Goal: Task Accomplishment & Management: Complete application form

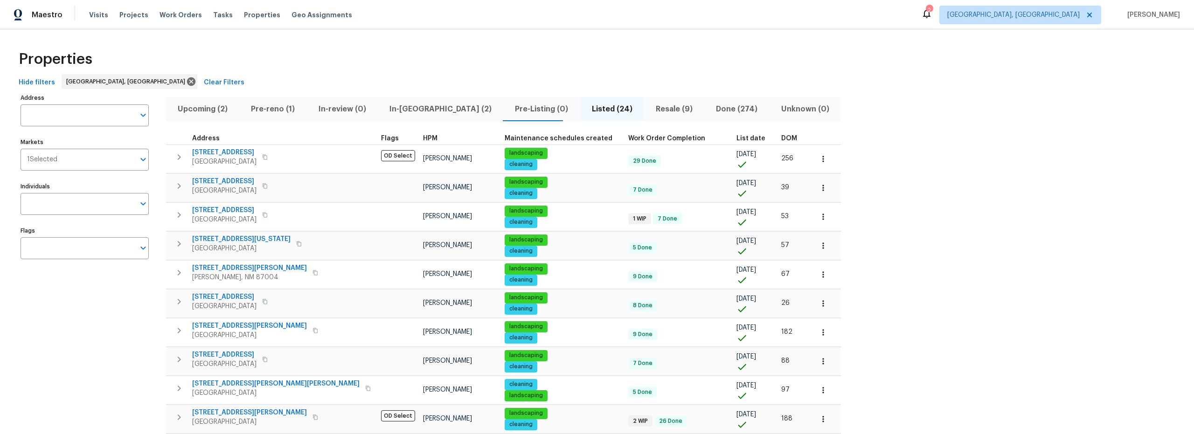
scroll to position [266, 0]
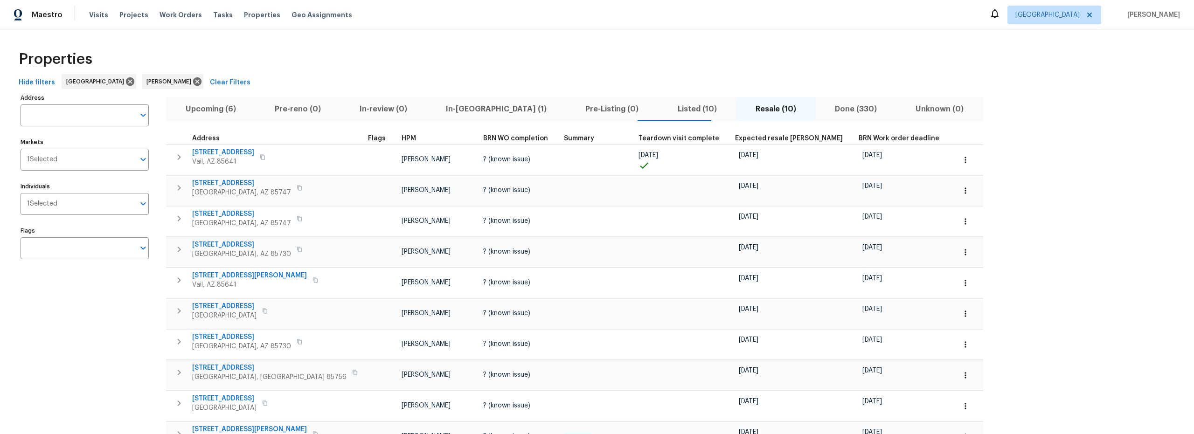
click at [225, 110] on span "Upcoming (6)" at bounding box center [211, 109] width 78 height 13
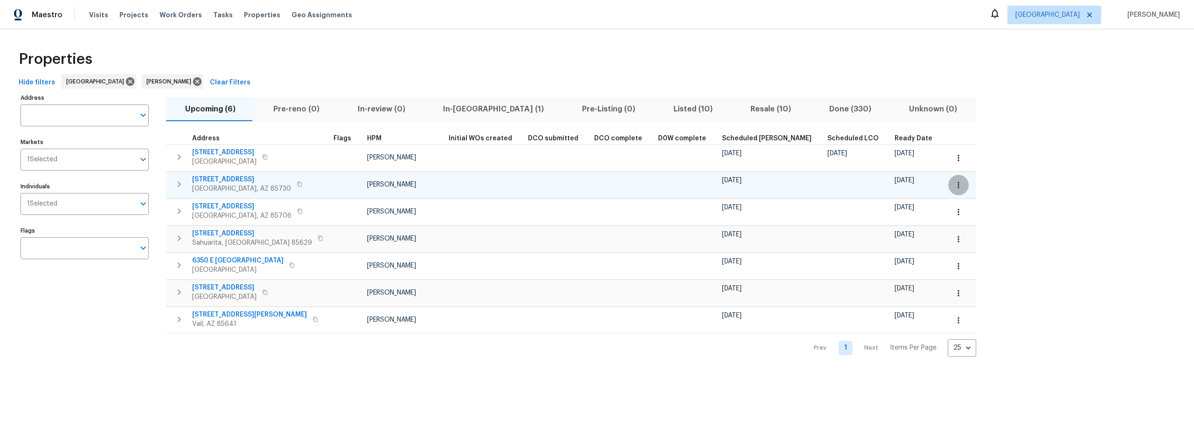
click at [954, 188] on icon "button" at bounding box center [958, 185] width 9 height 9
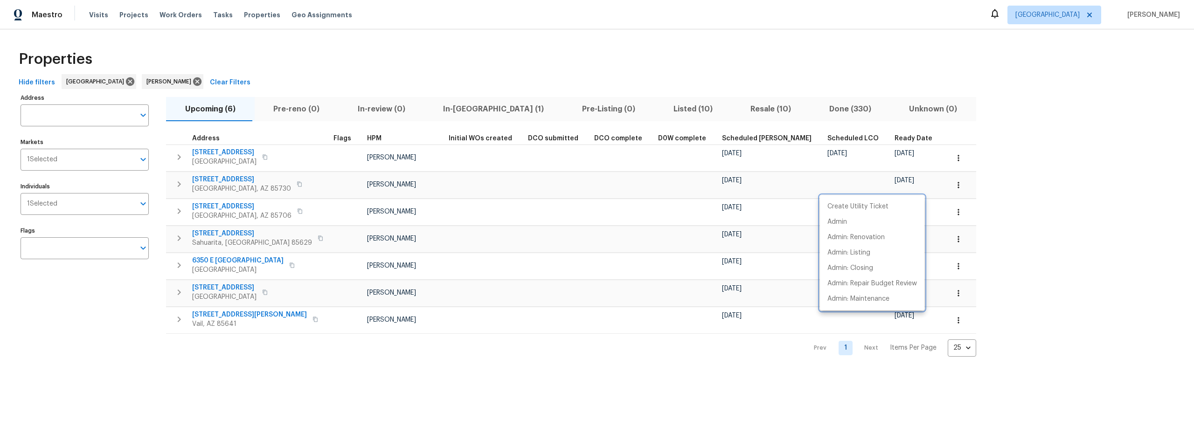
click at [218, 176] on div at bounding box center [597, 217] width 1194 height 434
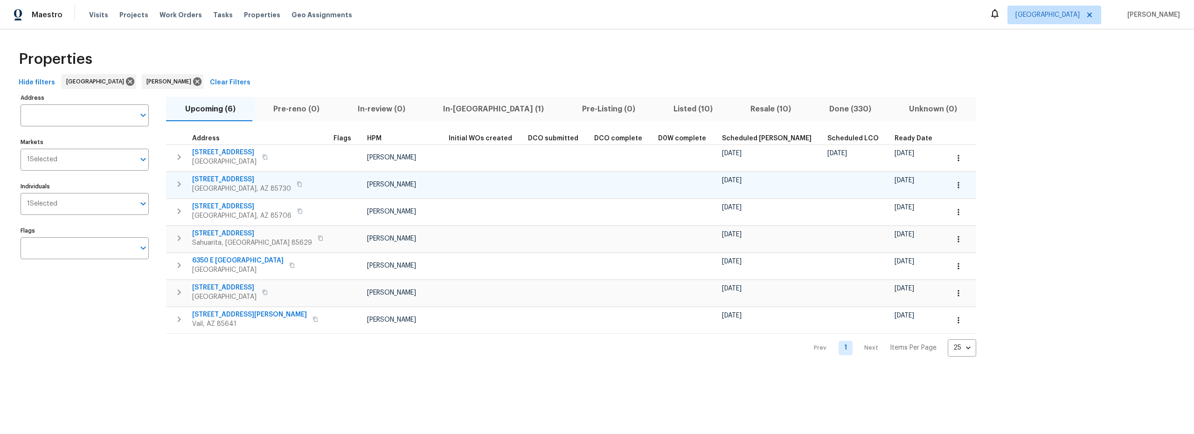
click at [217, 179] on span "[STREET_ADDRESS]" at bounding box center [241, 179] width 99 height 9
click at [954, 188] on icon "button" at bounding box center [958, 185] width 9 height 9
click at [871, 283] on p "Admin: Repair Budget Review" at bounding box center [873, 284] width 90 height 10
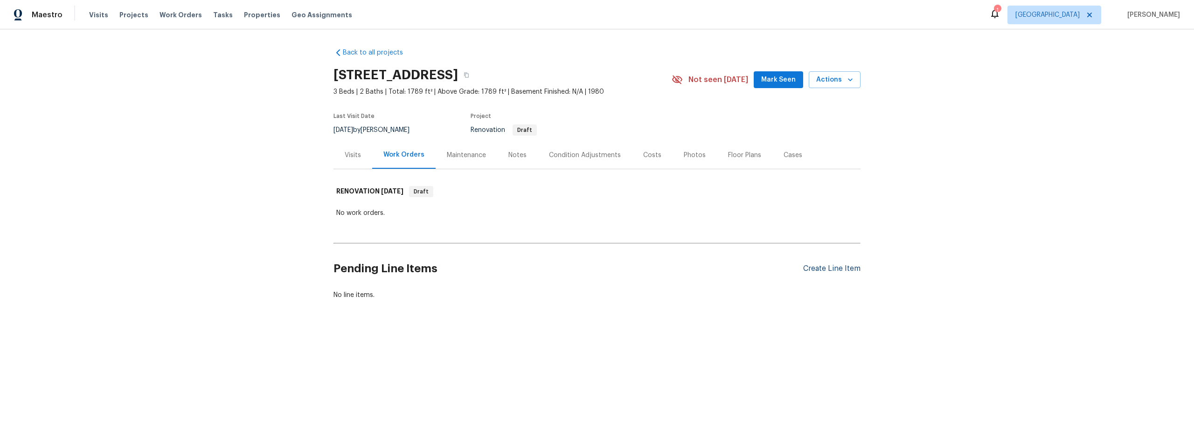
click at [830, 265] on div "Create Line Item" at bounding box center [831, 269] width 57 height 9
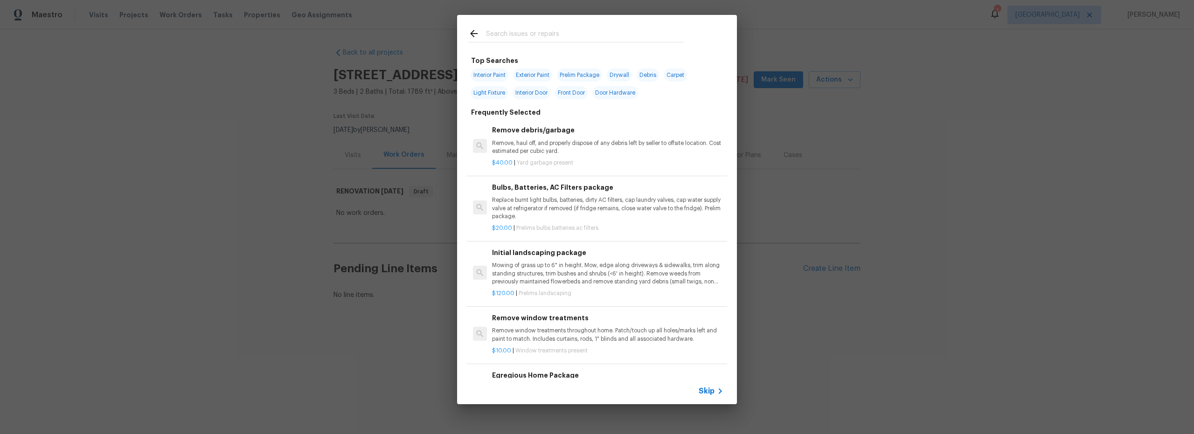
click at [511, 34] on input "text" at bounding box center [585, 35] width 198 height 14
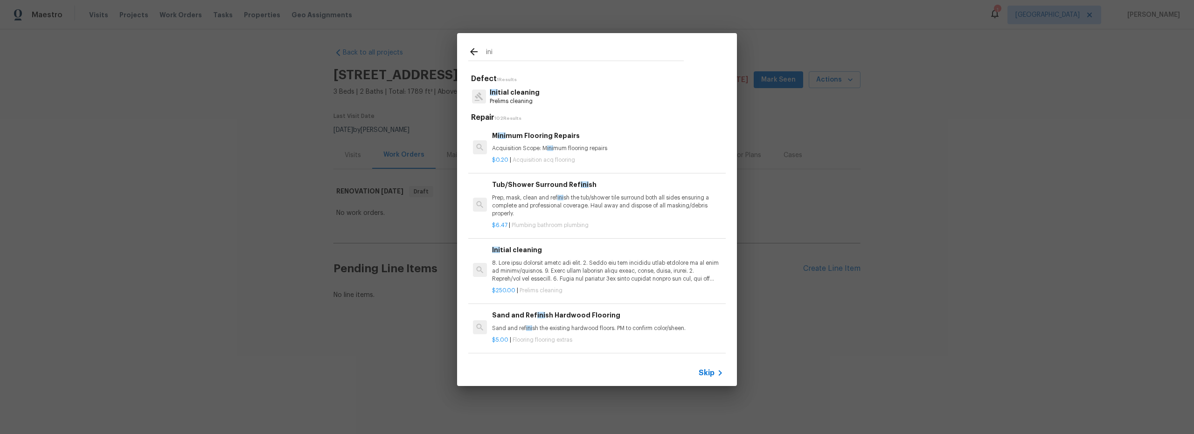
type input "ini"
click at [530, 94] on p "Ini tial cleaning" at bounding box center [515, 93] width 50 height 10
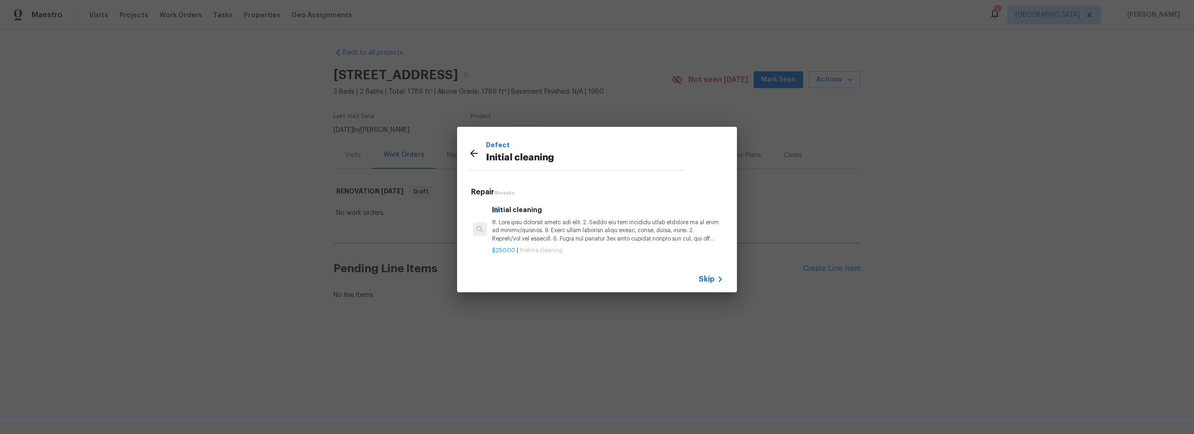
click at [626, 226] on p at bounding box center [607, 231] width 231 height 24
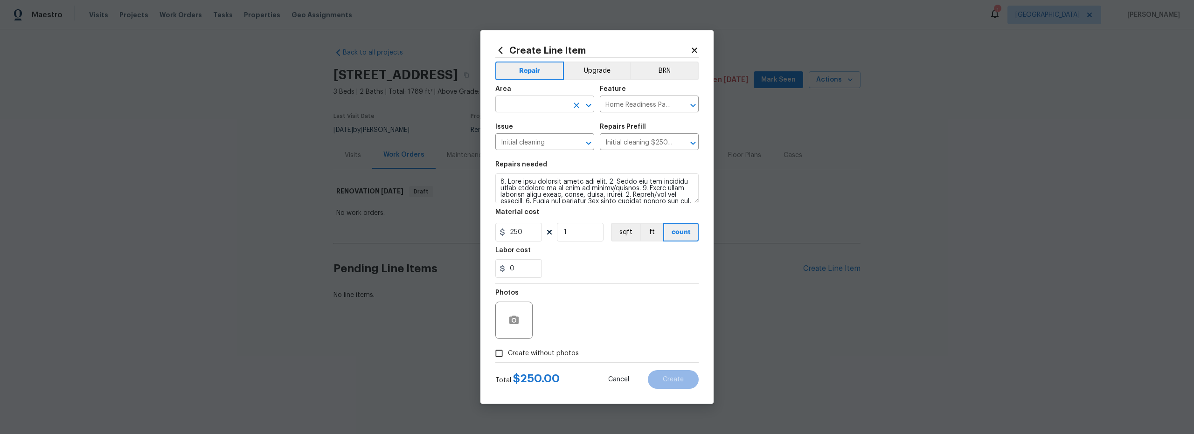
click at [527, 107] on input "text" at bounding box center [532, 105] width 73 height 14
click at [521, 142] on li "Interior Overall" at bounding box center [545, 140] width 99 height 15
type input "Interior Overall"
drag, startPoint x: 501, startPoint y: 352, endPoint x: 520, endPoint y: 351, distance: 19.2
click at [502, 352] on input "Create without photos" at bounding box center [499, 354] width 18 height 18
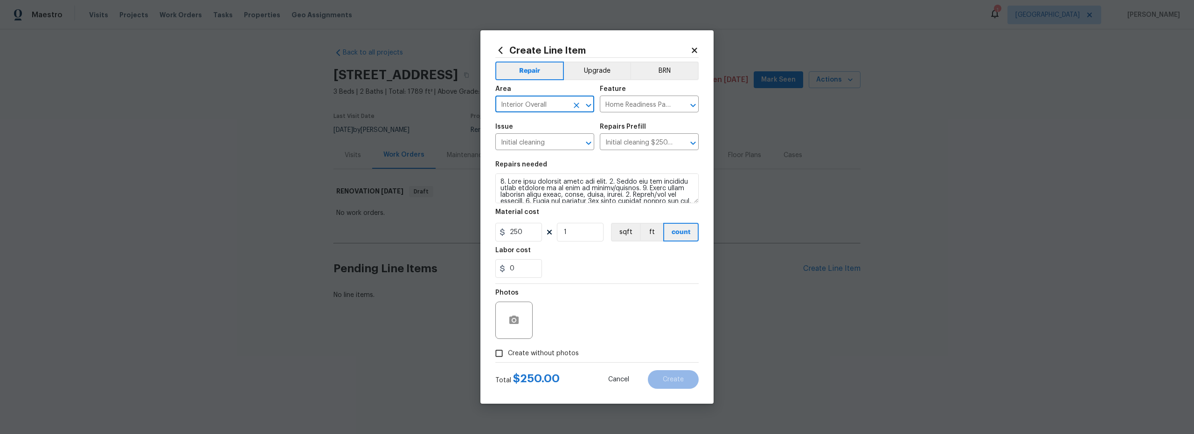
checkbox input "true"
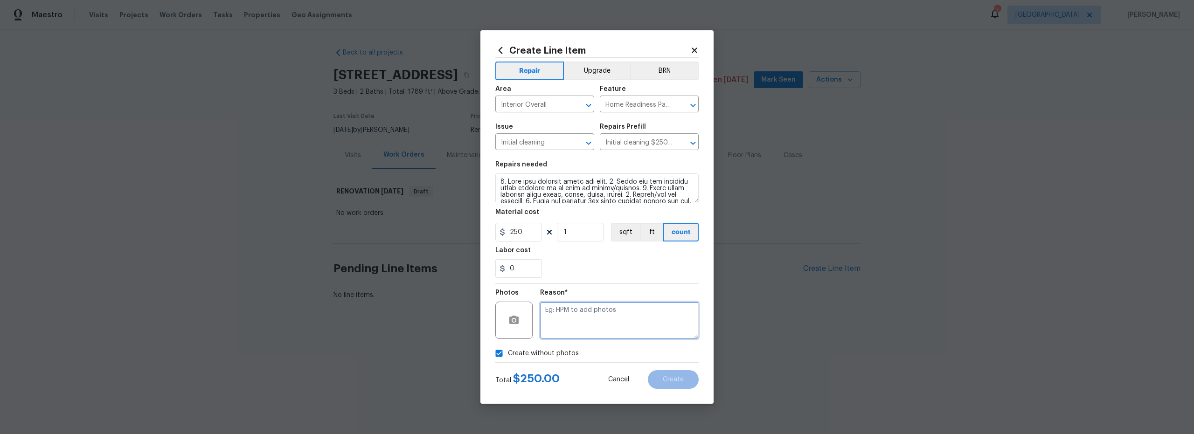
click at [580, 328] on textarea at bounding box center [619, 320] width 159 height 37
type textarea "prelim"
click at [680, 380] on span "Create" at bounding box center [673, 380] width 21 height 7
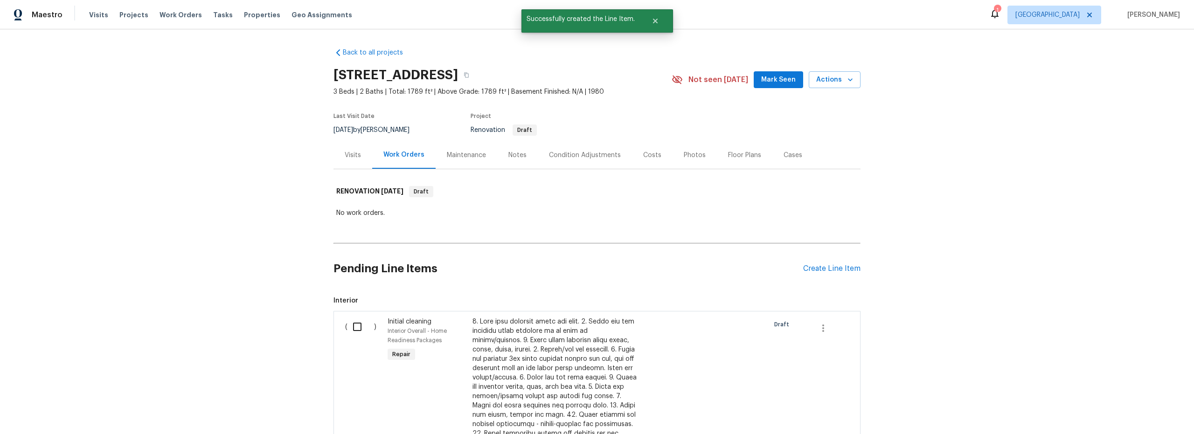
drag, startPoint x: 352, startPoint y: 330, endPoint x: 375, endPoint y: 336, distance: 23.8
click at [352, 330] on input "checkbox" at bounding box center [361, 327] width 27 height 20
checkbox input "true"
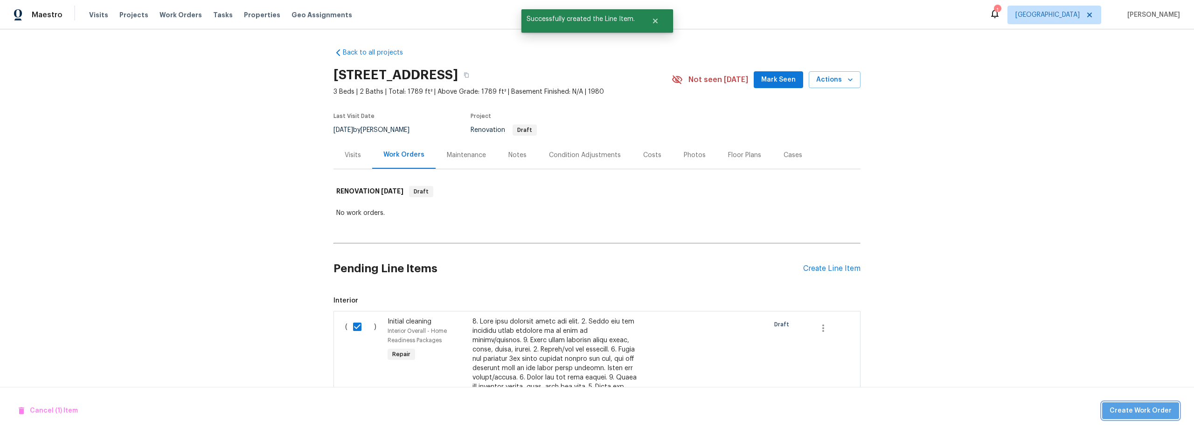
click at [1142, 417] on button "Create Work Order" at bounding box center [1141, 411] width 77 height 17
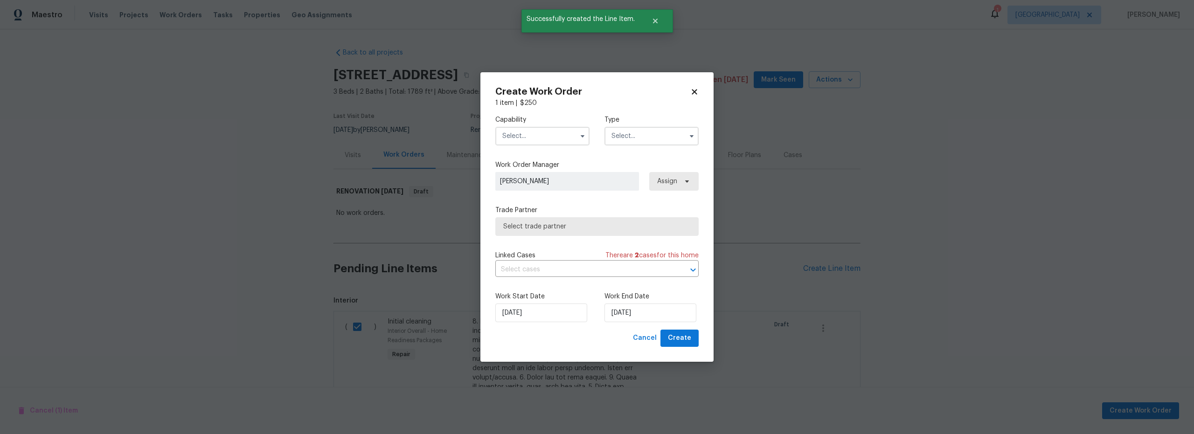
click at [541, 141] on input "text" at bounding box center [543, 136] width 94 height 19
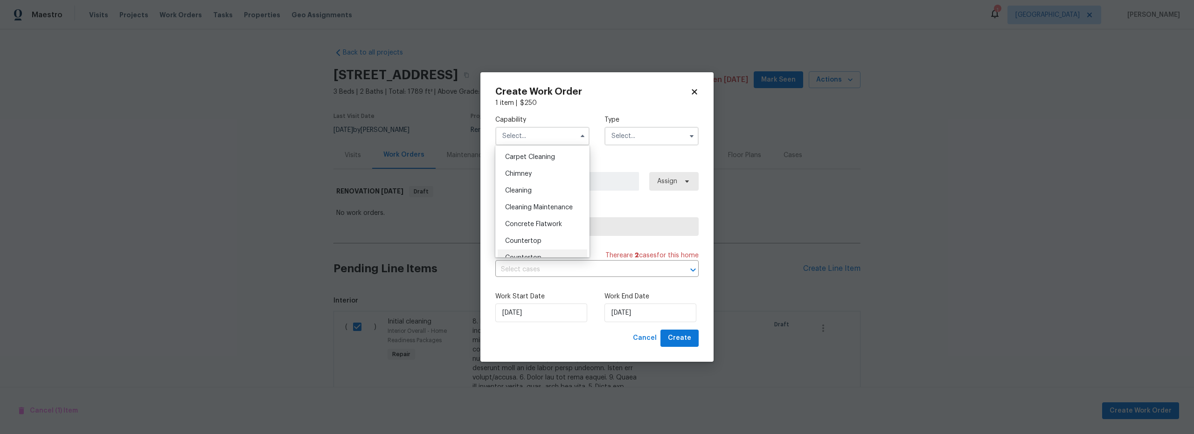
scroll to position [97, 0]
click at [526, 193] on span "Cleaning" at bounding box center [518, 193] width 27 height 7
type input "Cleaning"
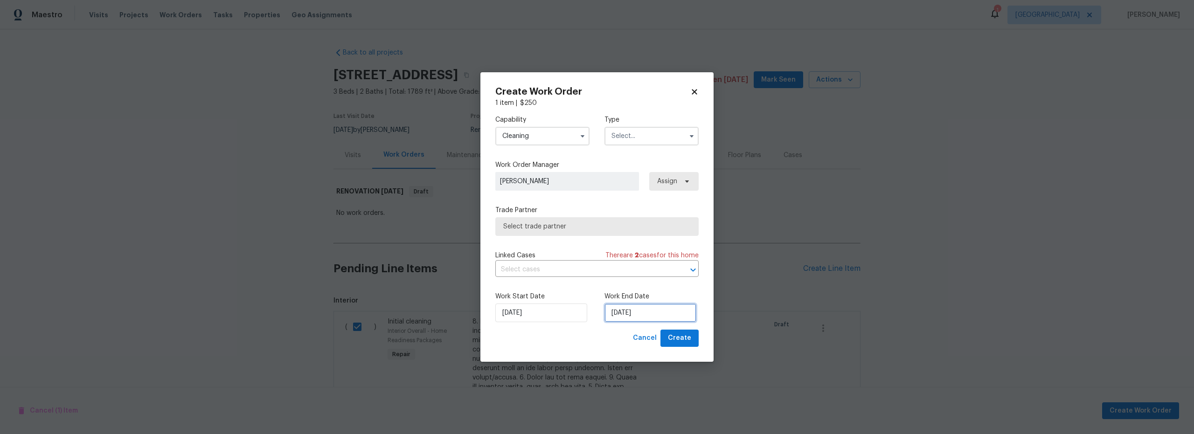
click at [634, 314] on input "[DATE]" at bounding box center [651, 313] width 92 height 19
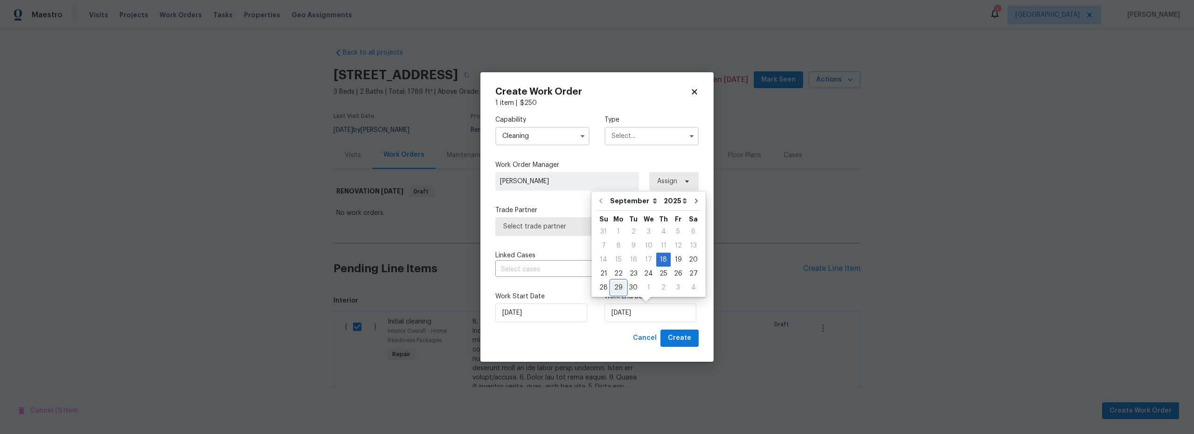
click at [615, 288] on div "29" at bounding box center [618, 287] width 15 height 13
type input "[DATE]"
click at [680, 338] on span "Create" at bounding box center [679, 339] width 23 height 12
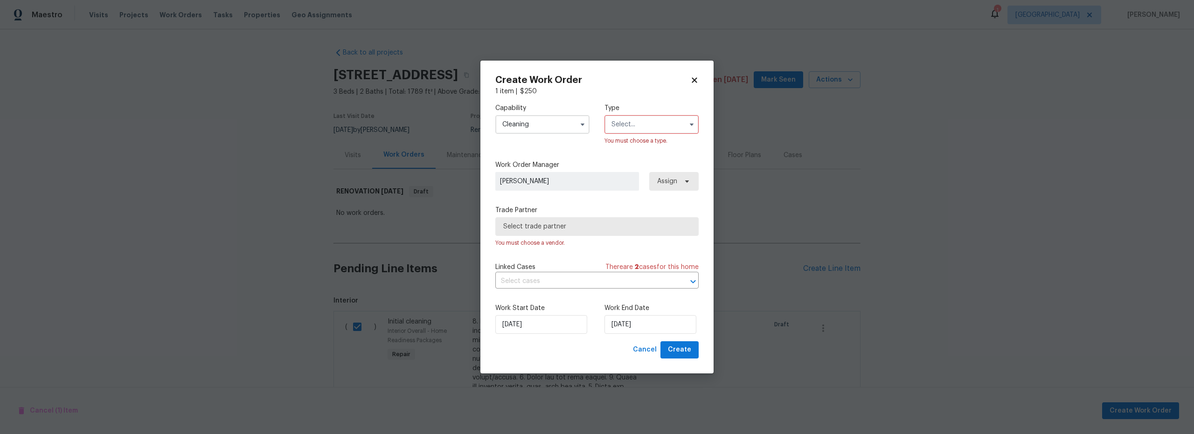
click at [637, 127] on input "text" at bounding box center [652, 124] width 94 height 19
click at [635, 185] on span "Renovation" at bounding box center [632, 185] width 35 height 7
type input "Renovation"
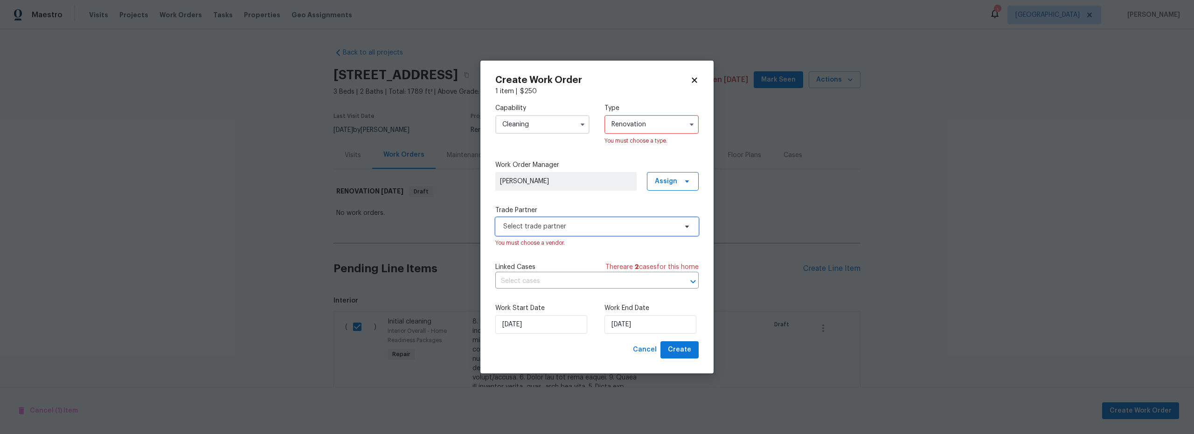
click at [568, 223] on span "Select trade partner" at bounding box center [590, 226] width 174 height 9
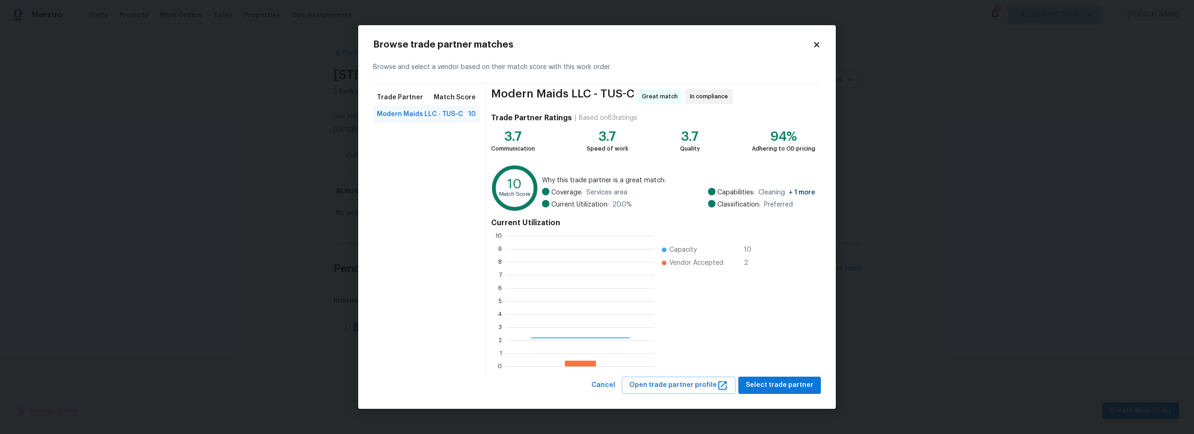
scroll to position [124, 141]
click at [768, 379] on button "Select trade partner" at bounding box center [780, 385] width 83 height 17
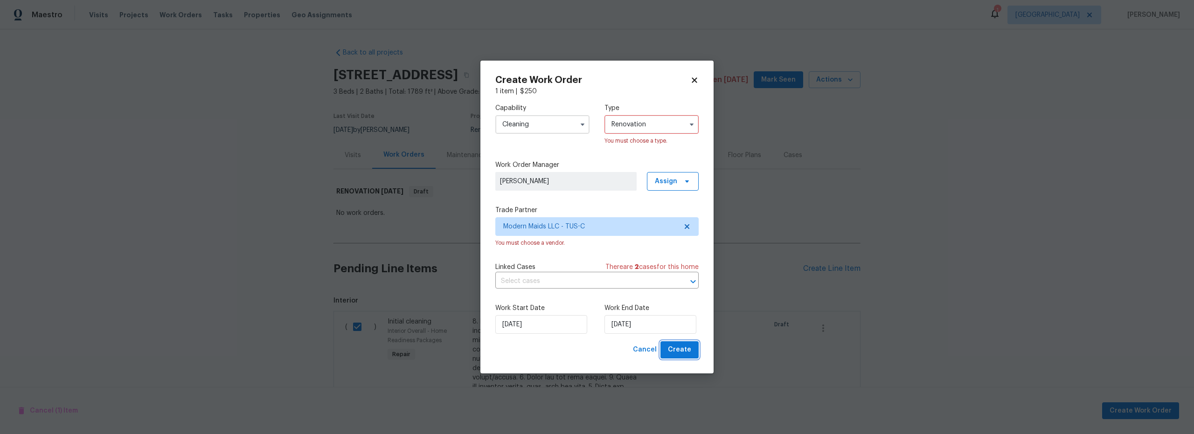
click at [681, 349] on span "Create" at bounding box center [679, 350] width 23 height 12
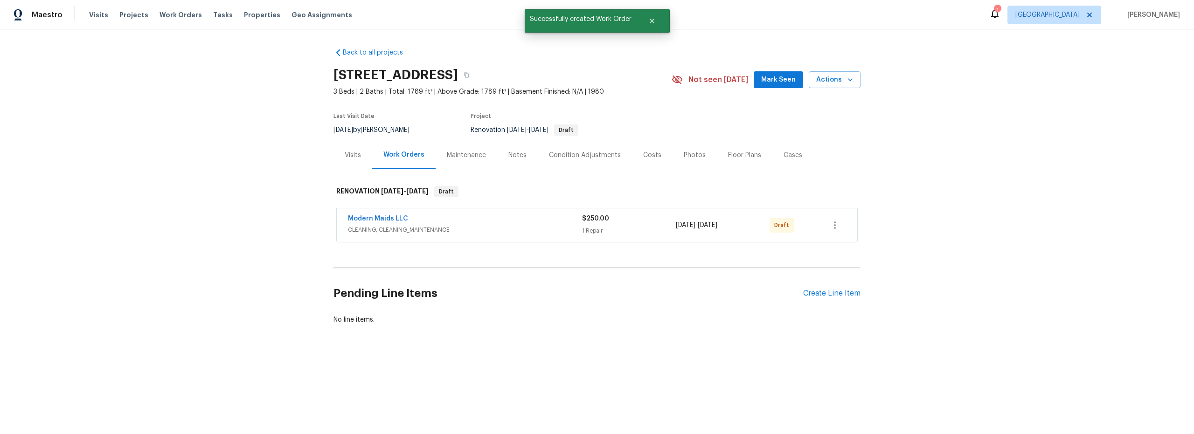
click at [822, 301] on div "Pending Line Items Create Line Item" at bounding box center [597, 293] width 527 height 43
click at [815, 293] on div "Create Line Item" at bounding box center [831, 293] width 57 height 9
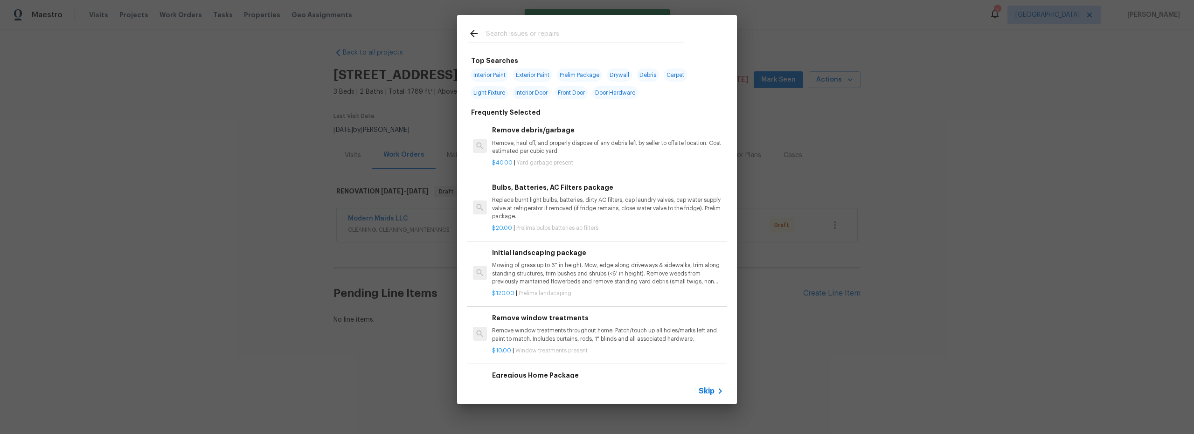
click at [505, 35] on input "text" at bounding box center [585, 35] width 198 height 14
click at [495, 74] on span "Interior Paint" at bounding box center [490, 75] width 38 height 13
type input "Interior Paint"
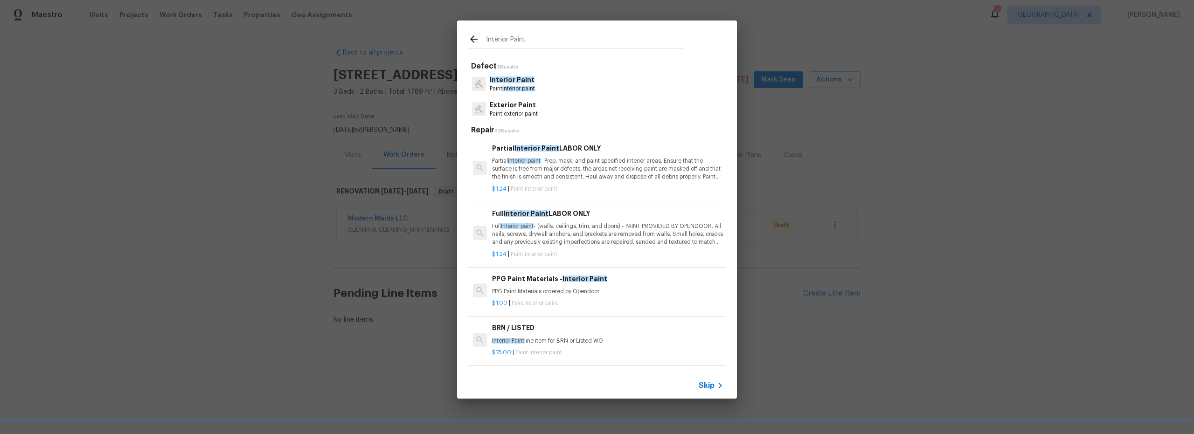
click at [562, 238] on p "Full Interior paint - (walls, ceilings, trim, and doors) - PAINT PROVIDED BY OP…" at bounding box center [607, 235] width 231 height 24
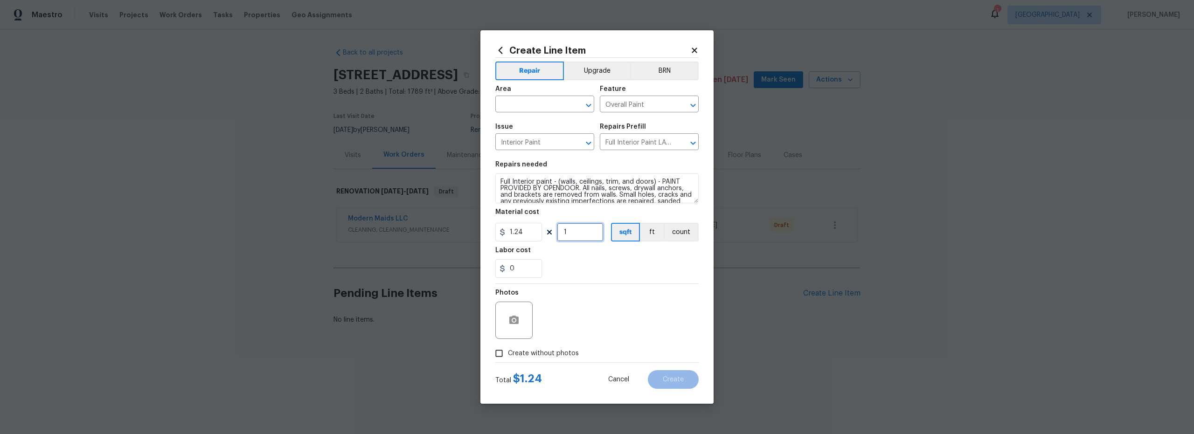
click at [579, 237] on input "1" at bounding box center [580, 232] width 47 height 19
type input "1789"
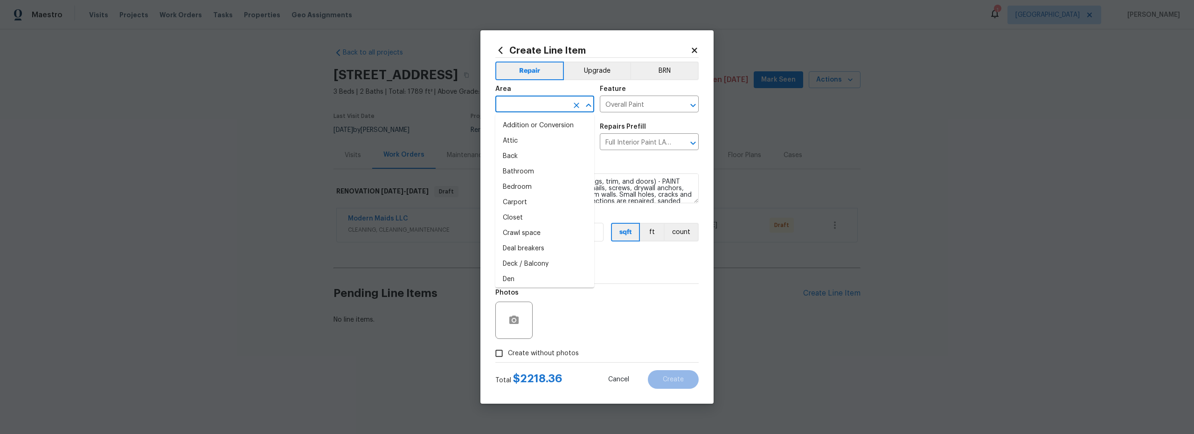
click at [526, 107] on input "text" at bounding box center [532, 105] width 73 height 14
click at [532, 144] on li "Interior Overall" at bounding box center [545, 140] width 99 height 15
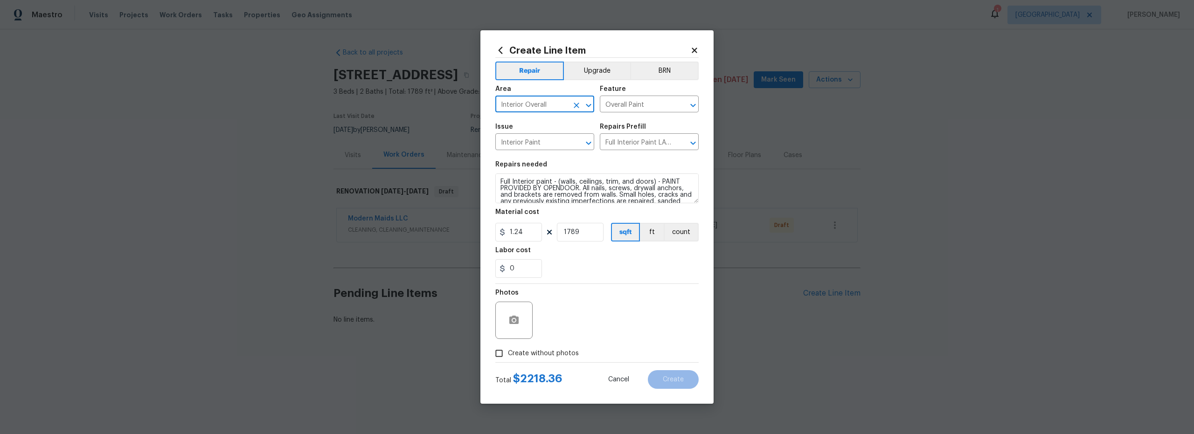
type input "Interior Overall"
click at [501, 352] on input "Create without photos" at bounding box center [499, 354] width 18 height 18
checkbox input "true"
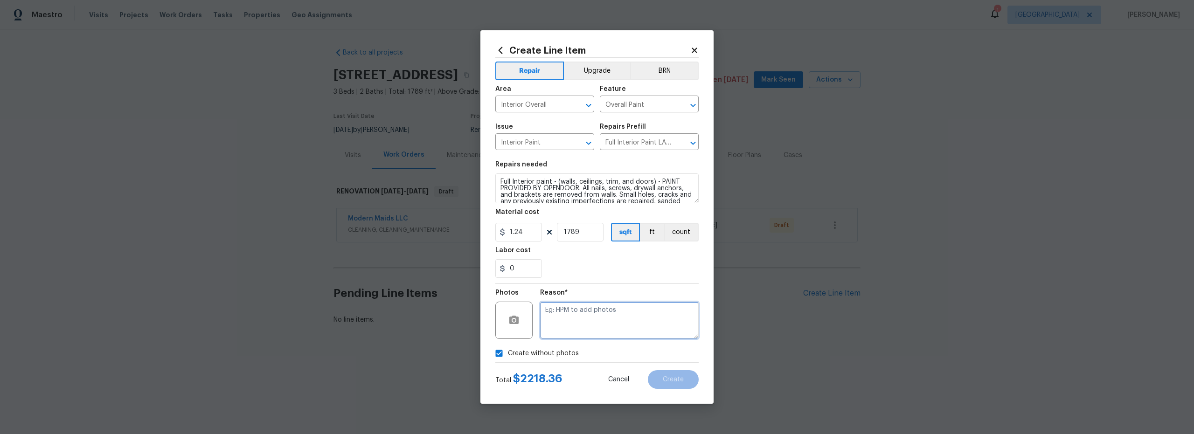
click at [575, 321] on textarea at bounding box center [619, 320] width 159 height 37
type textarea "scout"
click at [677, 382] on span "Create" at bounding box center [673, 380] width 21 height 7
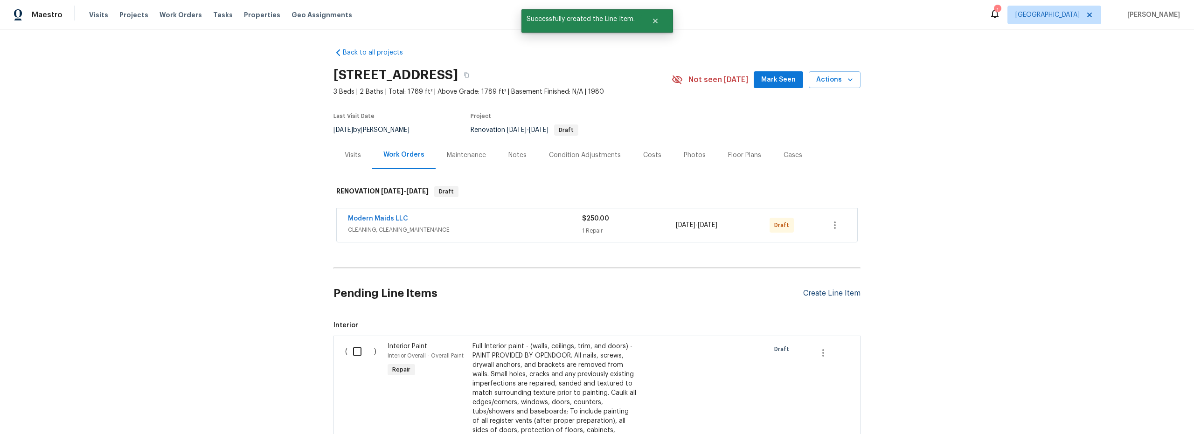
click at [811, 292] on div "Create Line Item" at bounding box center [831, 293] width 57 height 9
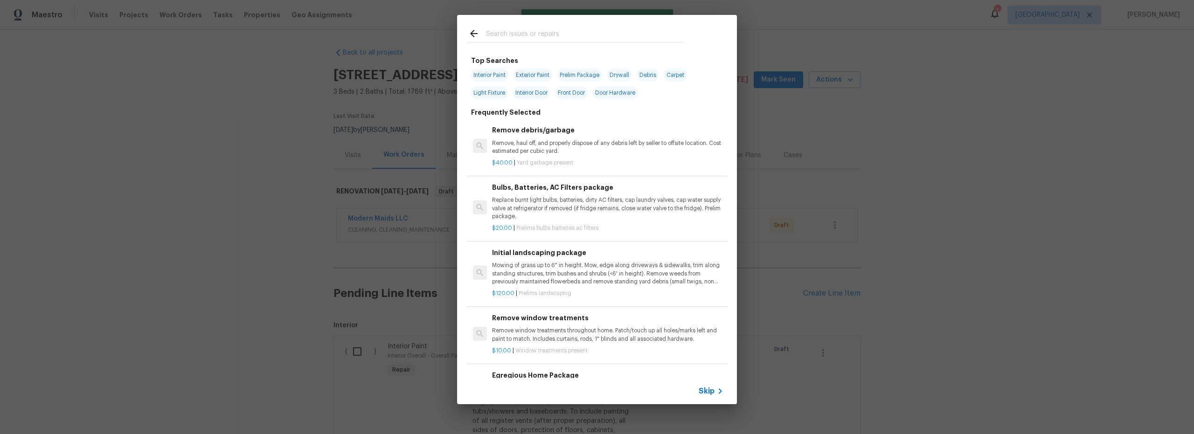
click at [537, 76] on span "Exterior Paint" at bounding box center [532, 75] width 39 height 13
type input "Exterior Paint"
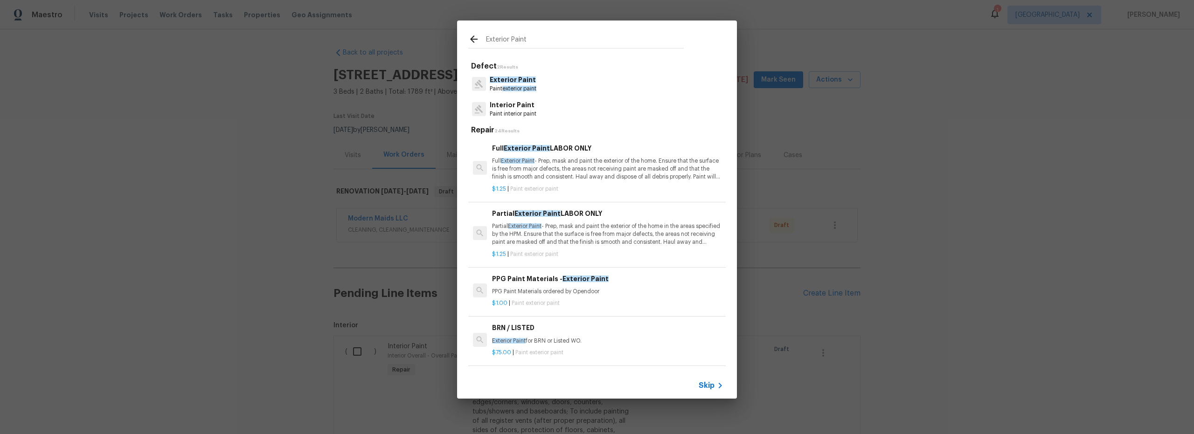
click at [571, 171] on p "Full Exterior Paint - Prep, mask and paint the exterior of the home. Ensure tha…" at bounding box center [607, 169] width 231 height 24
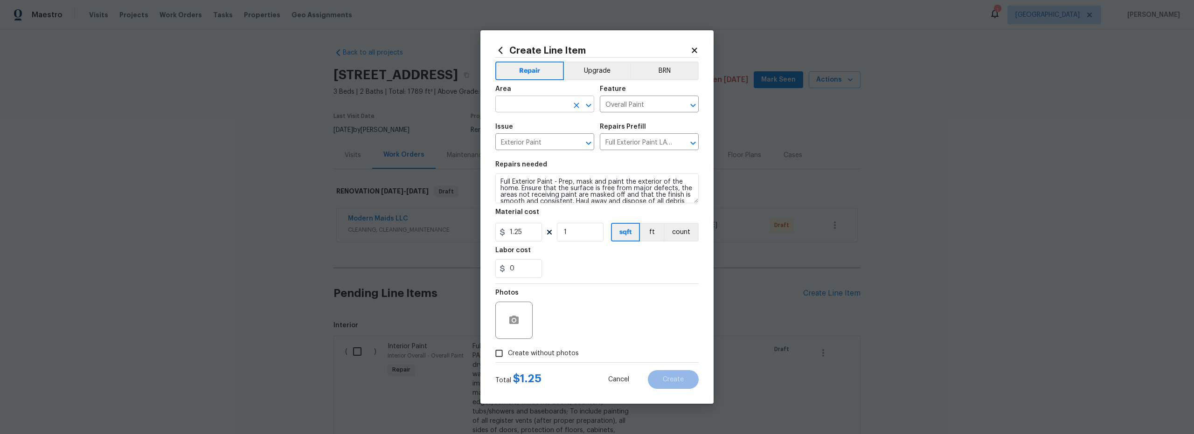
click at [531, 103] on input "text" at bounding box center [532, 105] width 73 height 14
click at [537, 143] on li "Exterior Overall" at bounding box center [545, 140] width 99 height 15
type input "Exterior Overall"
click at [571, 237] on input "1" at bounding box center [580, 232] width 47 height 19
type input "1789"
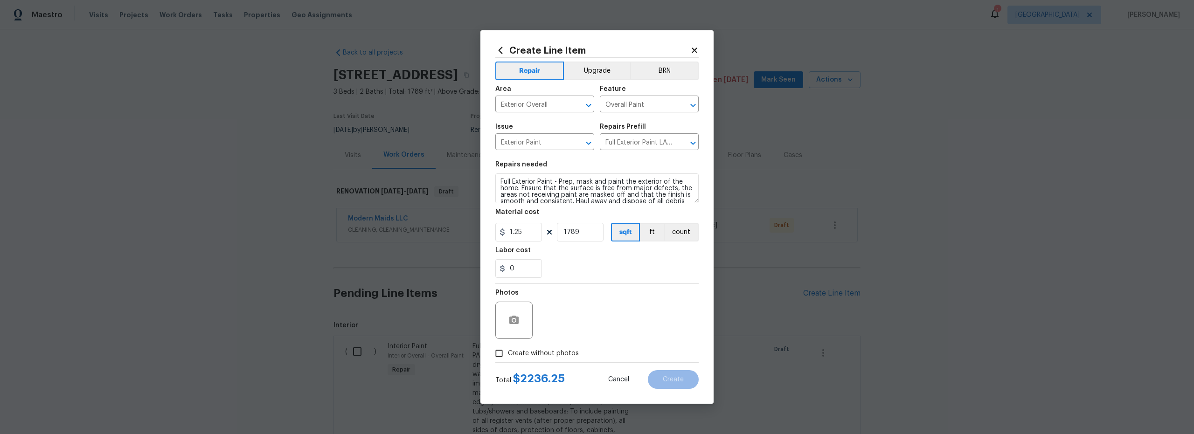
click at [617, 307] on div "Photos" at bounding box center [597, 314] width 203 height 61
drag, startPoint x: 497, startPoint y: 351, endPoint x: 523, endPoint y: 352, distance: 25.7
click at [498, 351] on input "Create without photos" at bounding box center [499, 354] width 18 height 18
checkbox input "true"
drag, startPoint x: 559, startPoint y: 344, endPoint x: 571, endPoint y: 321, distance: 25.9
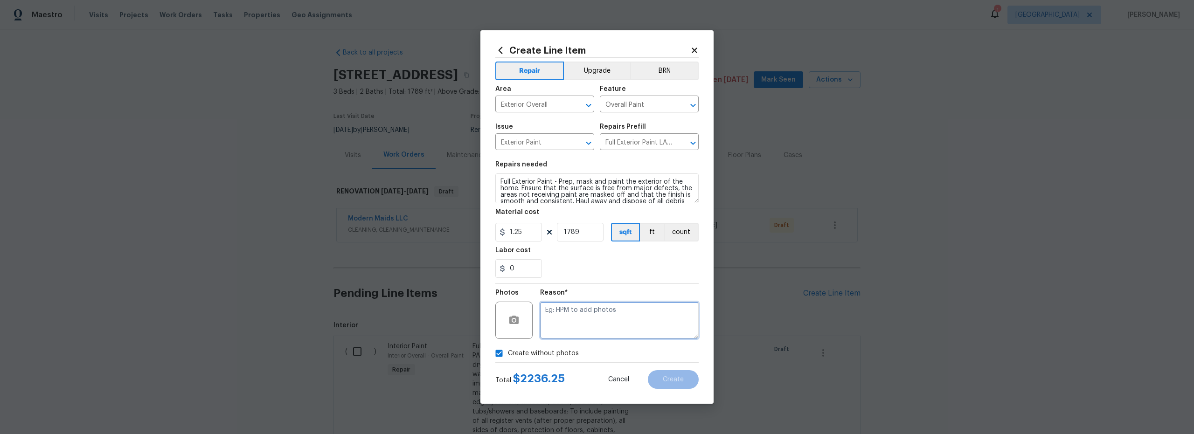
click at [572, 321] on textarea at bounding box center [619, 320] width 159 height 37
type textarea "scout"
click at [678, 378] on span "Create" at bounding box center [673, 380] width 21 height 7
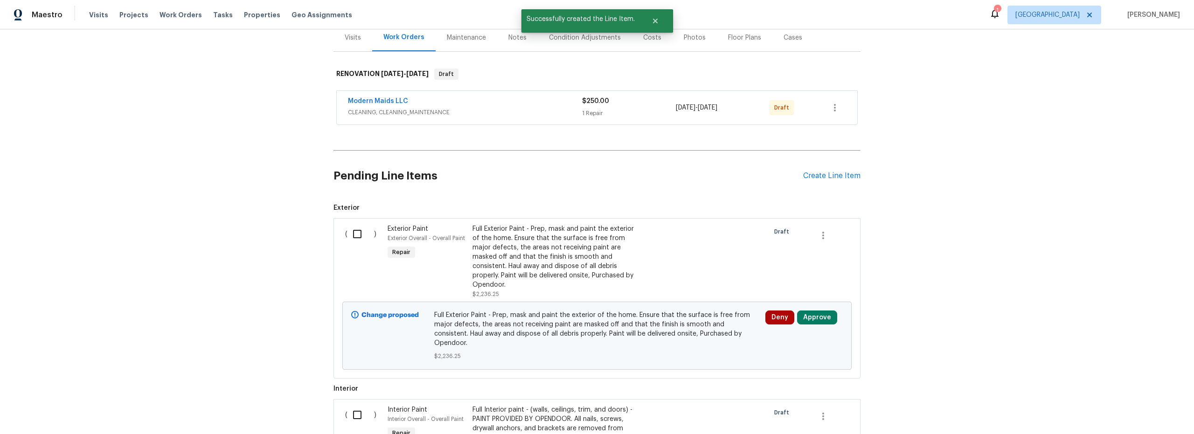
scroll to position [117, 0]
click at [816, 182] on div "Pending Line Items Create Line Item" at bounding box center [597, 176] width 527 height 43
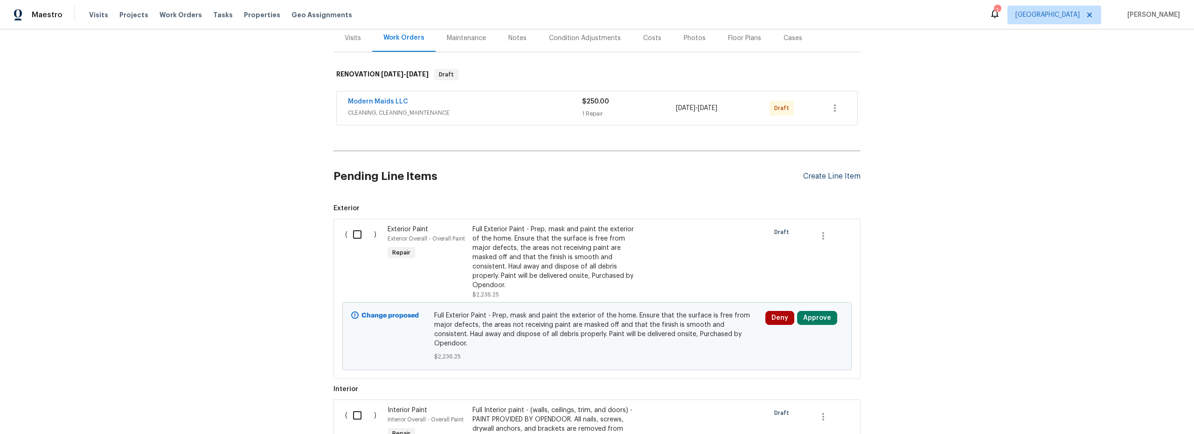
click at [815, 179] on div "Create Line Item" at bounding box center [831, 176] width 57 height 9
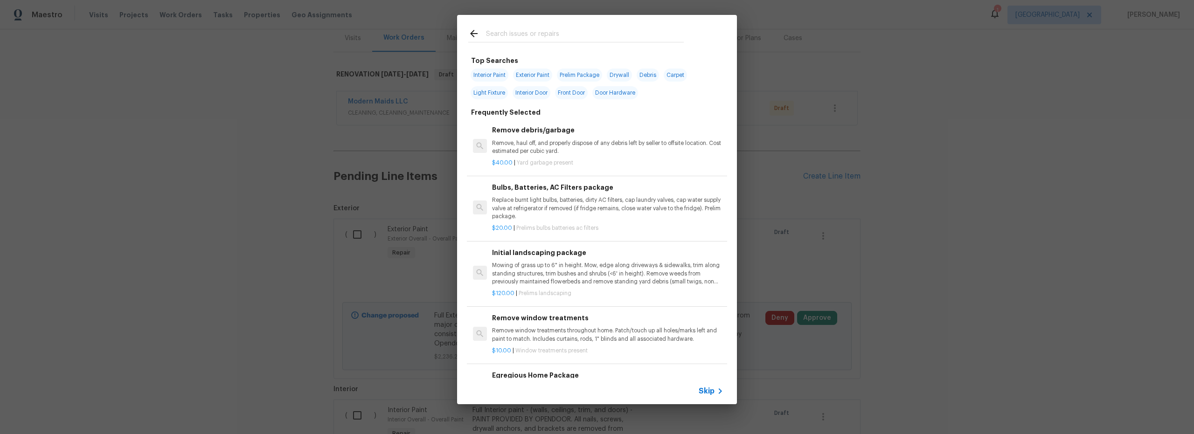
click at [522, 41] on input "text" at bounding box center [585, 35] width 198 height 14
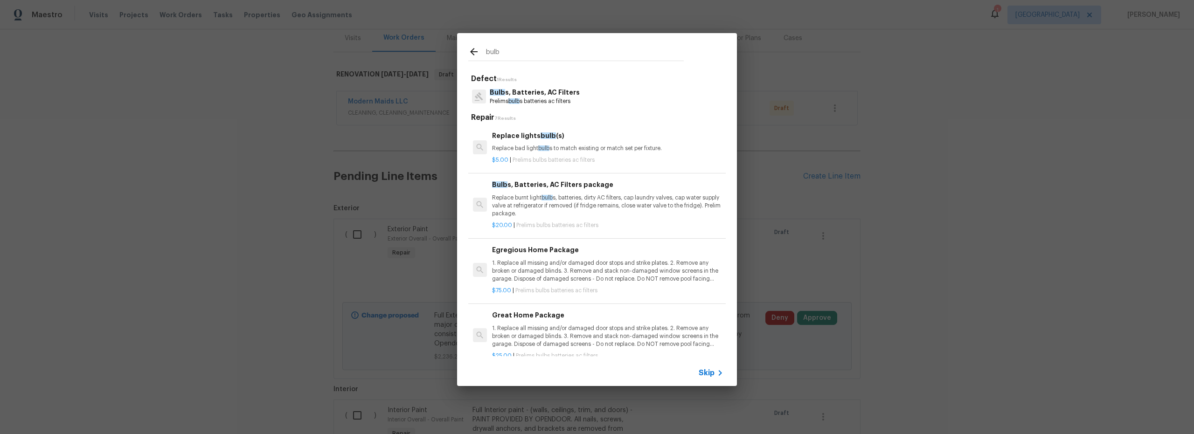
type input "bulb"
click at [589, 321] on h6 "Great Home Package" at bounding box center [607, 315] width 231 height 10
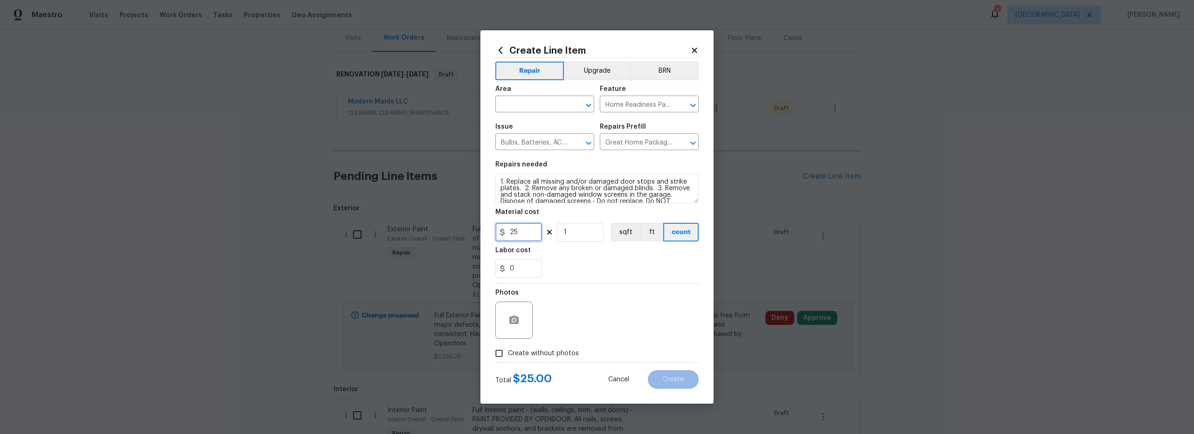
click at [481, 230] on div "Create Line Item Repair Upgrade BRN Area ​ Feature Home Readiness Packages ​ Is…" at bounding box center [597, 217] width 233 height 374
type input "75"
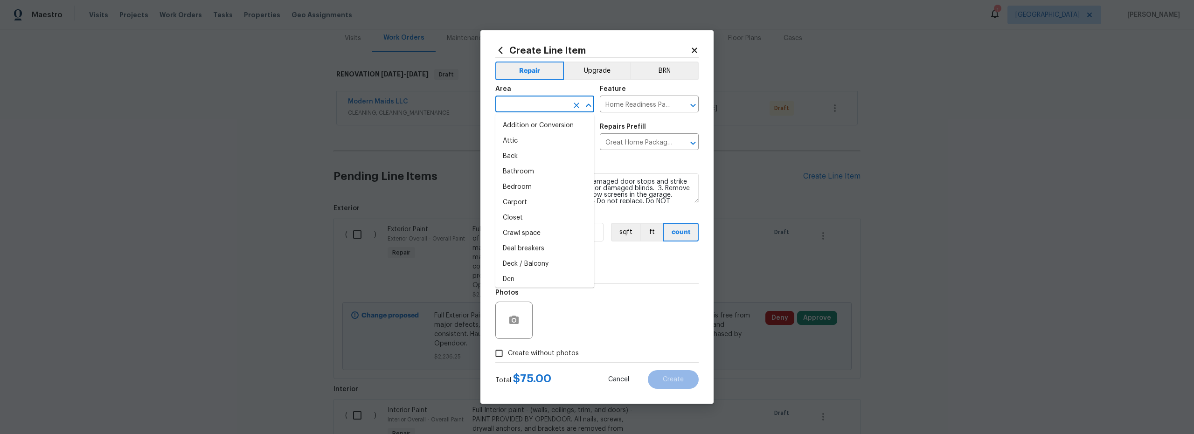
click at [532, 105] on input "text" at bounding box center [532, 105] width 73 height 14
drag, startPoint x: 539, startPoint y: 144, endPoint x: 665, endPoint y: 147, distance: 126.0
click at [540, 144] on li "Interior Overall" at bounding box center [545, 140] width 99 height 15
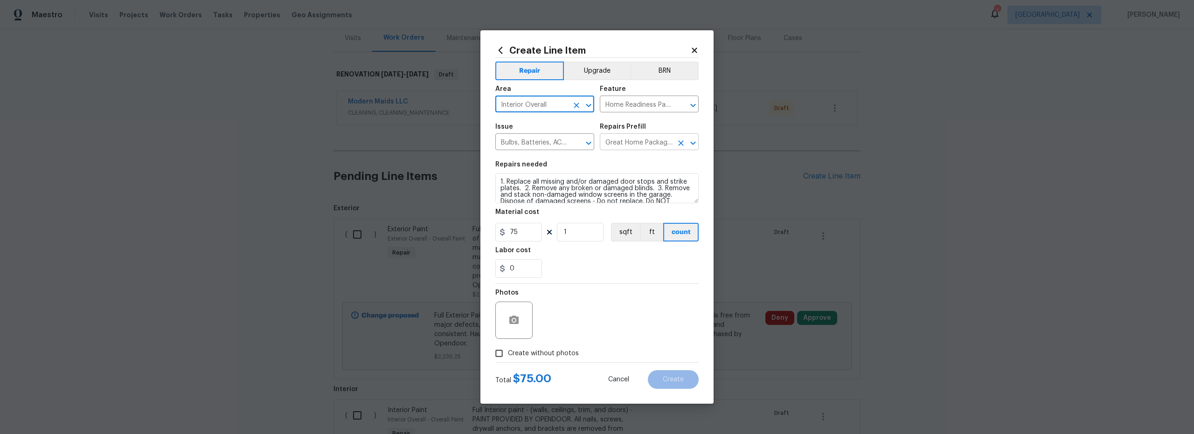
type input "Interior Overall"
click at [657, 148] on input "Great Home Package $25.00" at bounding box center [636, 143] width 73 height 14
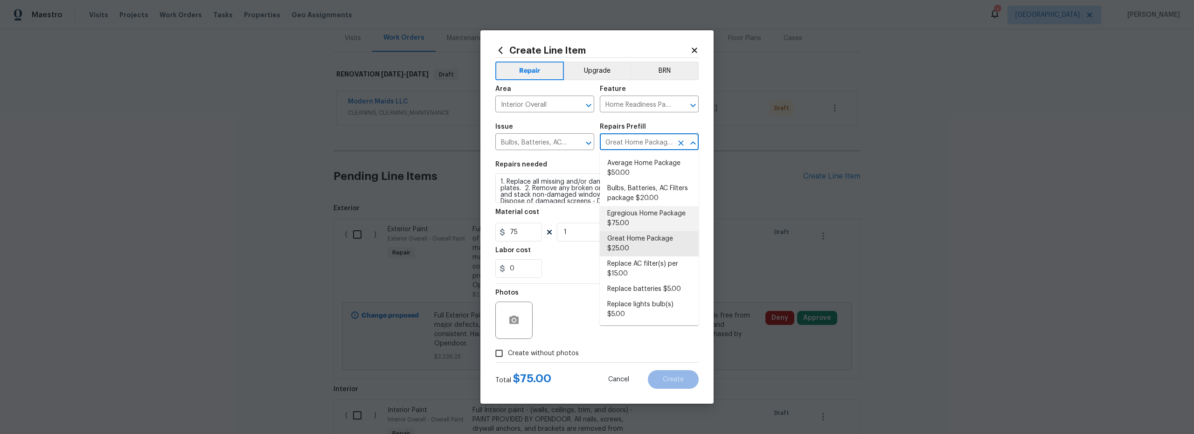
click at [649, 220] on li "Egregious Home Package $75.00" at bounding box center [649, 218] width 99 height 25
type input "Egregious Home Package $75.00"
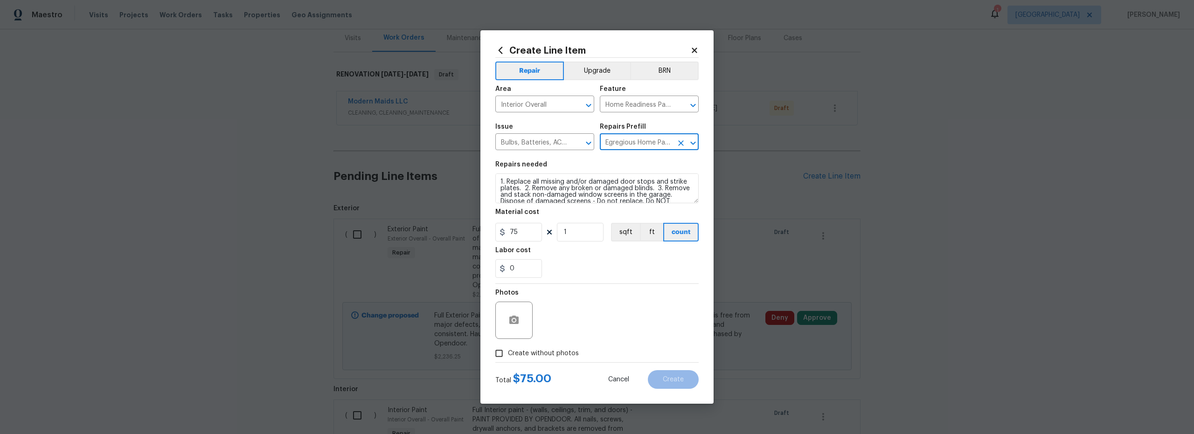
click at [615, 307] on div "Photos" at bounding box center [597, 314] width 203 height 61
click at [502, 353] on input "Create without photos" at bounding box center [499, 354] width 18 height 18
checkbox input "true"
click at [588, 332] on textarea at bounding box center [619, 320] width 159 height 37
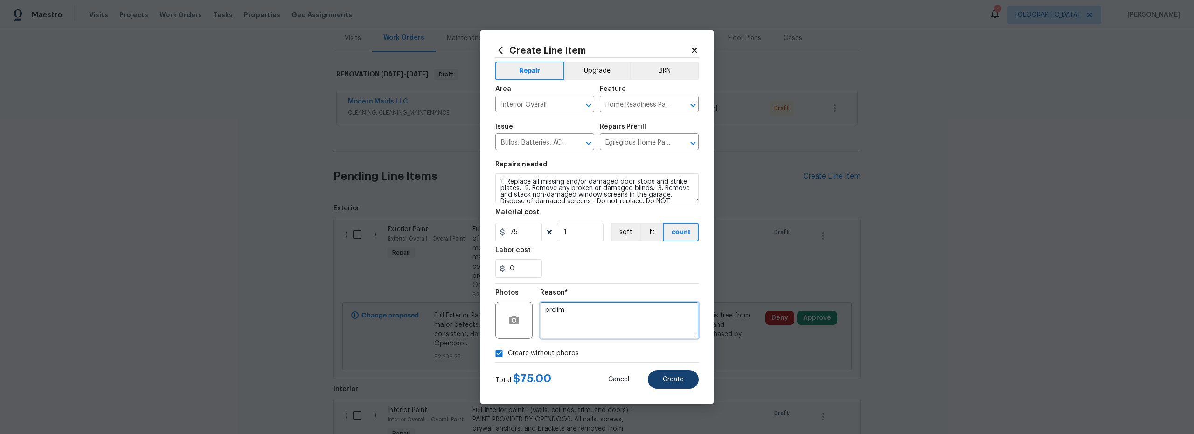
type textarea "prelim"
click at [678, 379] on span "Create" at bounding box center [673, 380] width 21 height 7
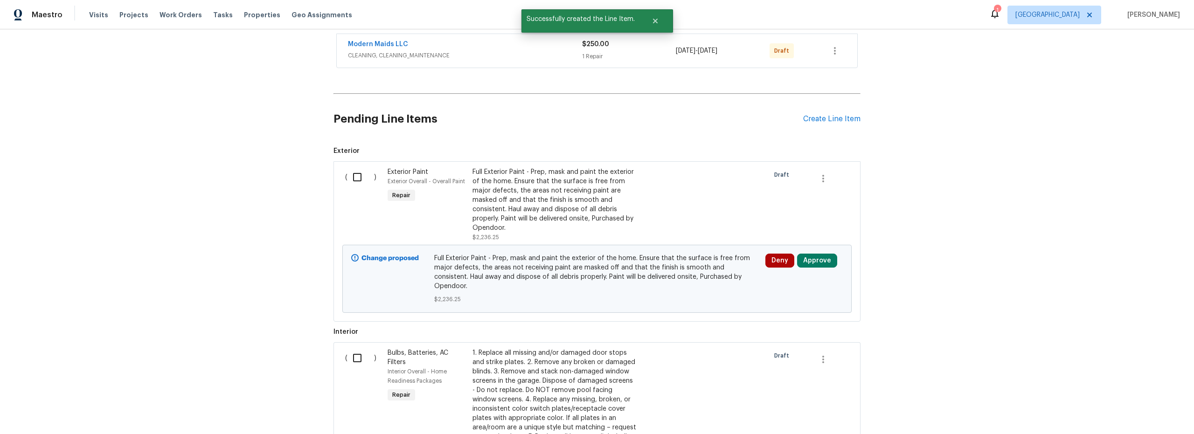
scroll to position [261, 0]
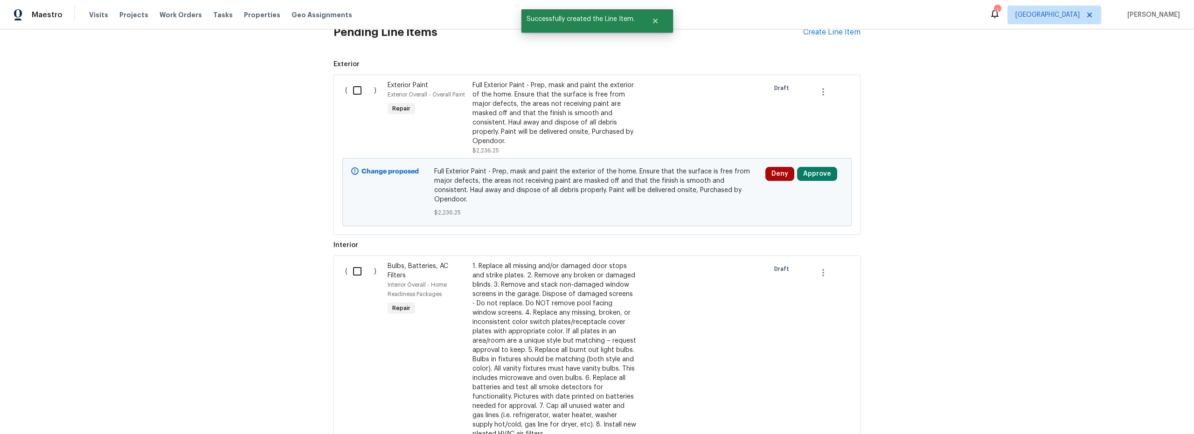
click at [355, 91] on input "checkbox" at bounding box center [361, 91] width 27 height 20
checkbox input "true"
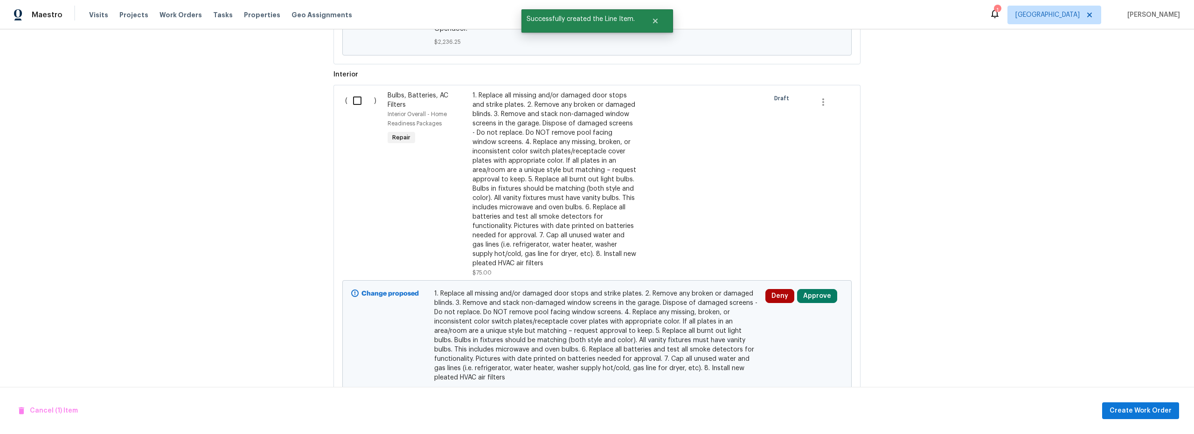
click at [355, 95] on input "checkbox" at bounding box center [361, 101] width 27 height 20
checkbox input "true"
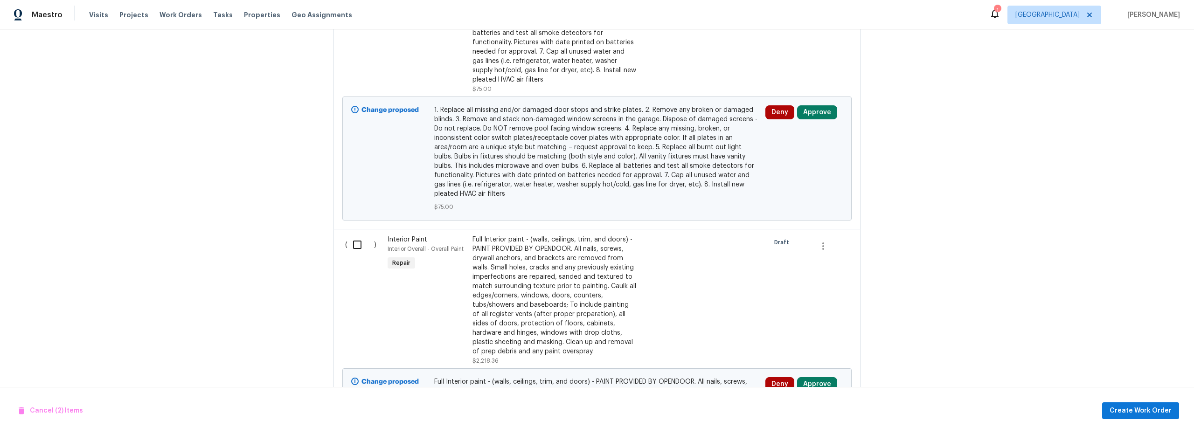
click at [357, 237] on input "checkbox" at bounding box center [361, 245] width 27 height 20
checkbox input "true"
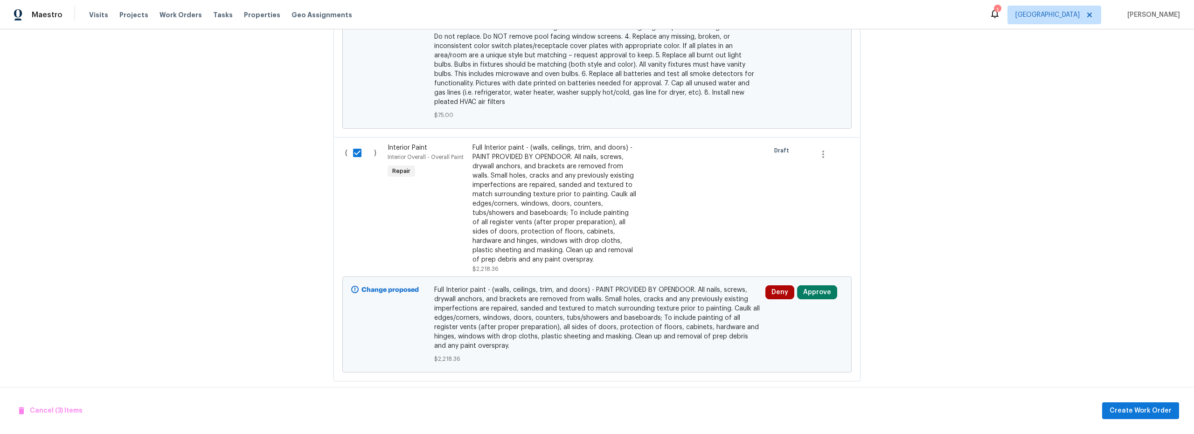
scroll to position [716, 0]
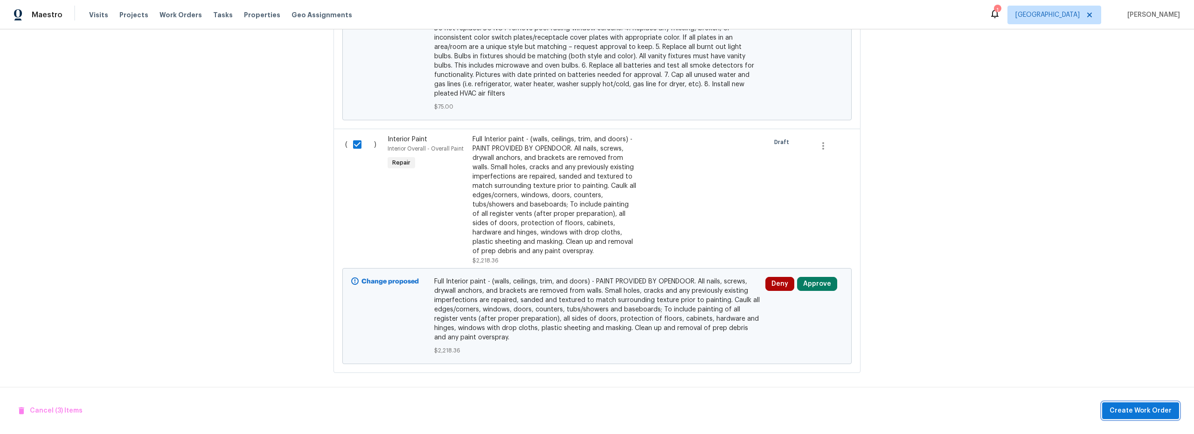
click at [1133, 410] on span "Create Work Order" at bounding box center [1141, 411] width 62 height 12
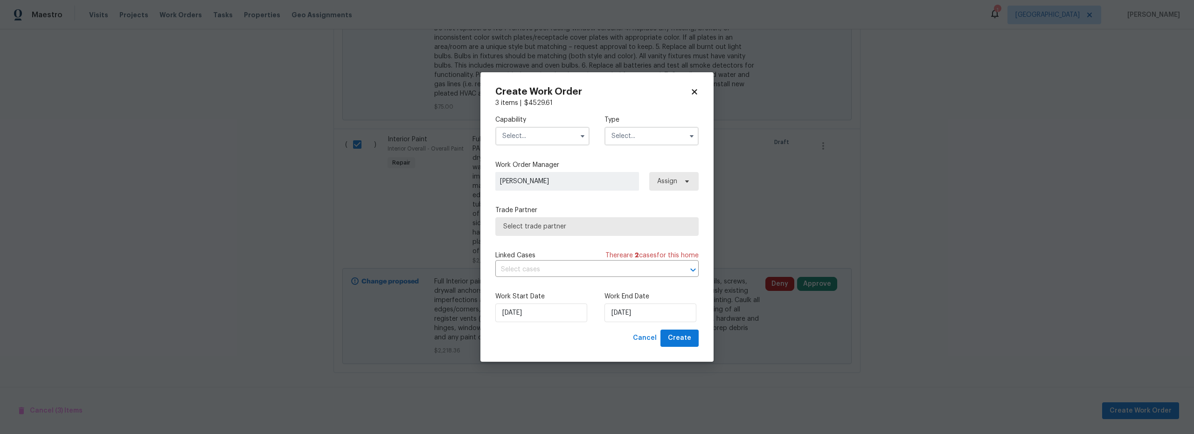
click at [544, 138] on input "text" at bounding box center [543, 136] width 94 height 19
click at [543, 200] on span "General Contractor" at bounding box center [535, 197] width 60 height 7
type input "General Contractor"
click at [638, 143] on input "text" at bounding box center [652, 136] width 94 height 19
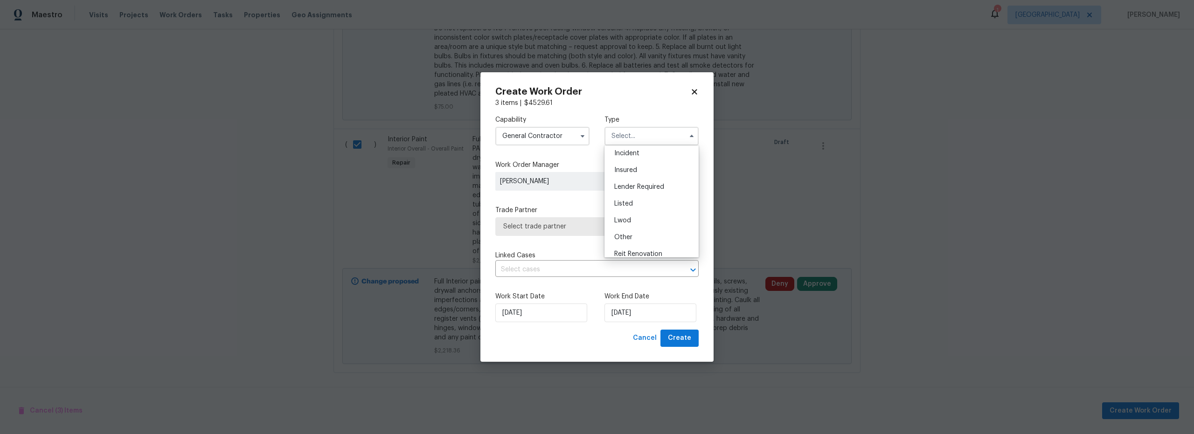
scroll to position [111, 0]
click at [630, 199] on span "Renovation" at bounding box center [632, 196] width 35 height 7
type input "Renovation"
click at [559, 222] on span "Select trade partner" at bounding box center [597, 226] width 203 height 19
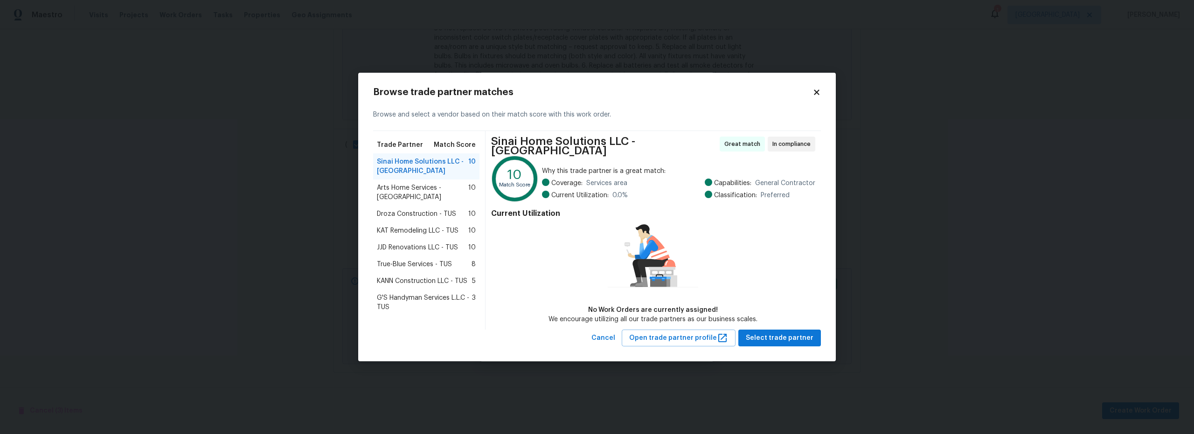
click at [414, 191] on span "Arts Home Services - [GEOGRAPHIC_DATA]" at bounding box center [422, 192] width 91 height 19
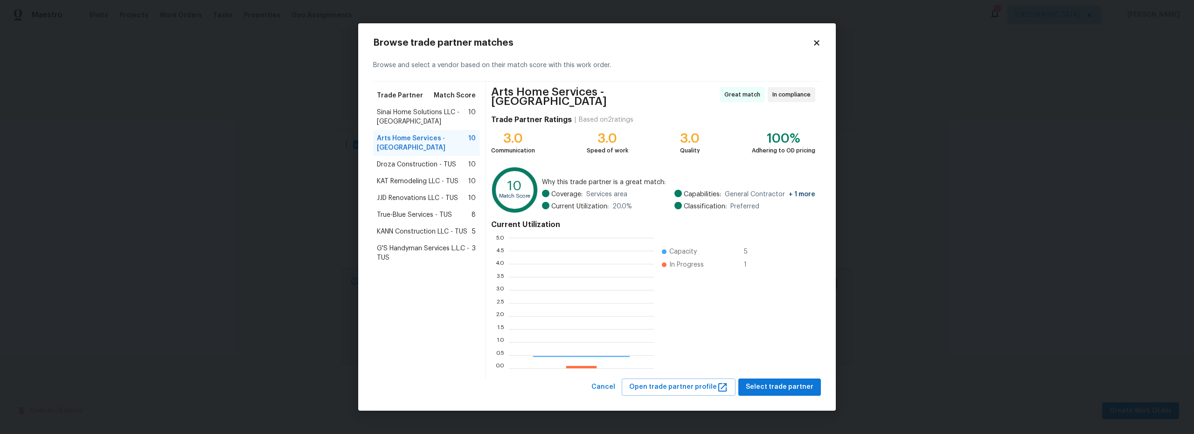
scroll to position [124, 139]
click at [426, 116] on span "Sinai Home Solutions LLC - [GEOGRAPHIC_DATA]" at bounding box center [422, 117] width 91 height 19
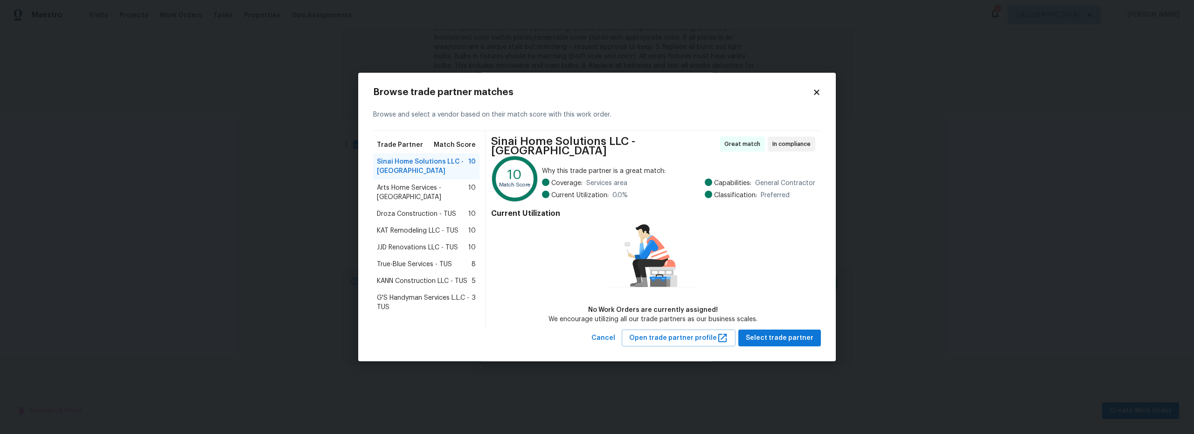
click at [430, 190] on span "Arts Home Services - [GEOGRAPHIC_DATA]" at bounding box center [422, 192] width 91 height 19
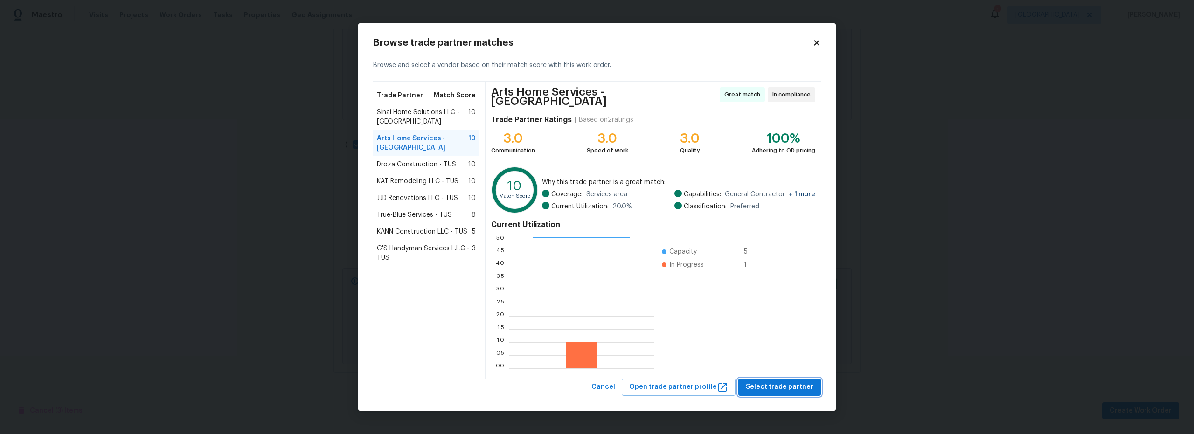
click at [780, 386] on span "Select trade partner" at bounding box center [780, 388] width 68 height 12
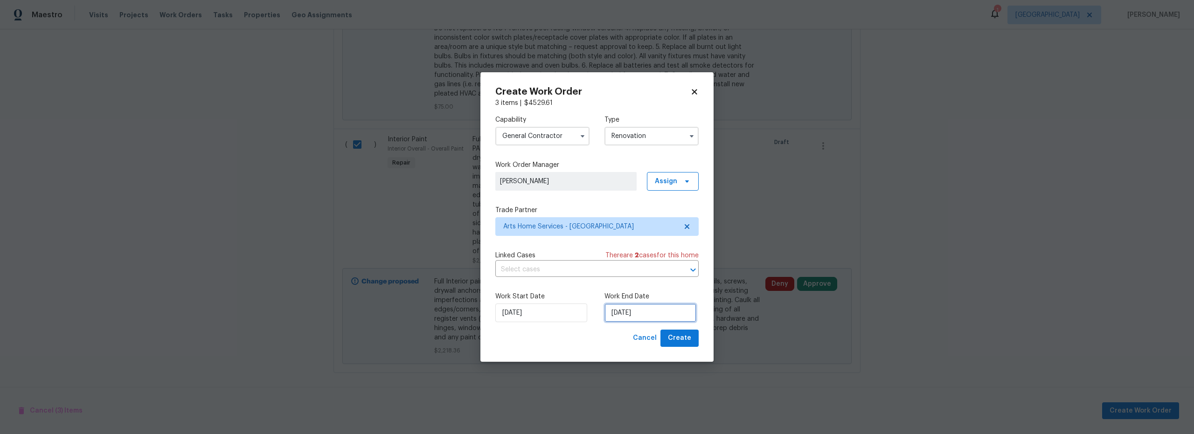
click at [623, 316] on input "[DATE]" at bounding box center [651, 313] width 92 height 19
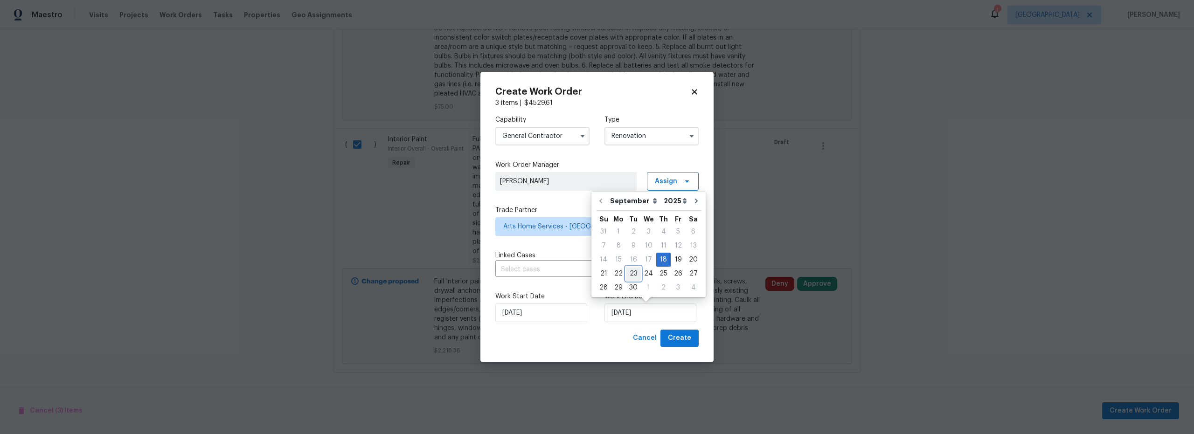
click at [636, 275] on div "23" at bounding box center [633, 273] width 15 height 13
type input "[DATE]"
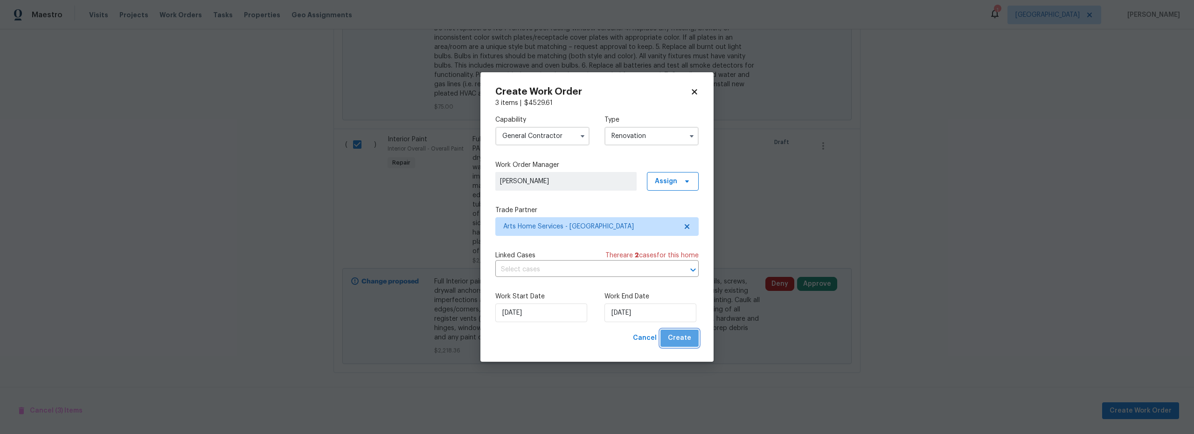
click at [683, 339] on span "Create" at bounding box center [679, 339] width 23 height 12
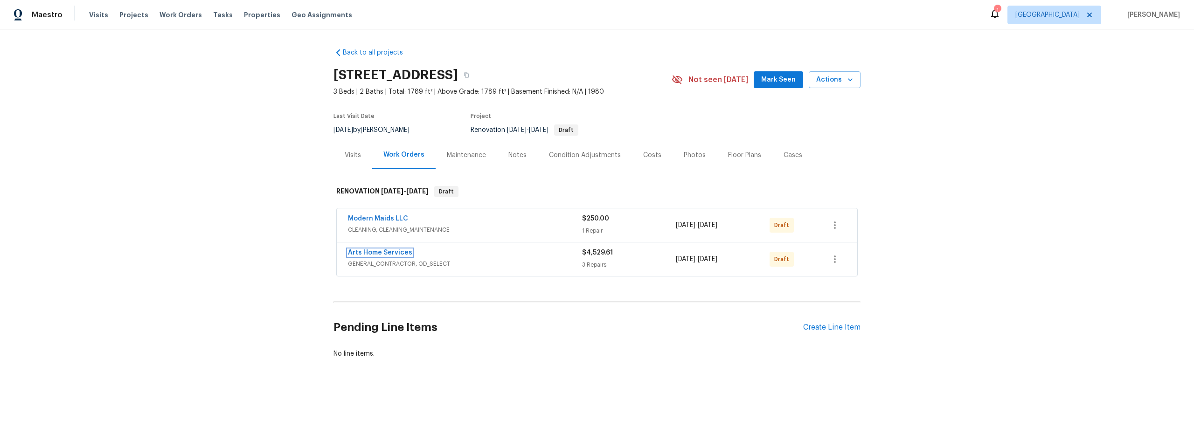
drag, startPoint x: 392, startPoint y: 252, endPoint x: 399, endPoint y: 254, distance: 7.7
click at [392, 252] on link "Arts Home Services" at bounding box center [380, 253] width 64 height 7
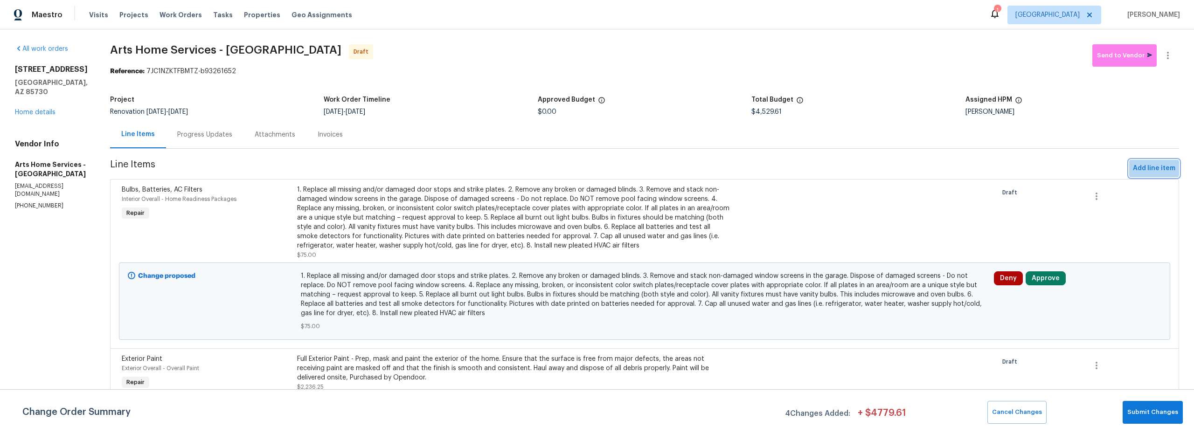
click at [1144, 168] on span "Add line item" at bounding box center [1154, 169] width 42 height 12
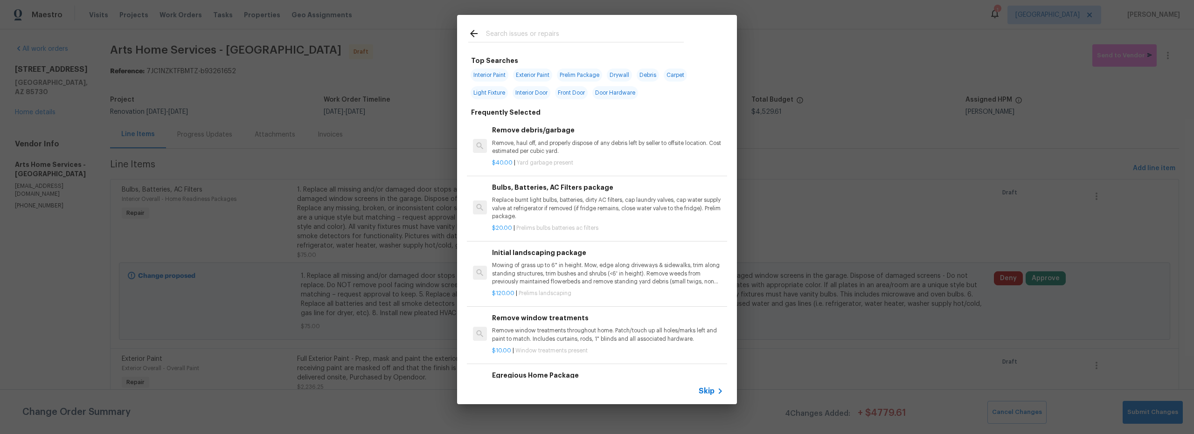
click at [532, 34] on input "text" at bounding box center [585, 35] width 198 height 14
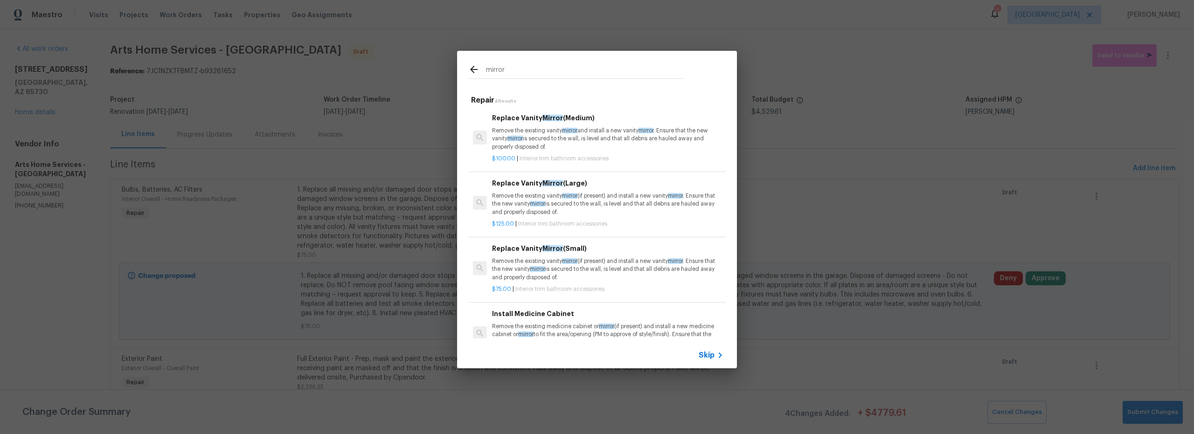
type input "mirror"
click at [612, 151] on div "$100.00 | Interior trim bathroom accessories" at bounding box center [607, 157] width 231 height 12
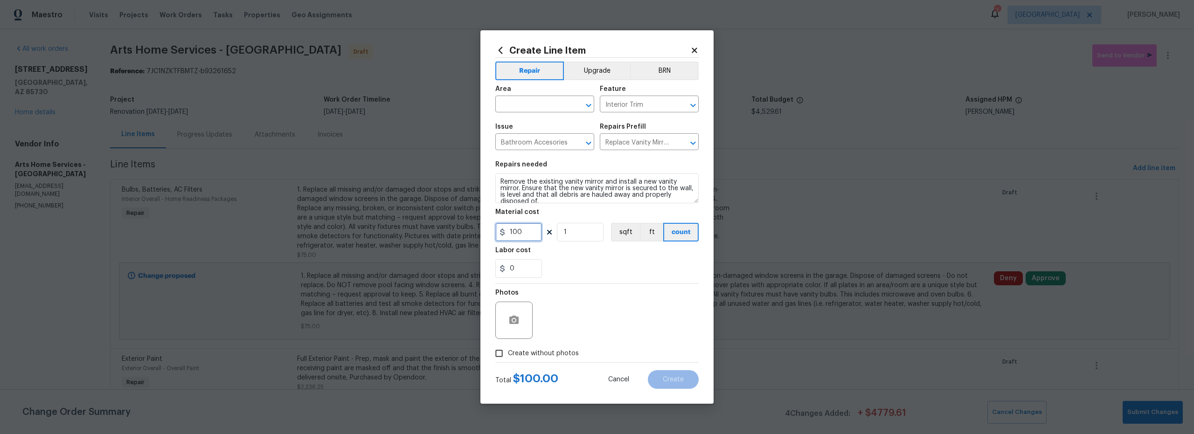
drag, startPoint x: 526, startPoint y: 235, endPoint x: 479, endPoint y: 233, distance: 47.1
click at [501, 234] on div "100" at bounding box center [519, 232] width 47 height 19
type input "150"
click at [539, 106] on input "text" at bounding box center [532, 105] width 73 height 14
click at [547, 145] on li "Interior Overall" at bounding box center [545, 140] width 99 height 15
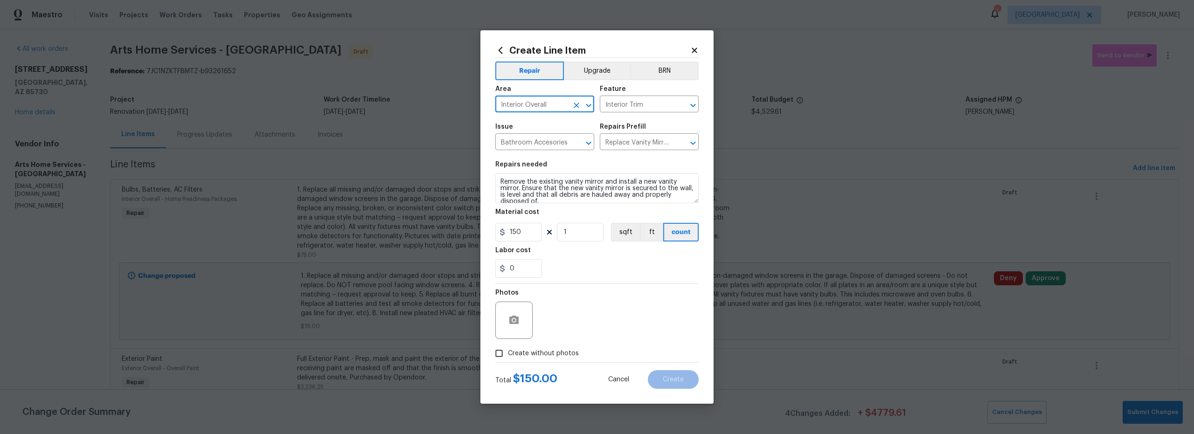
type input "Interior Overall"
click at [511, 356] on span "Create without photos" at bounding box center [543, 354] width 71 height 10
click at [508, 356] on input "Create without photos" at bounding box center [499, 354] width 18 height 18
checkbox input "true"
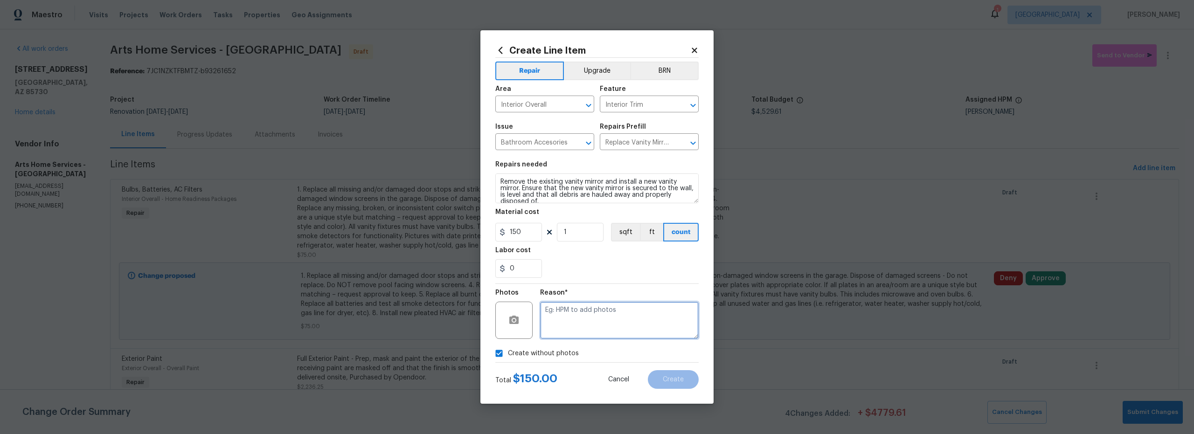
click at [584, 315] on textarea at bounding box center [619, 320] width 159 height 37
type textarea "scout"
click at [685, 384] on button "Create" at bounding box center [673, 379] width 51 height 19
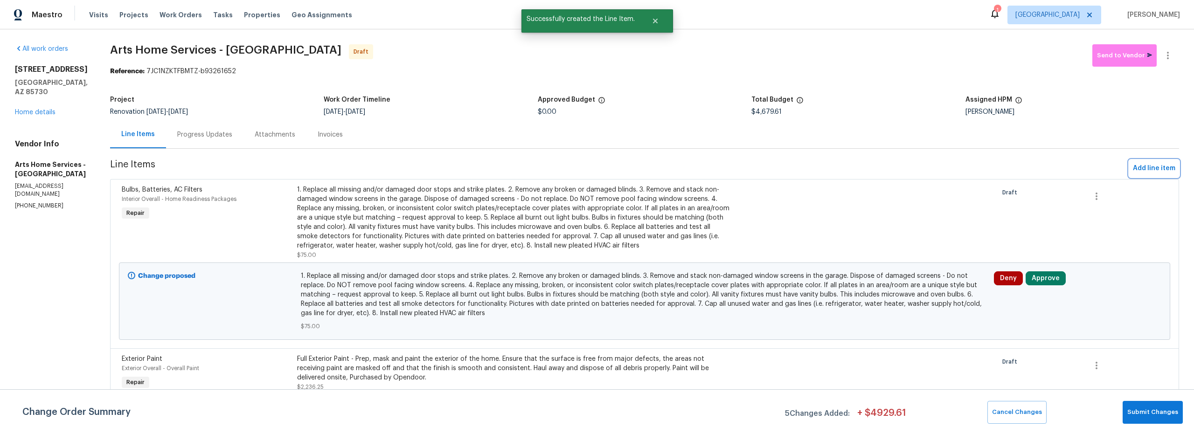
click at [1151, 170] on span "Add line item" at bounding box center [1154, 169] width 42 height 12
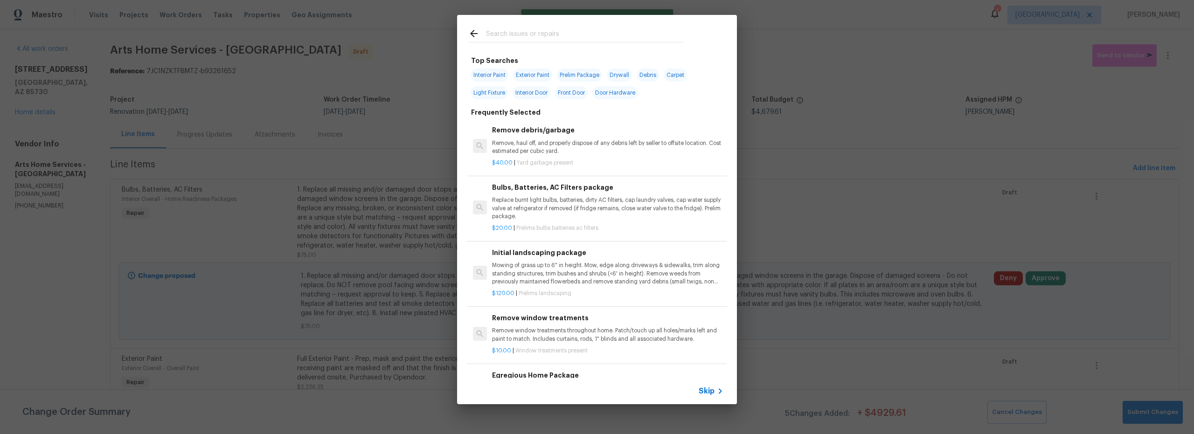
click at [523, 37] on input "text" at bounding box center [585, 35] width 198 height 14
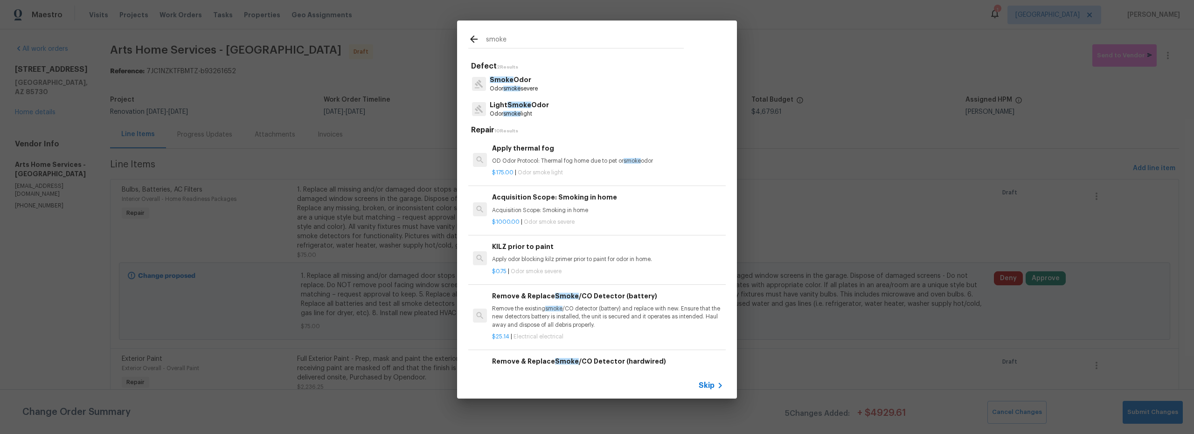
type input "smoke"
click at [601, 323] on p "Remove the existing smoke /CO detector (battery) and replace with new. Ensure t…" at bounding box center [607, 317] width 231 height 24
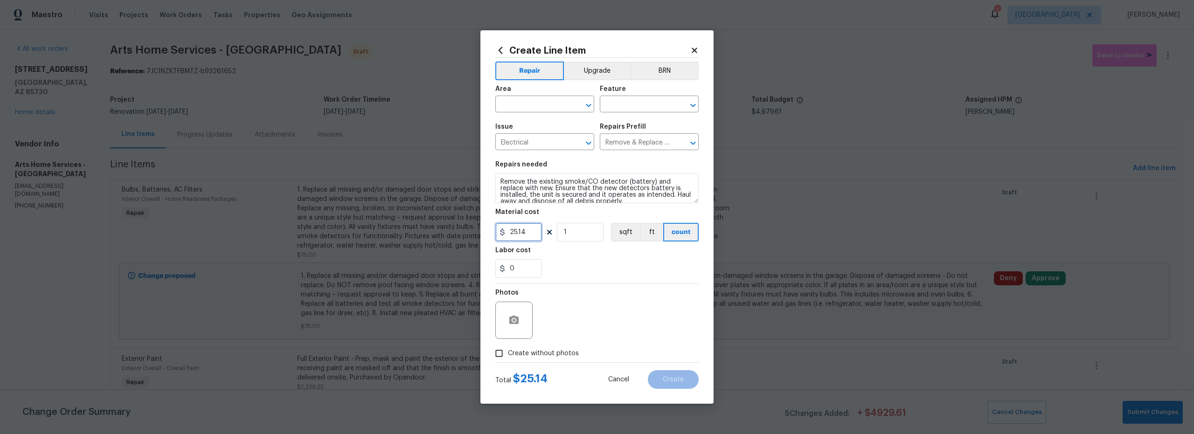
click at [473, 233] on div "Create Line Item Repair Upgrade BRN Area ​ Feature ​ Issue Electrical ​ Repairs…" at bounding box center [597, 217] width 1194 height 434
type input "35"
click at [569, 241] on input "1" at bounding box center [580, 232] width 47 height 19
type input "5"
click at [524, 235] on input "35" at bounding box center [519, 232] width 47 height 19
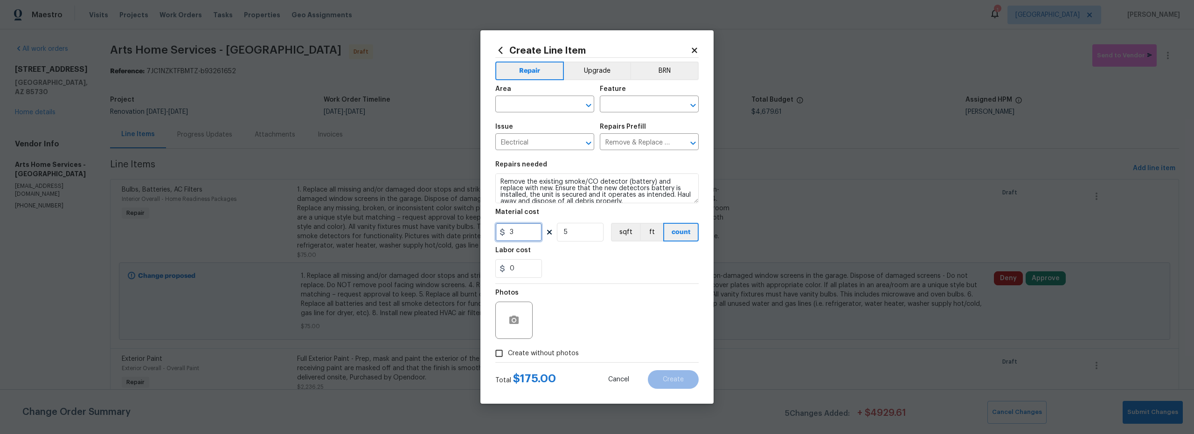
type input "35"
click at [582, 307] on div "Photos" at bounding box center [597, 314] width 203 height 61
click at [530, 111] on input "text" at bounding box center [532, 105] width 73 height 14
drag, startPoint x: 542, startPoint y: 143, endPoint x: 587, endPoint y: 126, distance: 48.0
click at [542, 143] on li "Interior Overall" at bounding box center [545, 140] width 99 height 15
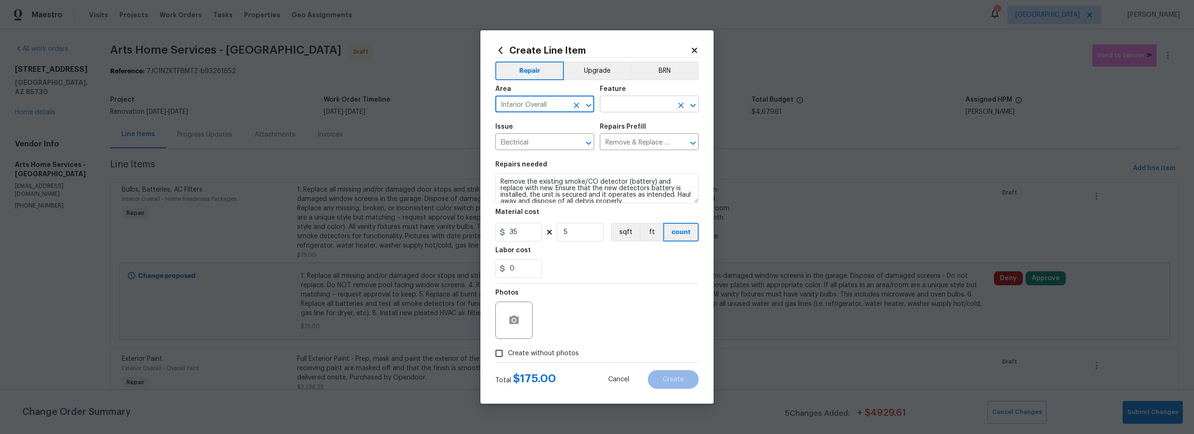
type input "Interior Overall"
click at [615, 109] on input "text" at bounding box center [636, 105] width 73 height 14
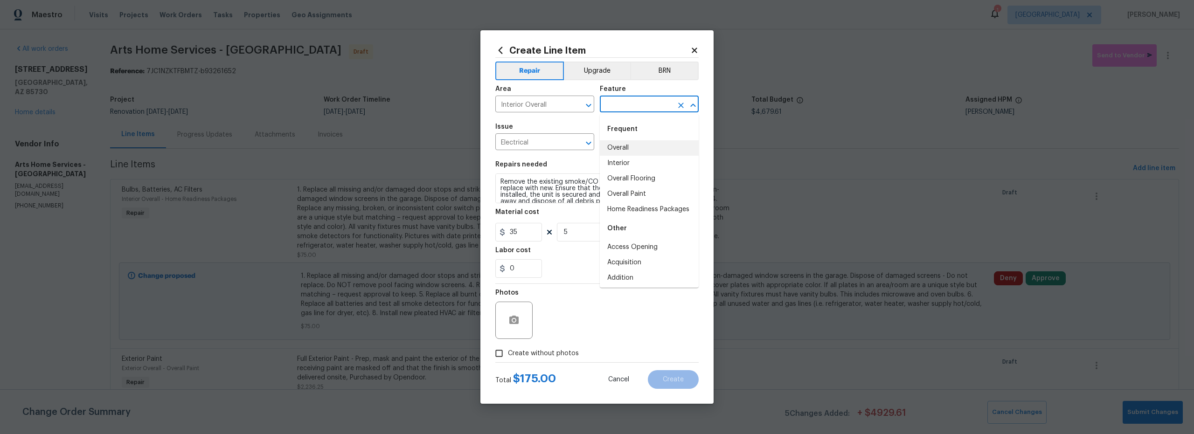
click at [629, 149] on li "Overall" at bounding box center [649, 147] width 99 height 15
type input "Overall"
click at [503, 353] on input "Create without photos" at bounding box center [499, 354] width 18 height 18
checkbox input "true"
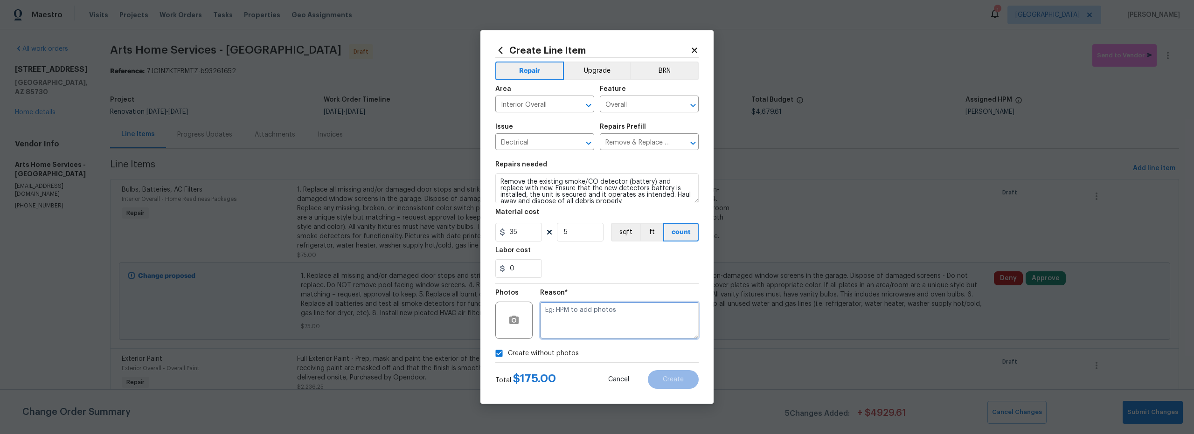
click at [603, 314] on textarea at bounding box center [619, 320] width 159 height 37
type textarea "scout"
click at [674, 380] on span "Create" at bounding box center [673, 380] width 21 height 7
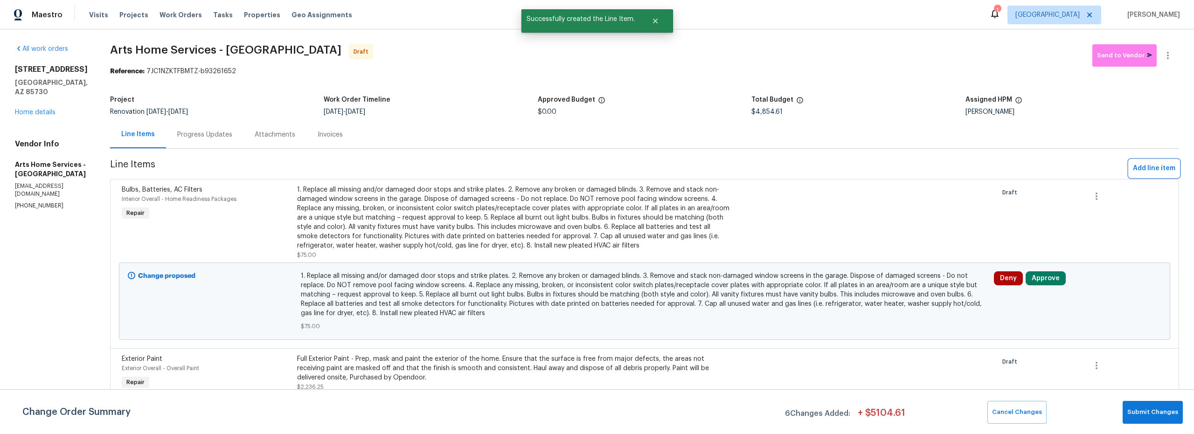
click at [1146, 164] on span "Add line item" at bounding box center [1154, 169] width 42 height 12
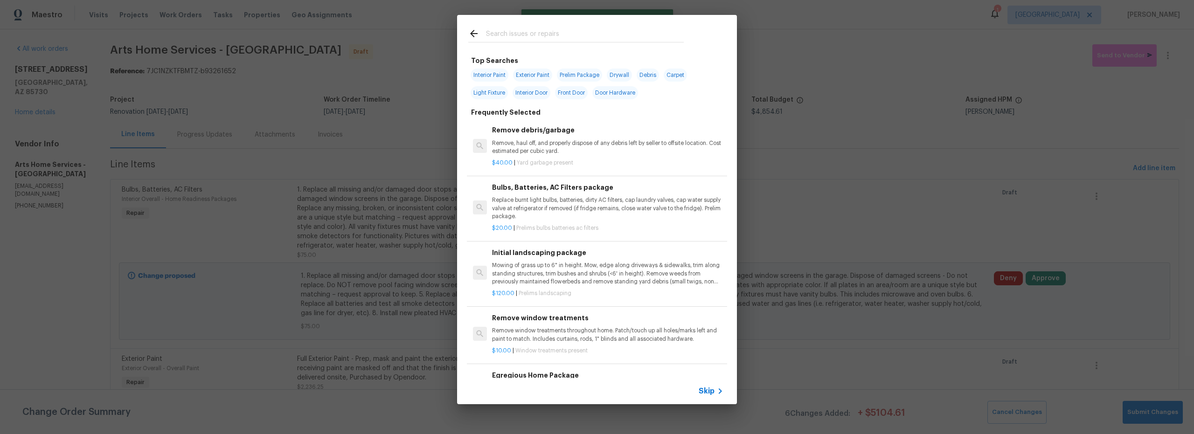
click at [537, 36] on input "text" at bounding box center [585, 35] width 198 height 14
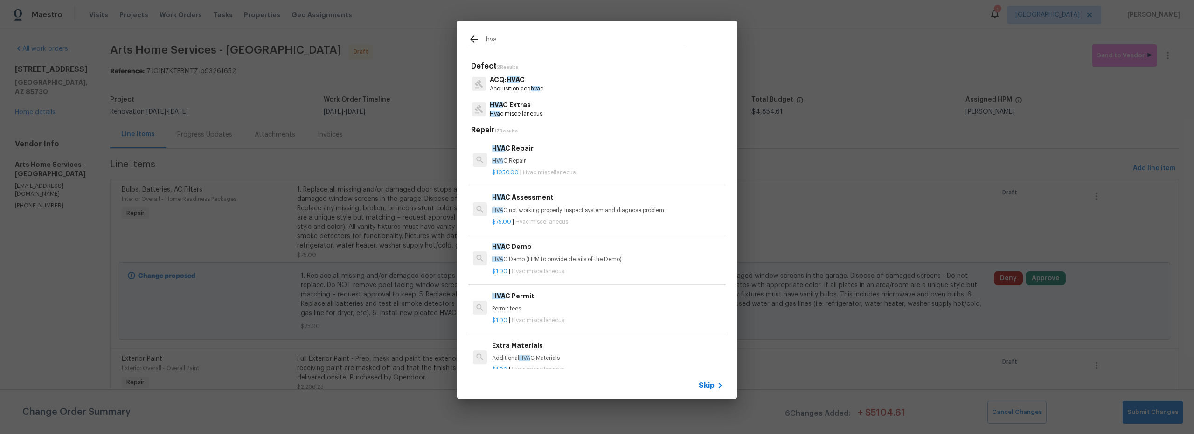
type input "hva"
click at [534, 114] on p "Hva c miscellaneous" at bounding box center [516, 114] width 53 height 8
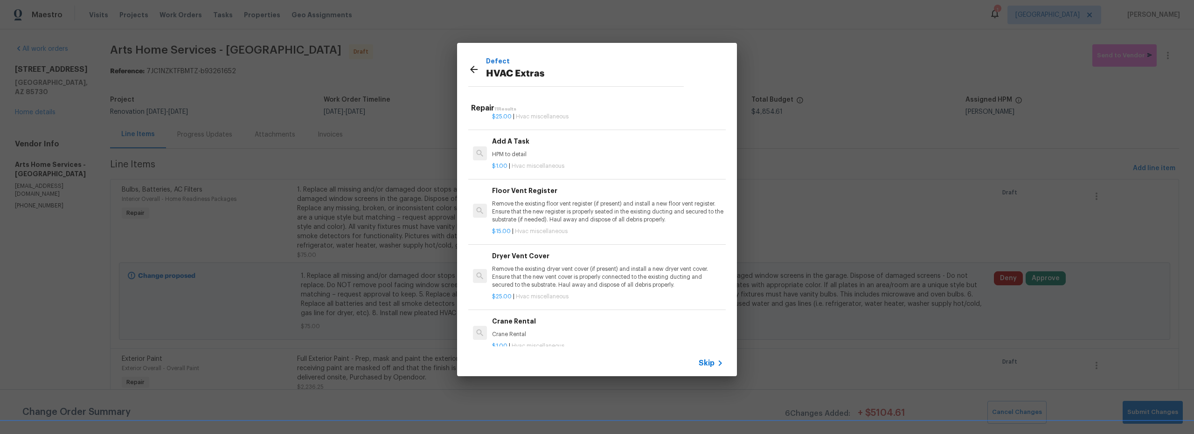
scroll to position [382, 0]
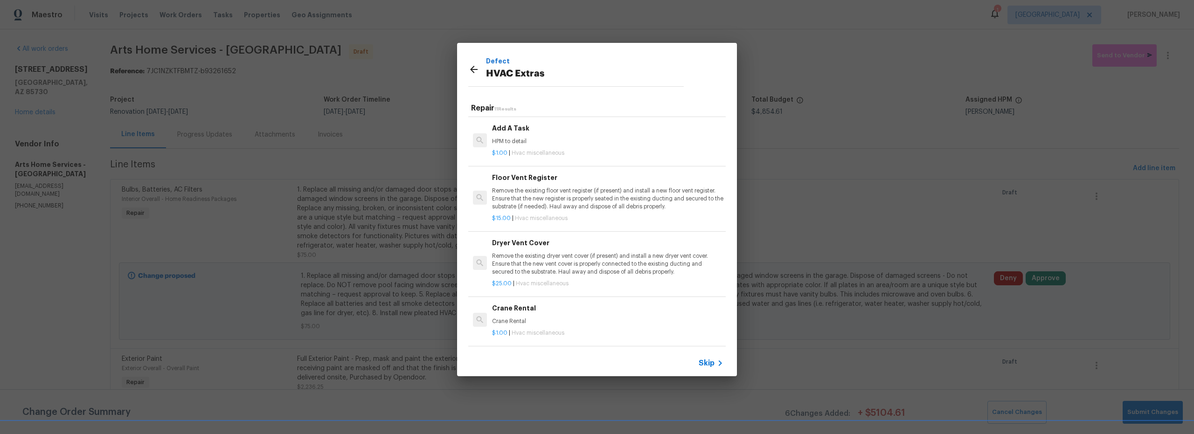
click at [581, 203] on p "Remove the existing floor vent register (if present) and install a new floor ve…" at bounding box center [607, 199] width 231 height 24
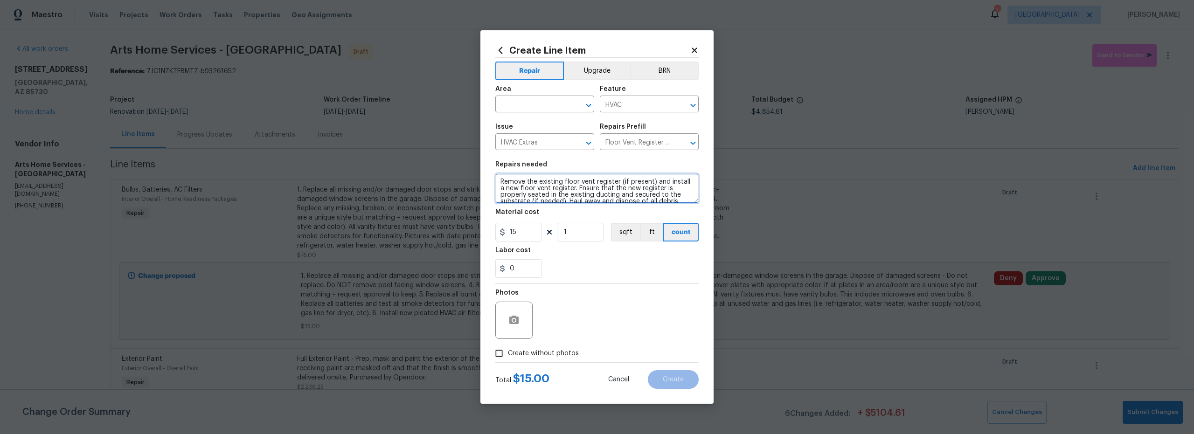
drag, startPoint x: 579, startPoint y: 180, endPoint x: 566, endPoint y: 181, distance: 12.7
click at [566, 181] on textarea "Remove the existing floor vent register (if present) and install a new floor ve…" at bounding box center [597, 189] width 203 height 30
type textarea "Remove the existing f vent register (if present) and install a new floor vent r…"
click at [531, 99] on figure "Area ​" at bounding box center [545, 99] width 99 height 27
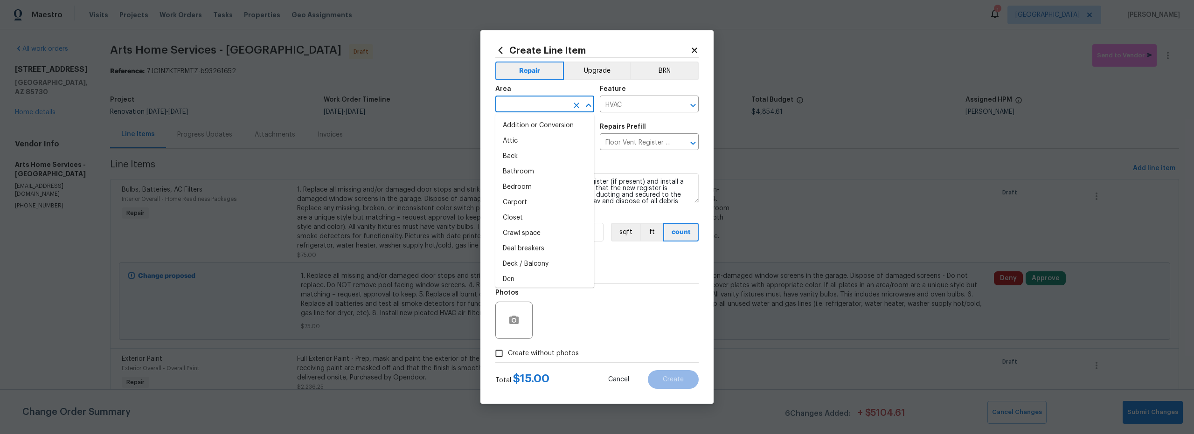
click at [534, 109] on input "text" at bounding box center [532, 105] width 73 height 14
click at [544, 141] on li "Interior Overall" at bounding box center [545, 140] width 99 height 15
type input "Interior Overall"
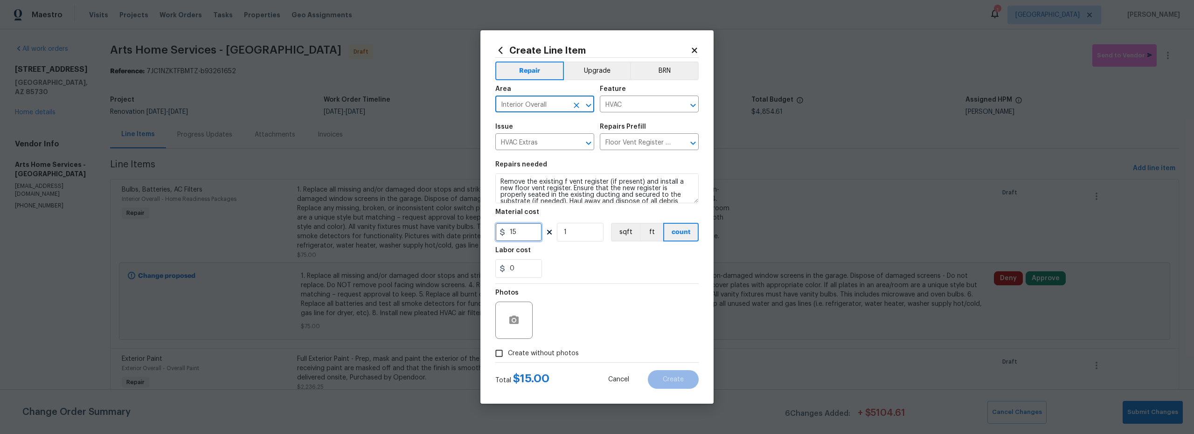
click at [501, 231] on div "15" at bounding box center [519, 232] width 47 height 19
type input "400"
click at [585, 344] on div "Photos" at bounding box center [597, 314] width 203 height 61
click at [509, 356] on span "Create without photos" at bounding box center [543, 354] width 71 height 10
click at [500, 357] on input "Create without photos" at bounding box center [499, 354] width 18 height 18
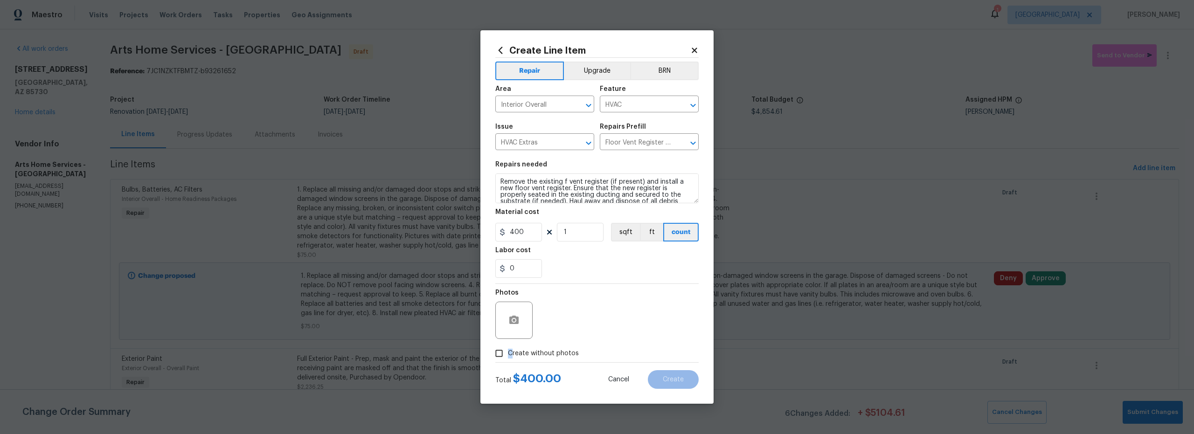
checkbox input "true"
click at [579, 328] on textarea at bounding box center [619, 320] width 159 height 37
type textarea "scout"
click at [680, 377] on span "Create" at bounding box center [673, 380] width 21 height 7
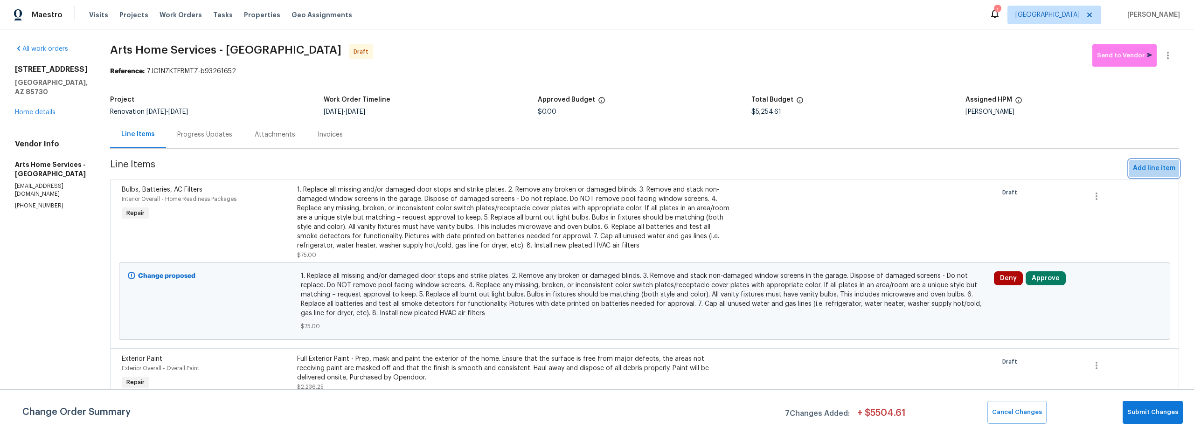
click at [1138, 171] on span "Add line item" at bounding box center [1154, 169] width 42 height 12
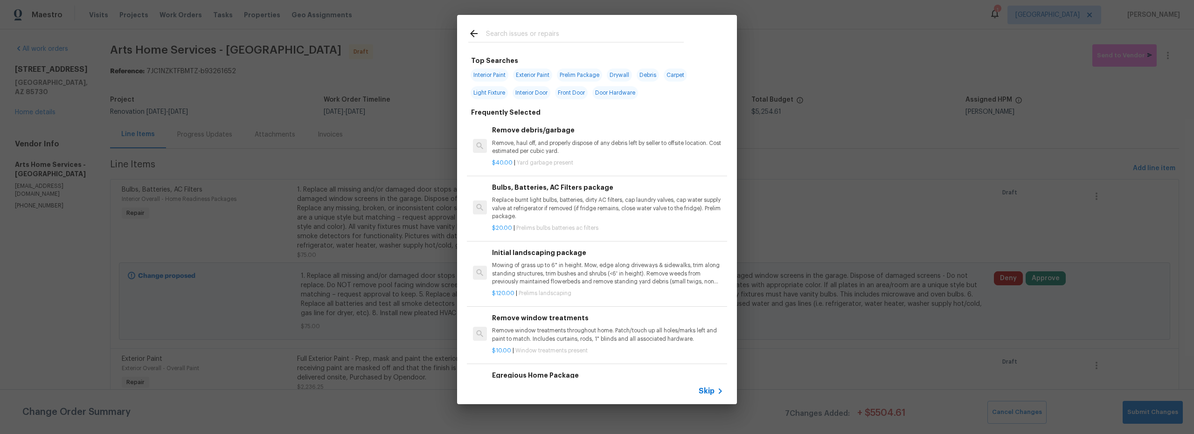
click at [517, 35] on input "text" at bounding box center [585, 35] width 198 height 14
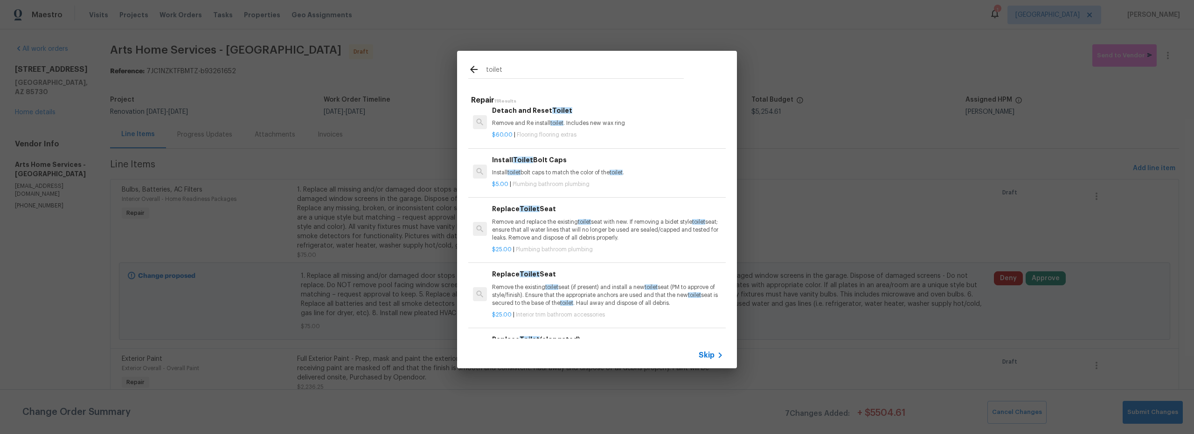
scroll to position [134, 0]
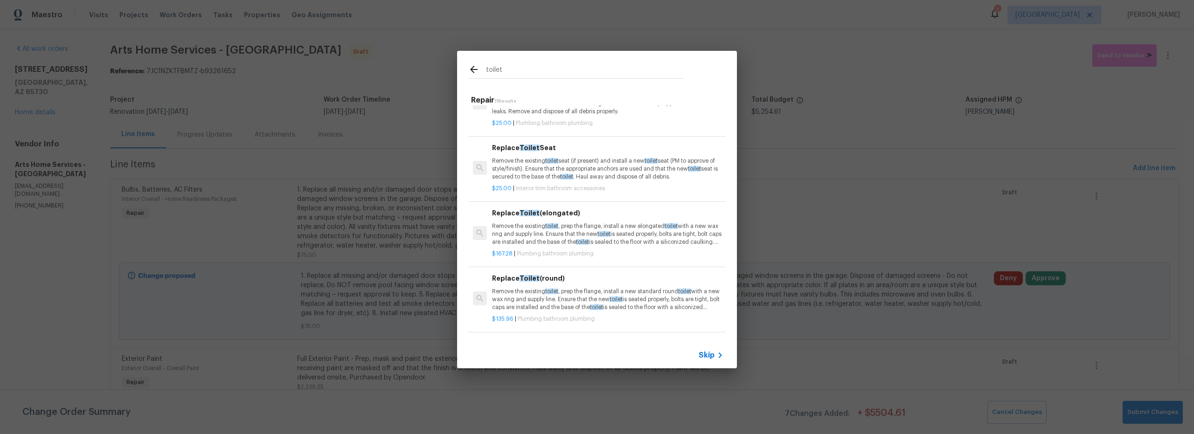
type input "toilet"
click at [580, 248] on div "$167.28 | Plumbing bathroom plumbing" at bounding box center [607, 252] width 231 height 12
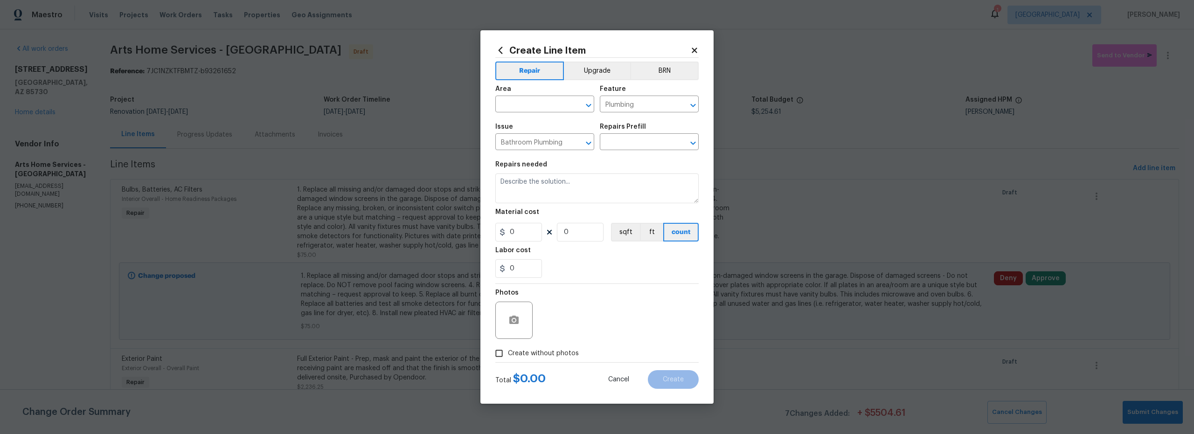
type input "Replace Toilet (elongated) $167.28"
type textarea "Remove the existing toilet, prep the flange, install a new elongated toilet wit…"
type input "167.28"
type input "1"
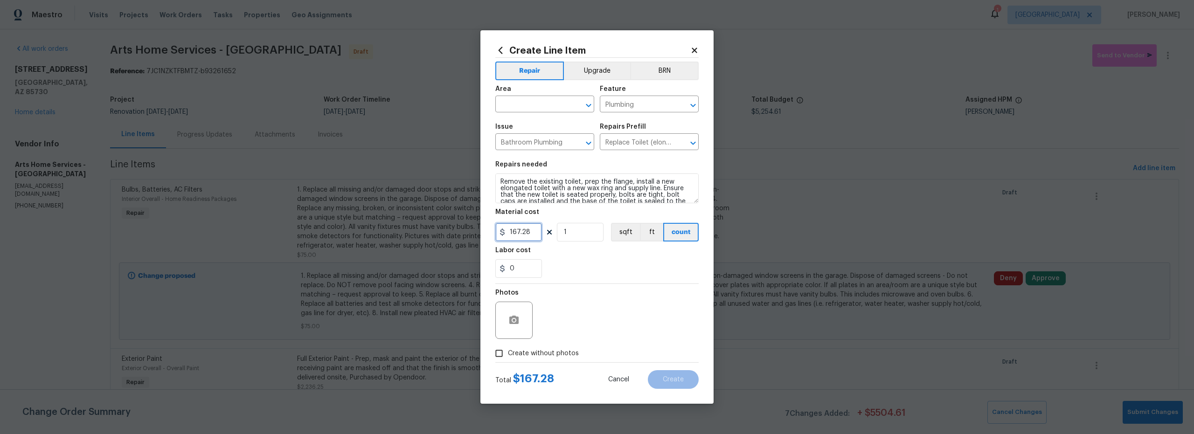
drag, startPoint x: 531, startPoint y: 231, endPoint x: 447, endPoint y: 229, distance: 84.0
click at [476, 233] on div "Create Line Item Repair Upgrade BRN Area ​ Feature Plumbing ​ Issue Bathroom Pl…" at bounding box center [597, 217] width 1194 height 434
type input "225"
click at [528, 107] on input "text" at bounding box center [532, 105] width 73 height 14
click at [536, 139] on li "Interior Overall" at bounding box center [545, 140] width 99 height 15
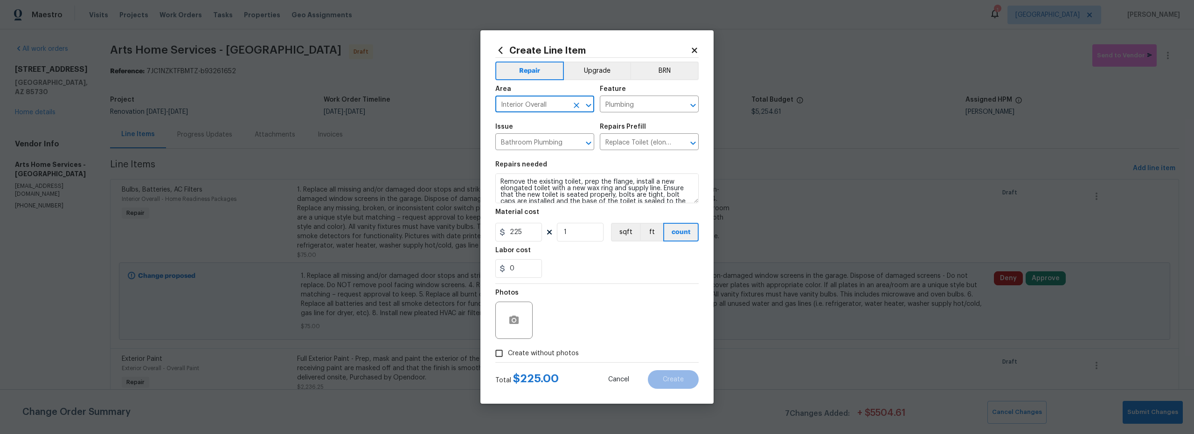
type input "Interior Overall"
click at [566, 305] on div "Photos" at bounding box center [597, 314] width 203 height 61
click at [504, 351] on input "Create without photos" at bounding box center [499, 354] width 18 height 18
checkbox input "true"
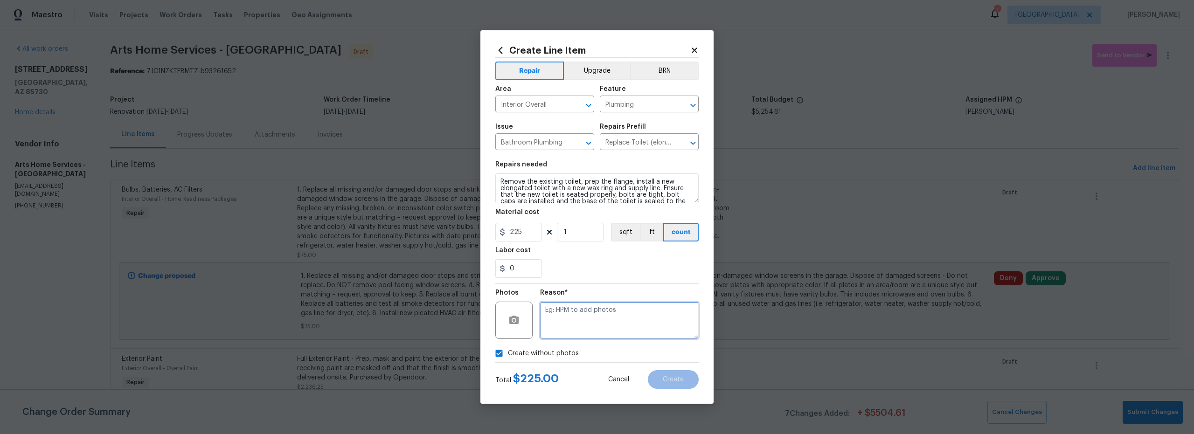
click at [592, 320] on textarea at bounding box center [619, 320] width 159 height 37
type textarea "scout"
click at [579, 241] on input "1" at bounding box center [580, 232] width 47 height 19
type input "2"
click at [607, 269] on div "0" at bounding box center [597, 268] width 203 height 19
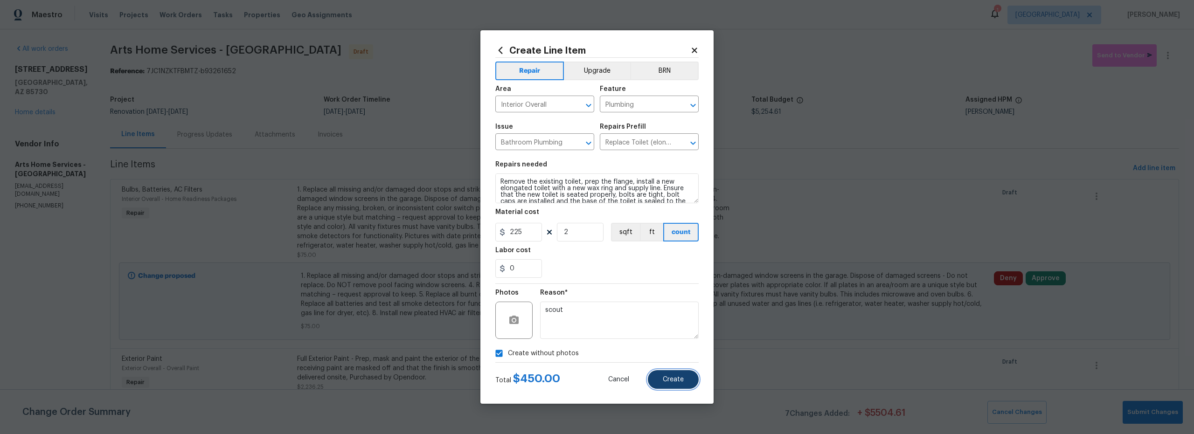
click at [677, 383] on span "Create" at bounding box center [673, 380] width 21 height 7
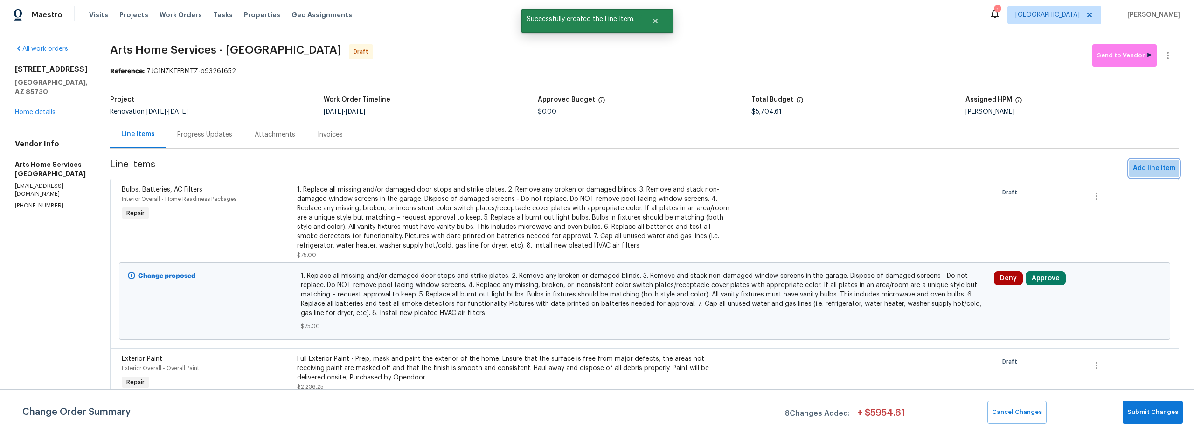
click at [1157, 169] on span "Add line item" at bounding box center [1154, 169] width 42 height 12
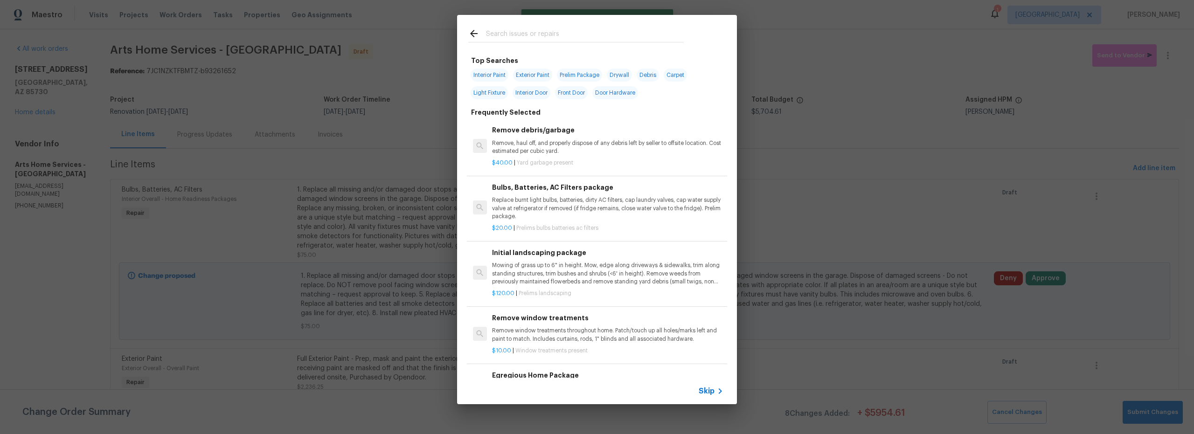
click at [520, 36] on input "text" at bounding box center [585, 35] width 198 height 14
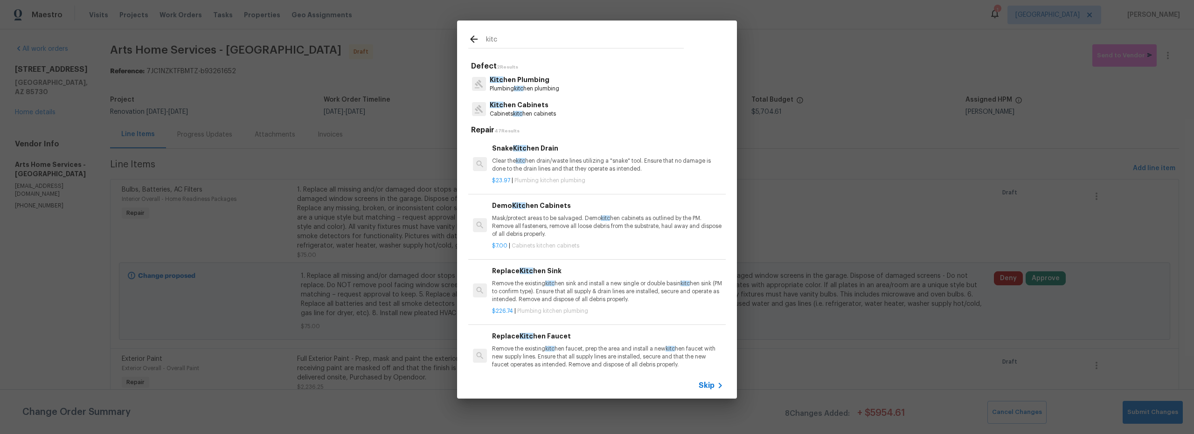
type input "kitc"
click at [556, 115] on p "Cabinets kitc hen cabinets" at bounding box center [523, 114] width 66 height 8
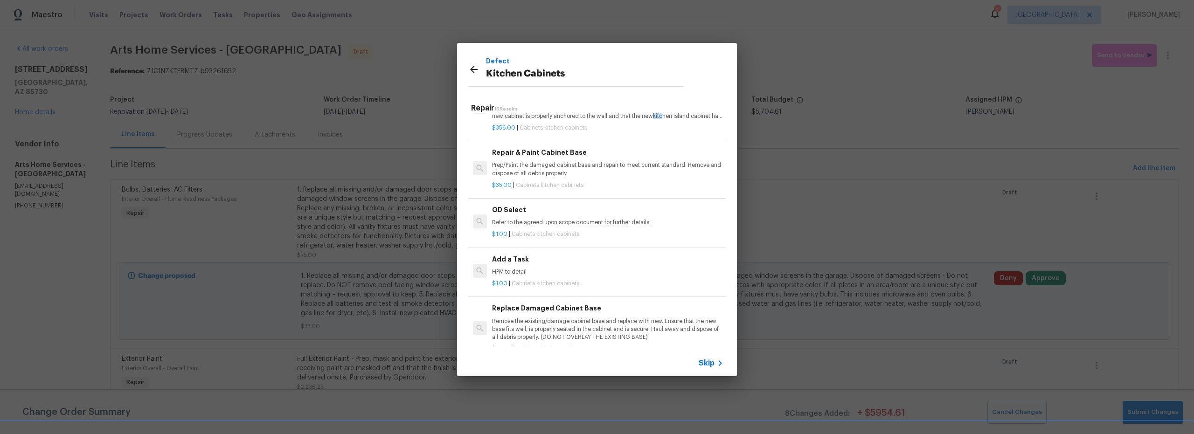
scroll to position [911, 0]
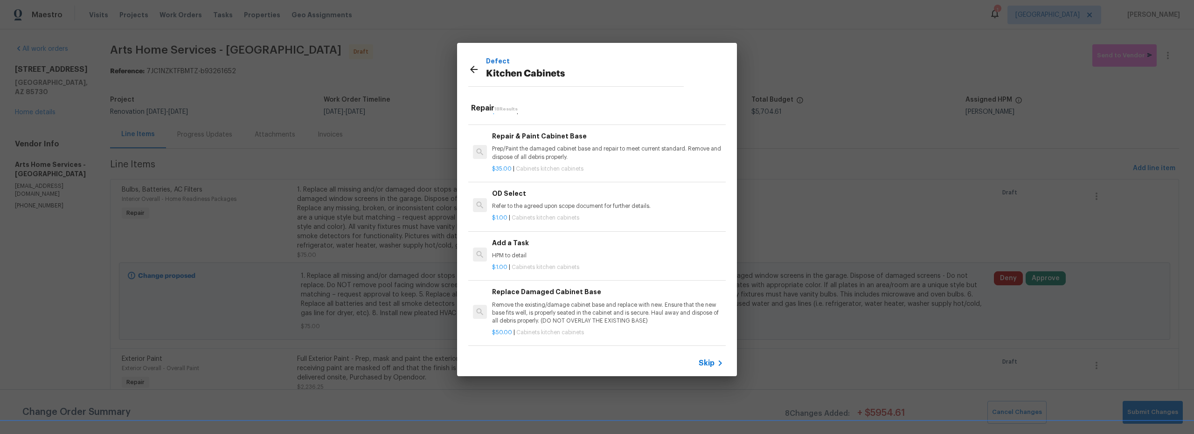
click at [568, 244] on div "Add a Task HPM to detail" at bounding box center [607, 249] width 231 height 22
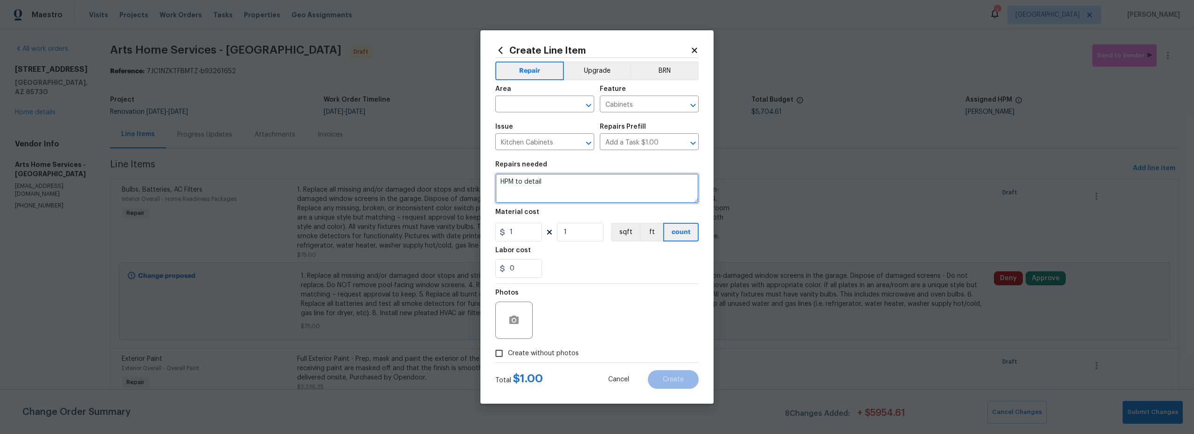
click at [521, 180] on textarea "HPM to detail" at bounding box center [597, 189] width 203 height 30
drag, startPoint x: 479, startPoint y: 181, endPoint x: 467, endPoint y: 181, distance: 12.1
click at [459, 181] on div "Create Line Item Repair Upgrade BRN Area ​ Feature Cabinets ​ Issue Kitchen Cab…" at bounding box center [597, 217] width 1194 height 434
type textarea "remove kitchen cabs and countertops. install all new kitchen cabs new tops. har…"
click at [522, 102] on input "text" at bounding box center [532, 105] width 73 height 14
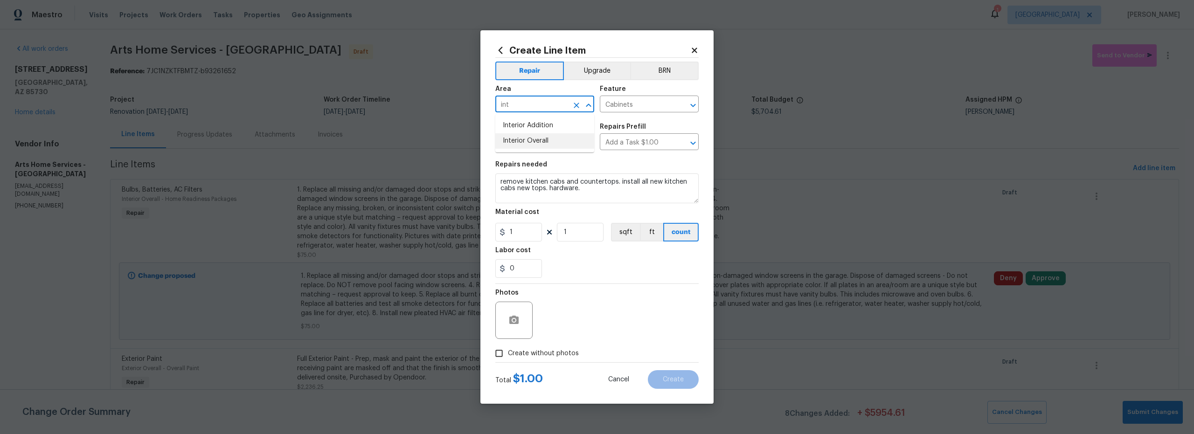
click at [543, 141] on li "Interior Overall" at bounding box center [545, 140] width 99 height 15
type input "Interior Overall"
click at [500, 357] on input "Create without photos" at bounding box center [499, 354] width 18 height 18
checkbox input "true"
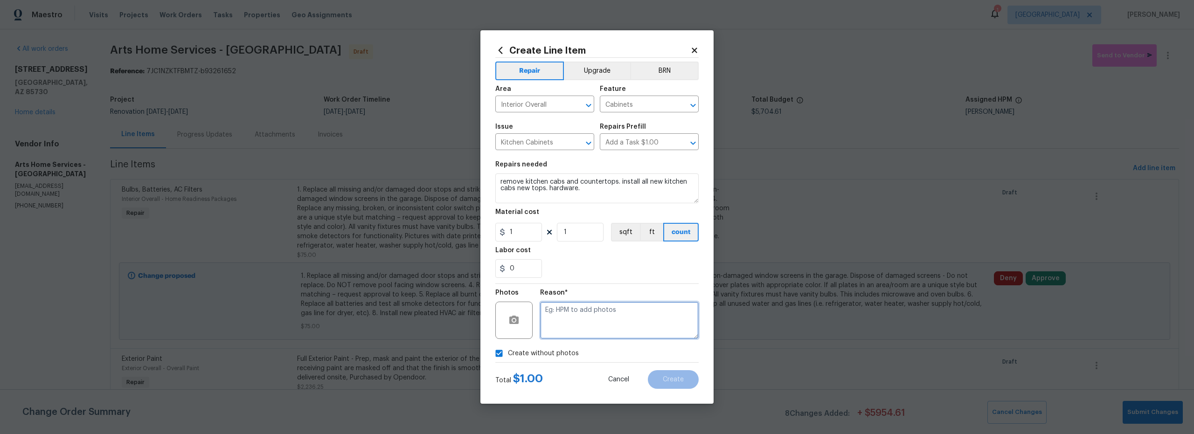
click at [599, 325] on textarea at bounding box center [619, 320] width 159 height 37
type textarea "scout"
click at [678, 385] on button "Create" at bounding box center [673, 379] width 51 height 19
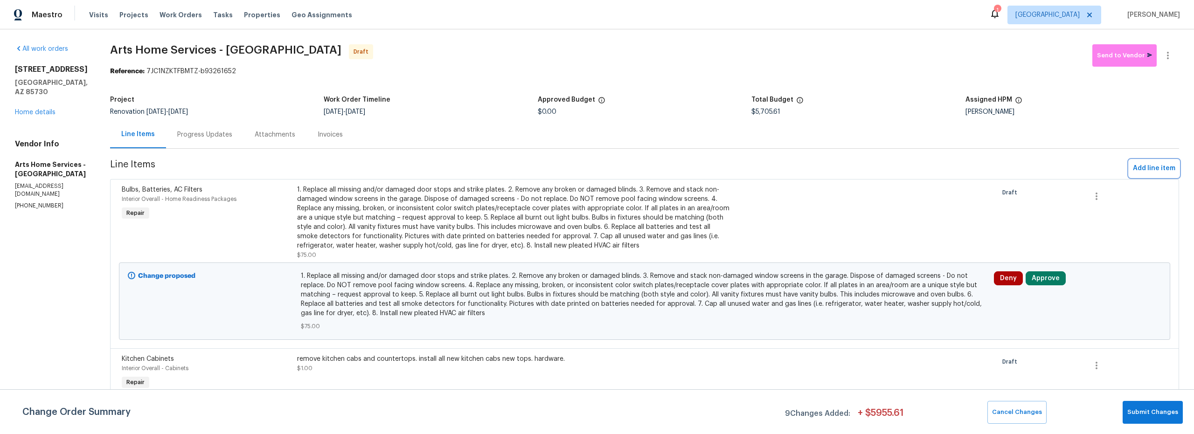
click at [1145, 167] on span "Add line item" at bounding box center [1154, 169] width 42 height 12
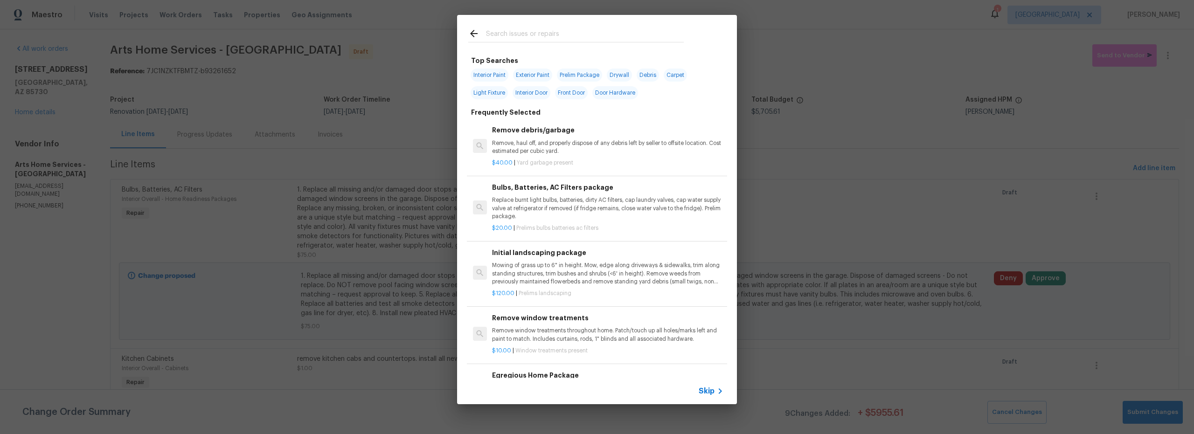
click at [514, 38] on input "text" at bounding box center [585, 35] width 198 height 14
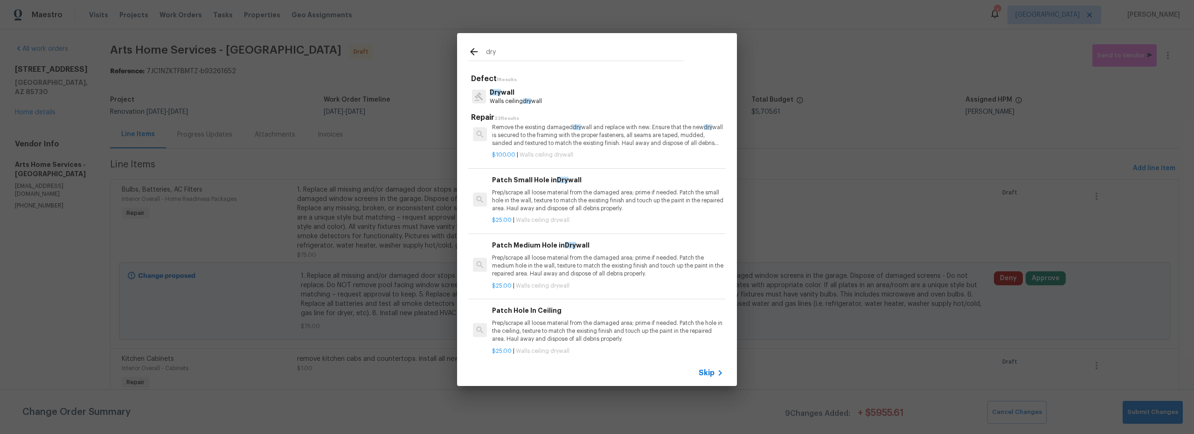
scroll to position [66, 0]
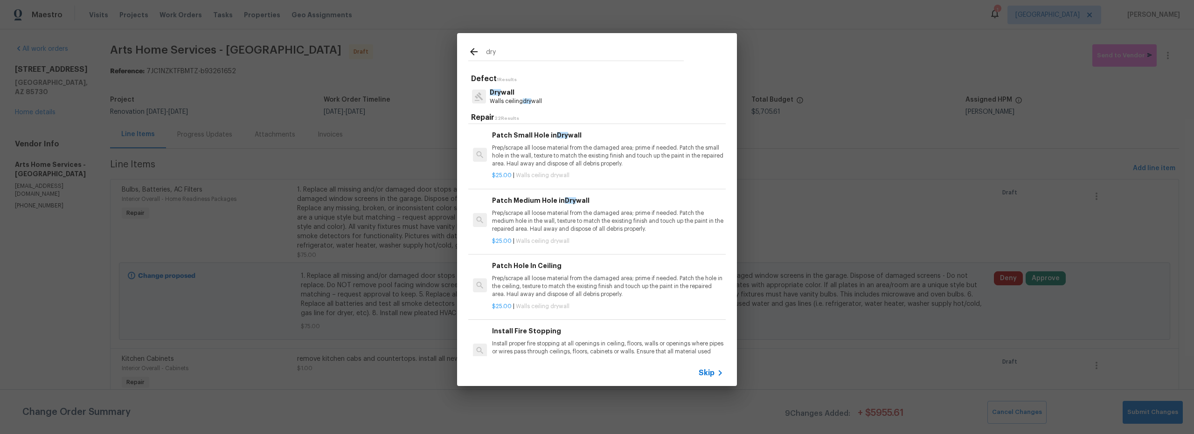
type input "dry"
click at [584, 219] on p "Prep/scrape all loose material from the damaged area; prime if needed. Patch th…" at bounding box center [607, 222] width 231 height 24
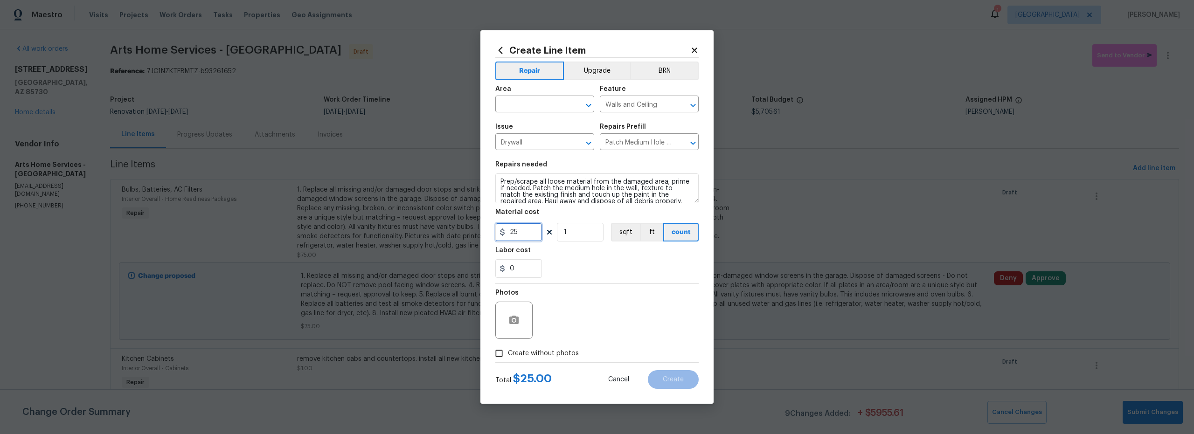
click at [490, 229] on div "Create Line Item Repair Upgrade BRN Area ​ Feature Walls and Ceiling ​ Issue Dr…" at bounding box center [597, 217] width 233 height 374
type input "425"
click at [535, 107] on input "text" at bounding box center [532, 105] width 73 height 14
click at [542, 140] on li "Interior Overall" at bounding box center [545, 140] width 99 height 15
type input "Interior Overall"
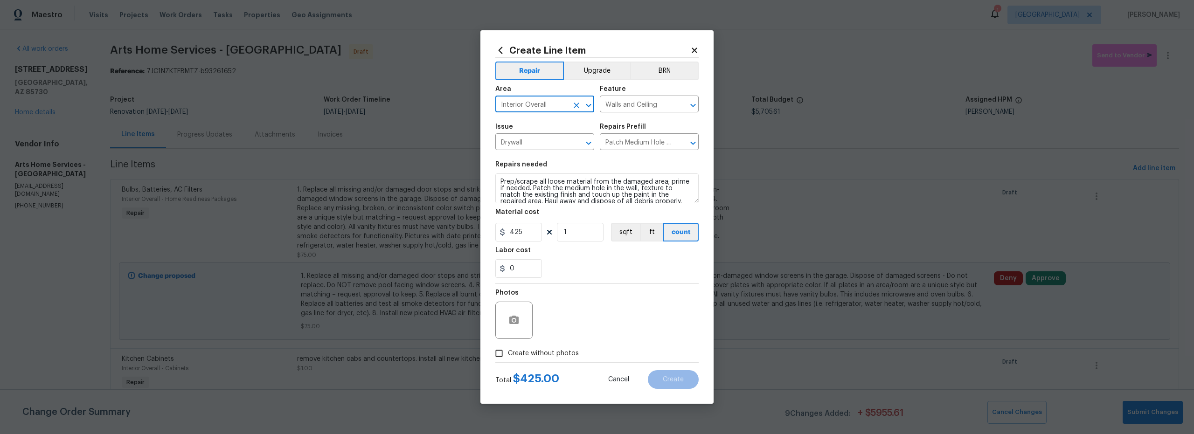
click at [503, 352] on input "Create without photos" at bounding box center [499, 354] width 18 height 18
checkbox input "true"
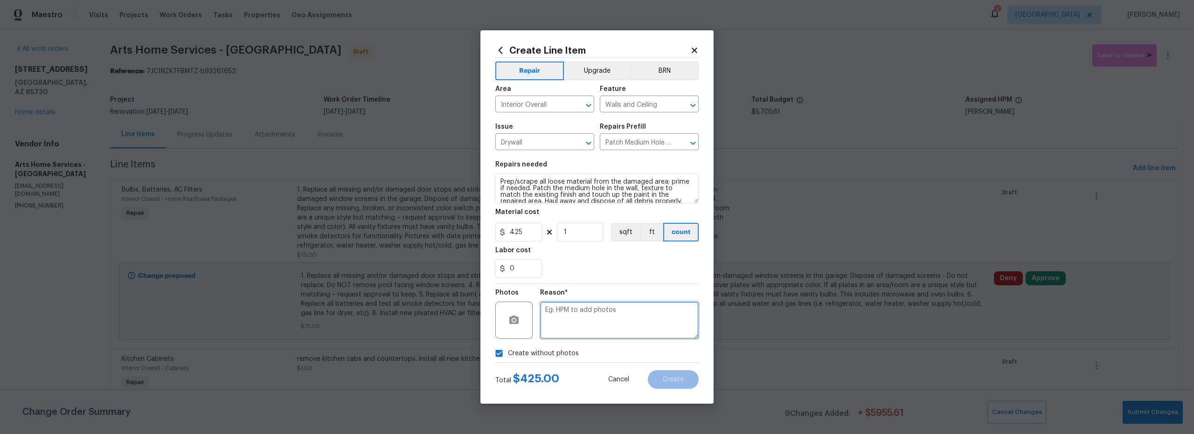
click at [591, 321] on textarea at bounding box center [619, 320] width 159 height 37
type textarea "scout"
click at [687, 389] on button "Create" at bounding box center [673, 379] width 51 height 19
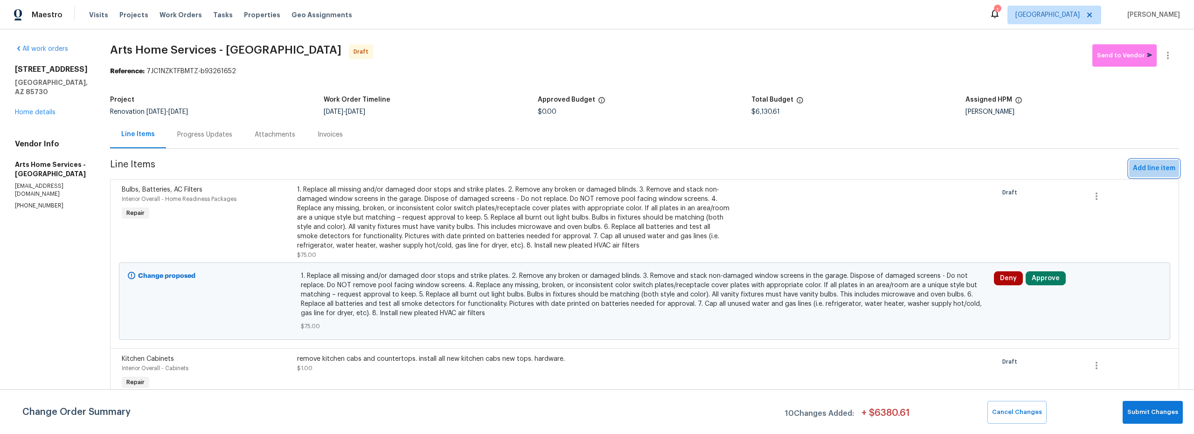
click at [1141, 166] on span "Add line item" at bounding box center [1154, 169] width 42 height 12
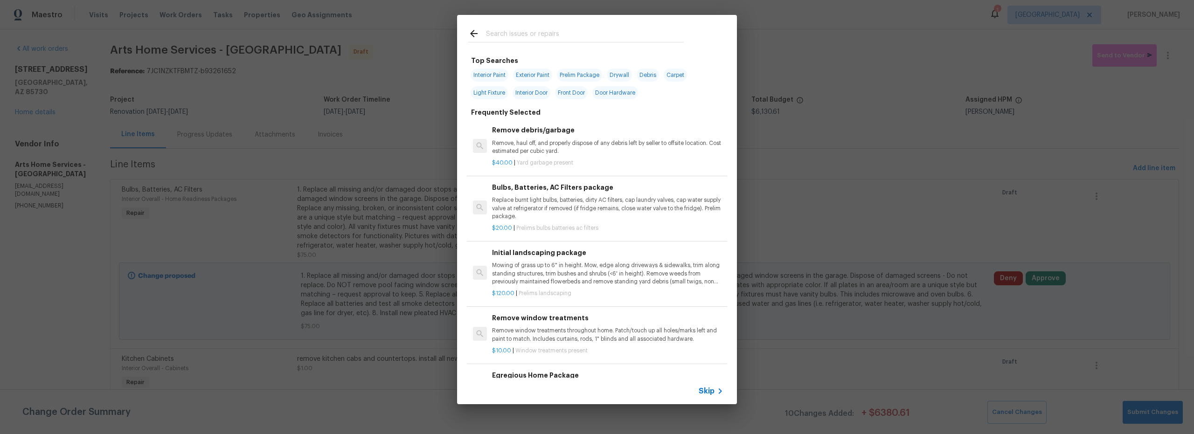
click at [515, 35] on input "text" at bounding box center [585, 35] width 198 height 14
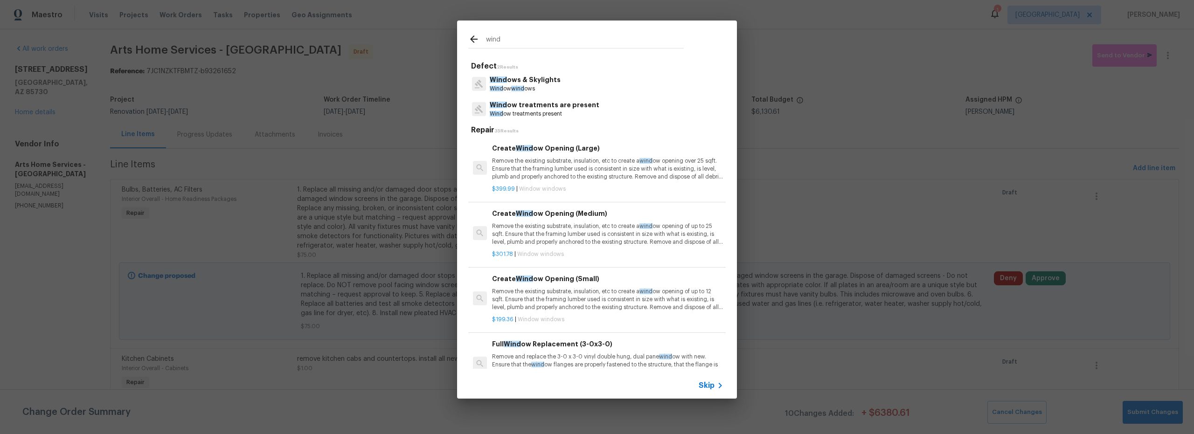
type input "wind"
click at [553, 72] on div "Wind ows & Skylights Wind ow wind ows" at bounding box center [597, 83] width 258 height 25
click at [555, 79] on p "Wind ows & Skylights" at bounding box center [525, 80] width 71 height 10
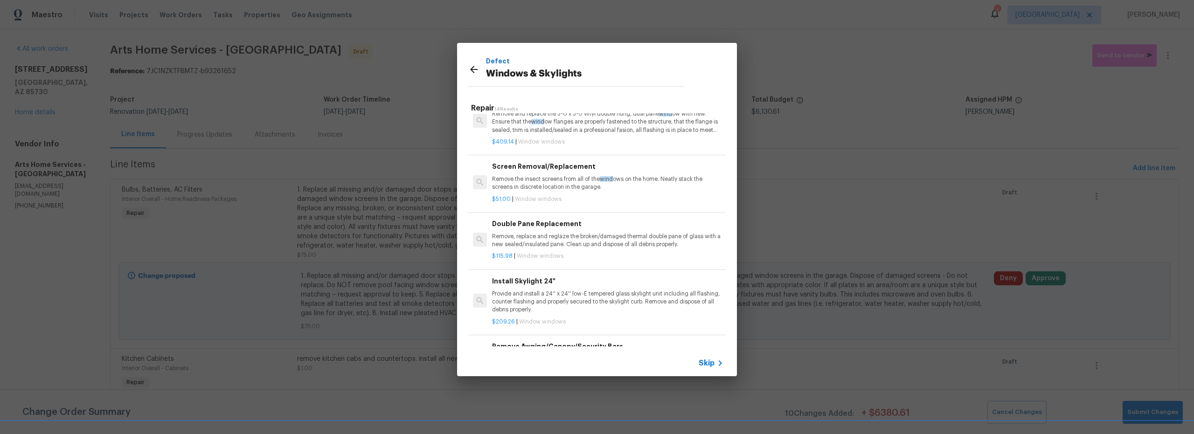
scroll to position [239, 0]
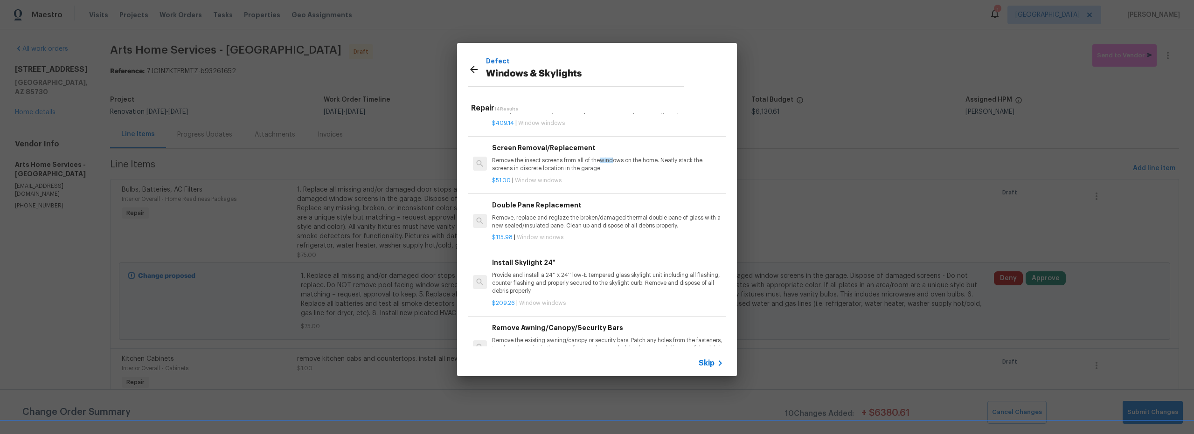
click at [581, 231] on div "$115.98 | Window windows" at bounding box center [607, 236] width 231 height 12
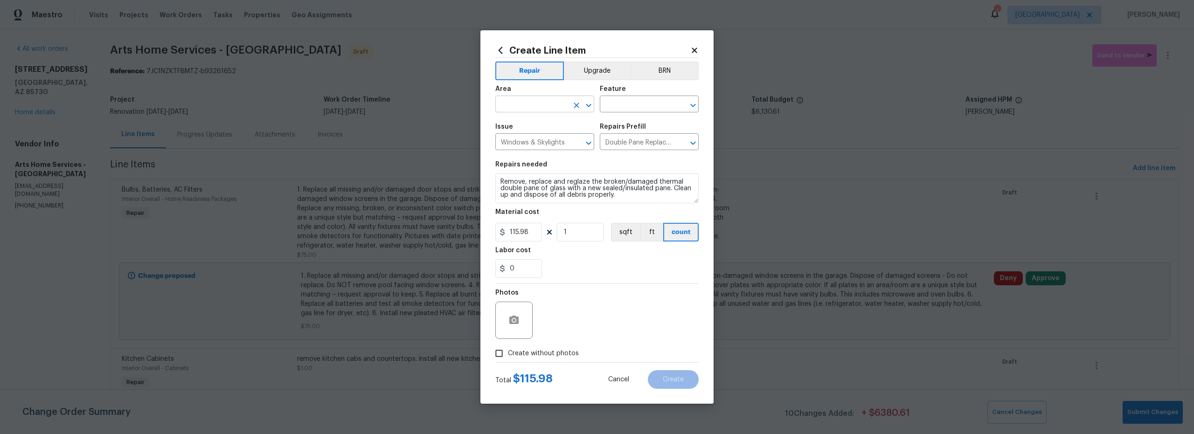
click at [526, 110] on input "text" at bounding box center [532, 105] width 73 height 14
drag, startPoint x: 542, startPoint y: 143, endPoint x: 610, endPoint y: 108, distance: 76.0
click at [543, 143] on li "Interior Overall" at bounding box center [545, 140] width 99 height 15
type input "Interior Overall"
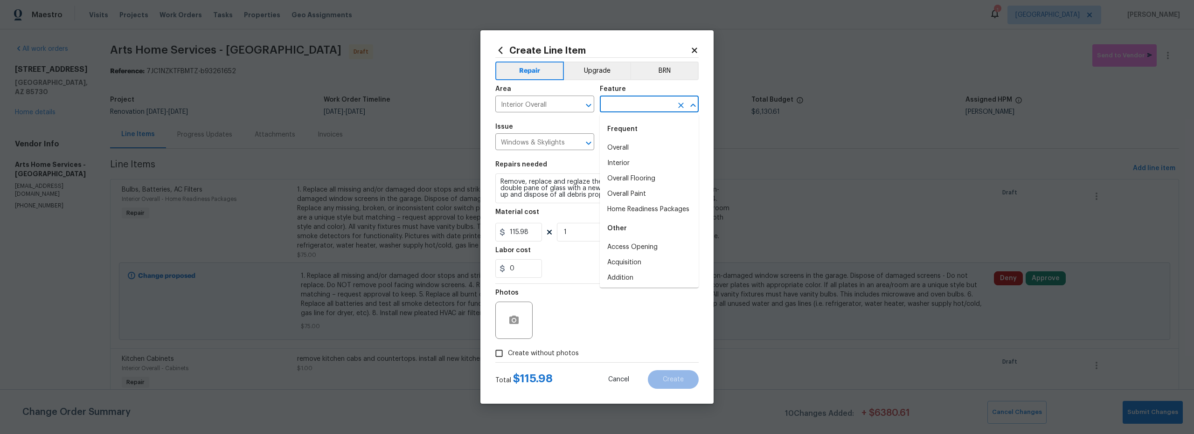
click at [613, 105] on input "text" at bounding box center [636, 105] width 73 height 14
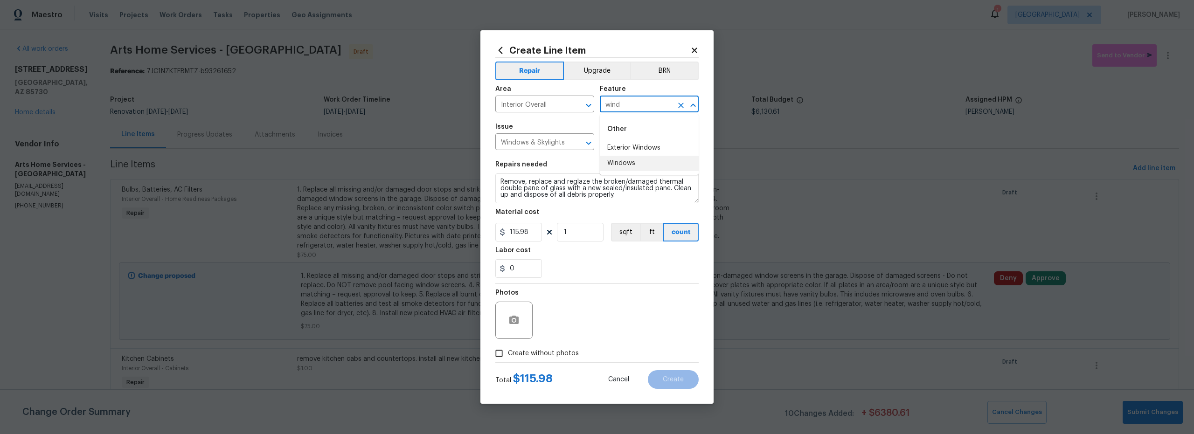
click at [629, 162] on li "Windows" at bounding box center [649, 163] width 99 height 15
type input "Windows"
drag, startPoint x: 531, startPoint y: 232, endPoint x: 427, endPoint y: 230, distance: 104.1
click at [463, 231] on div "Create Line Item Repair Upgrade BRN Area Interior Overall ​ Feature Windows ​ I…" at bounding box center [597, 217] width 1194 height 434
type input "575"
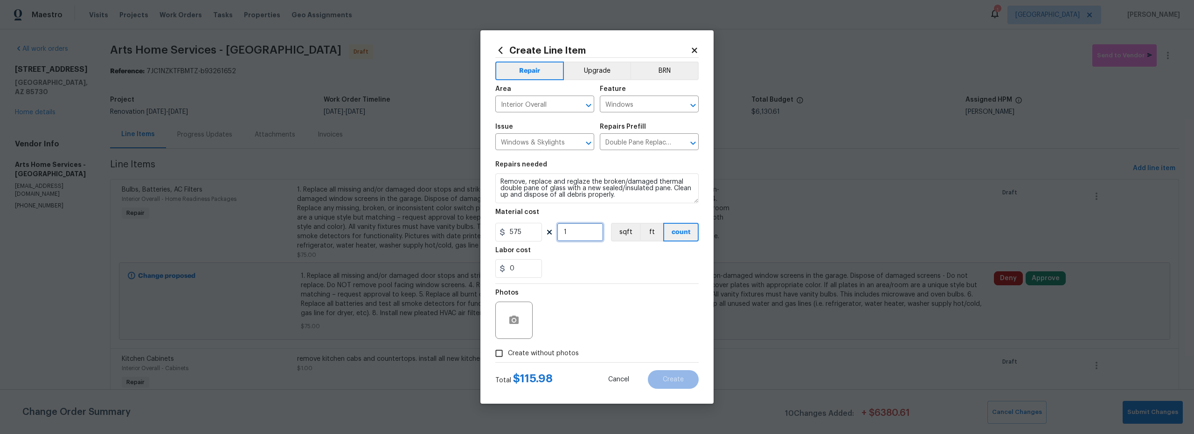
click at [575, 236] on input "1" at bounding box center [580, 232] width 47 height 19
type input "4"
click at [629, 311] on div "Photos" at bounding box center [597, 314] width 203 height 61
click at [505, 353] on input "Create without photos" at bounding box center [499, 354] width 18 height 18
checkbox input "true"
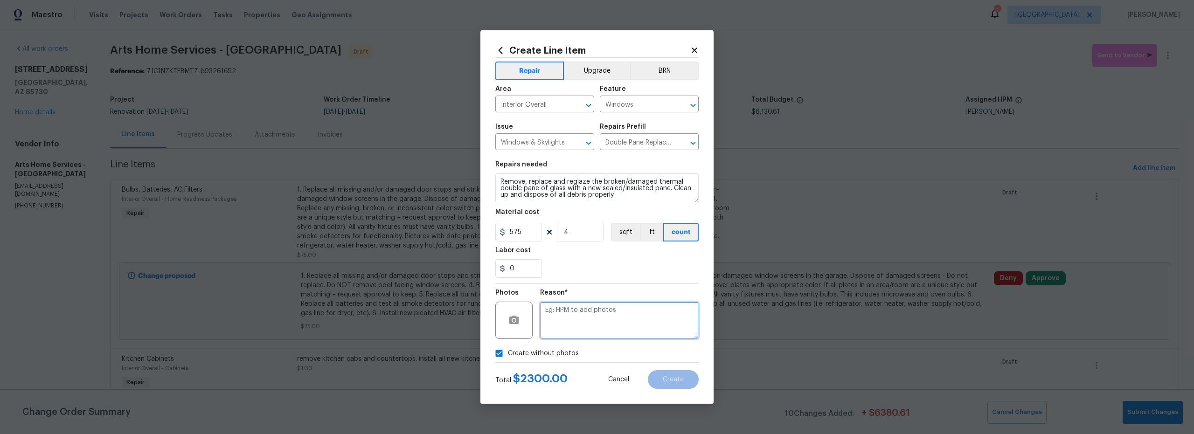
click at [590, 333] on textarea at bounding box center [619, 320] width 159 height 37
type textarea "scout"
click at [682, 383] on button "Create" at bounding box center [673, 379] width 51 height 19
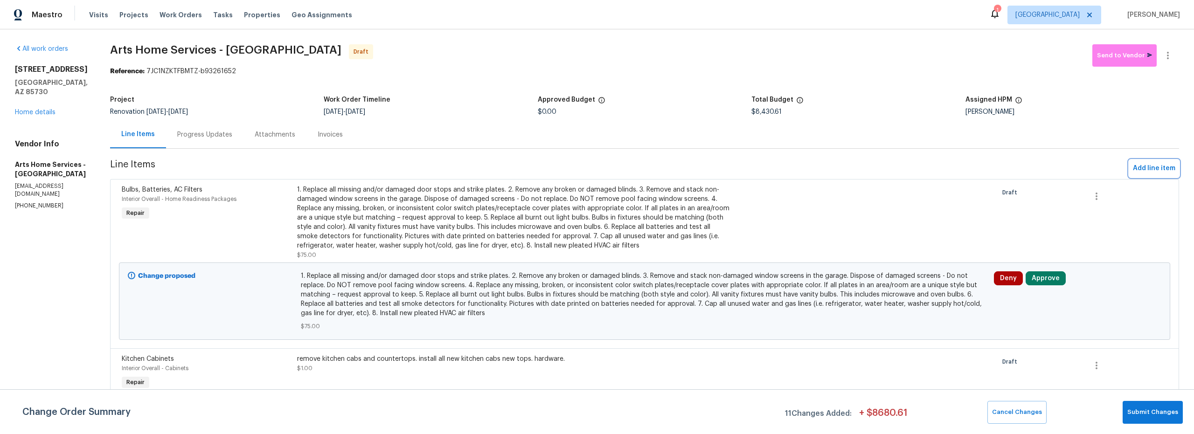
click at [1133, 167] on span "Add line item" at bounding box center [1154, 169] width 42 height 12
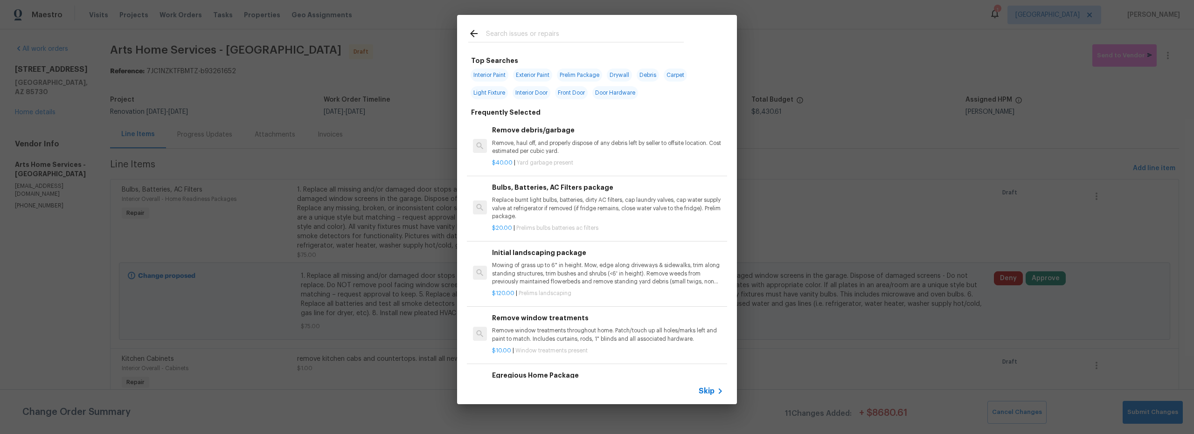
click at [516, 36] on input "text" at bounding box center [585, 35] width 198 height 14
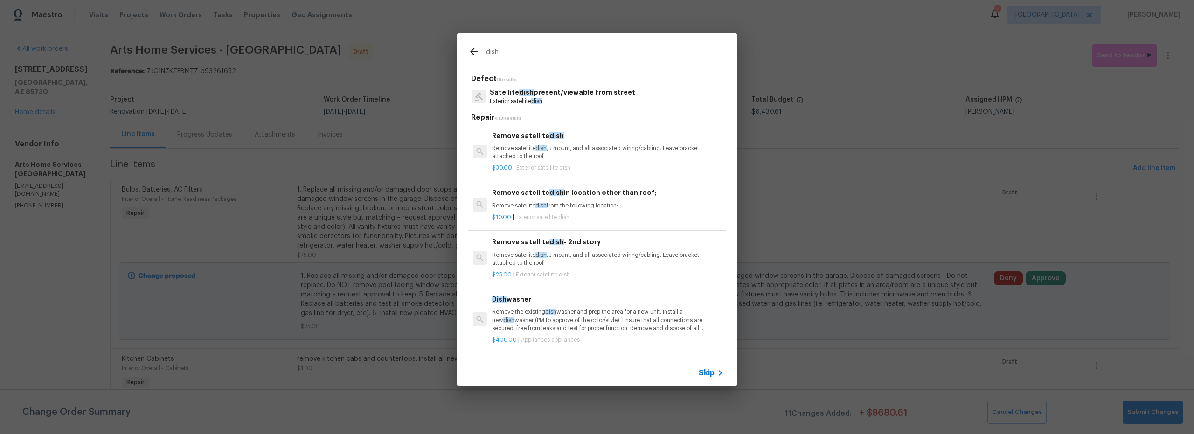
type input "dish"
click at [582, 148] on p "Remove satellite dish , J mount, and all associated wiring/cabling. Leave brack…" at bounding box center [607, 153] width 231 height 16
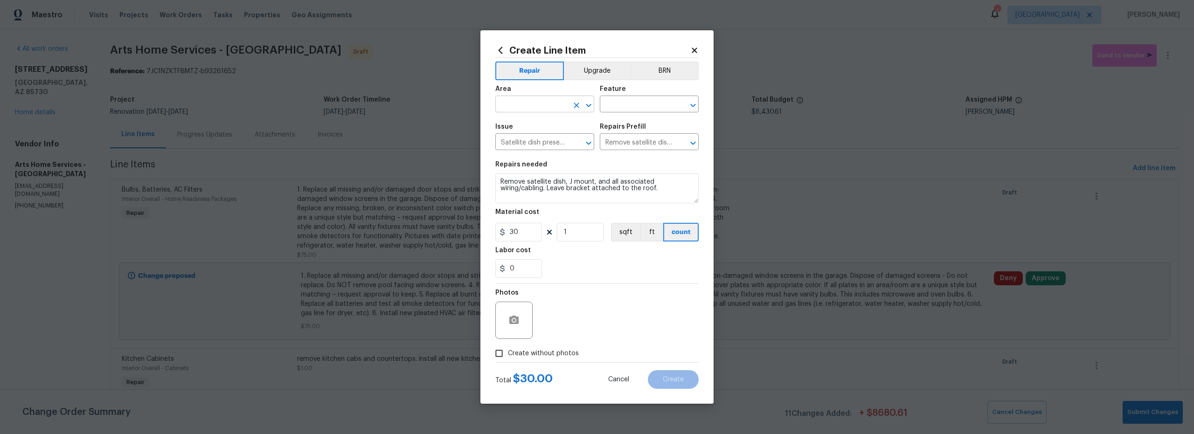
click at [537, 105] on input "text" at bounding box center [532, 105] width 73 height 14
click at [549, 143] on li "Interior Overall" at bounding box center [545, 140] width 99 height 15
type input "Interior Overall"
click at [624, 110] on input "text" at bounding box center [636, 105] width 73 height 14
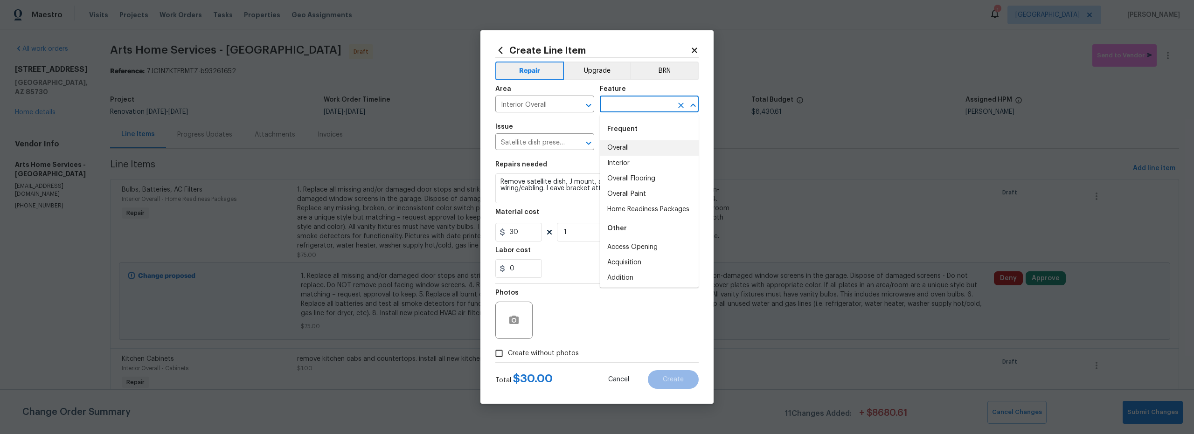
drag, startPoint x: 553, startPoint y: 105, endPoint x: 442, endPoint y: 100, distance: 111.1
click at [462, 102] on div "Create Line Item Repair Upgrade BRN Area Interior Overall ​ Feature ​ Issue Sat…" at bounding box center [597, 217] width 1194 height 434
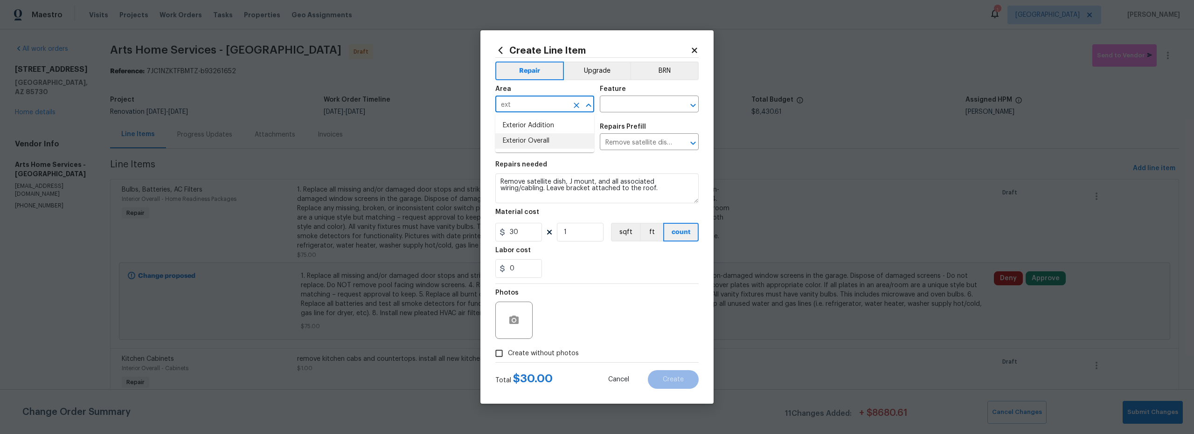
click at [535, 141] on li "Exterior Overall" at bounding box center [545, 140] width 99 height 15
type input "Exterior Overall"
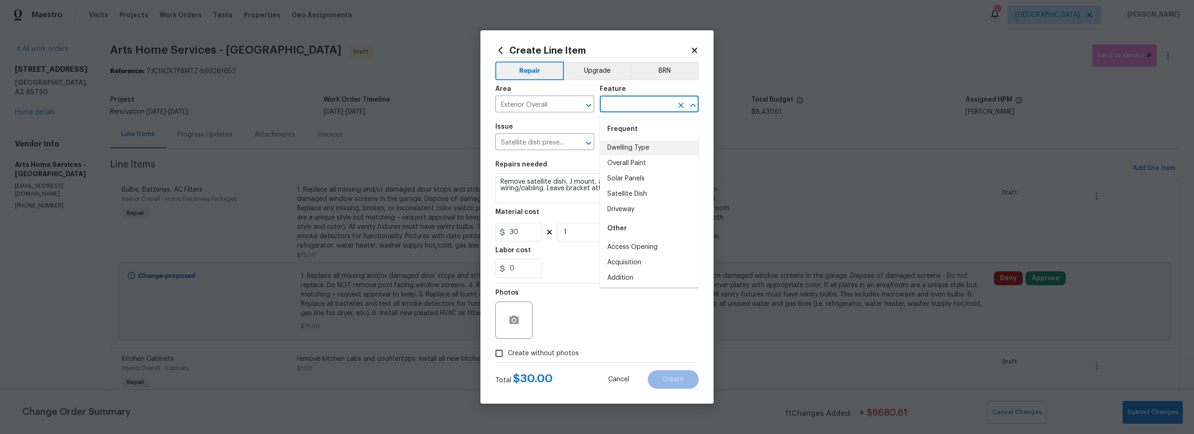
click at [629, 108] on input "text" at bounding box center [636, 105] width 73 height 14
click at [639, 147] on li "Satellite Dish" at bounding box center [649, 147] width 99 height 15
type input "Satellite Dish"
drag, startPoint x: 501, startPoint y: 354, endPoint x: 538, endPoint y: 346, distance: 37.7
click at [501, 354] on input "Create without photos" at bounding box center [499, 354] width 18 height 18
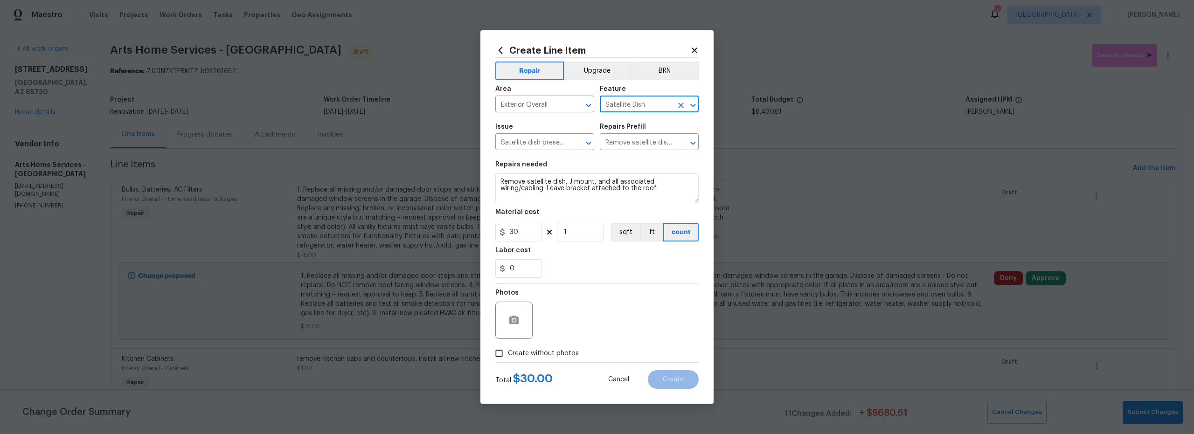
checkbox input "true"
click at [604, 319] on textarea at bounding box center [619, 320] width 159 height 37
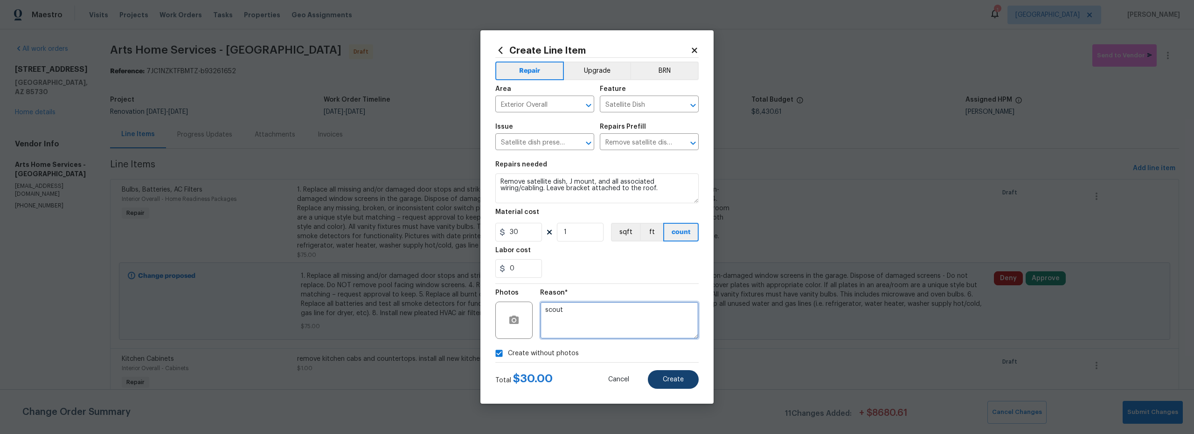
type textarea "scout"
drag, startPoint x: 667, startPoint y: 376, endPoint x: 661, endPoint y: 374, distance: 6.5
click at [667, 377] on span "Create" at bounding box center [673, 380] width 21 height 7
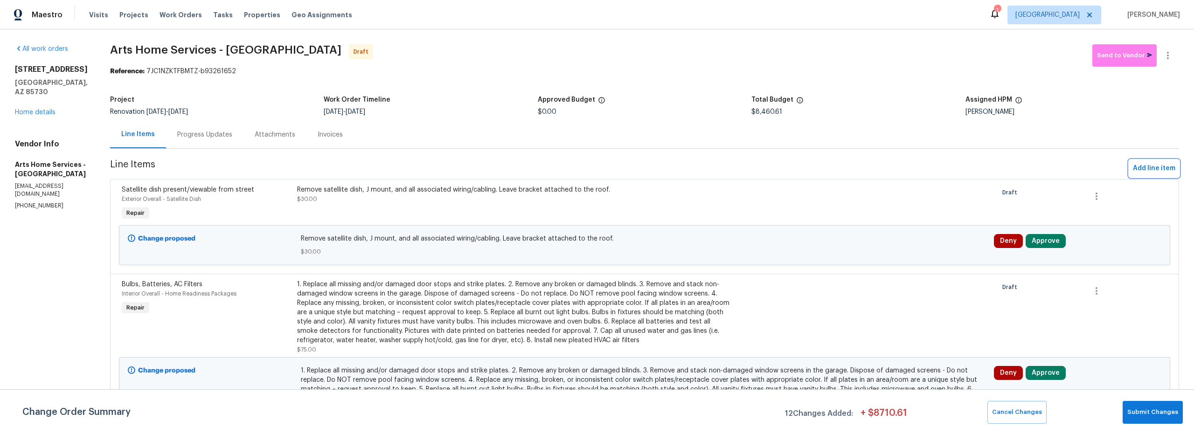
click at [1156, 170] on span "Add line item" at bounding box center [1154, 169] width 42 height 12
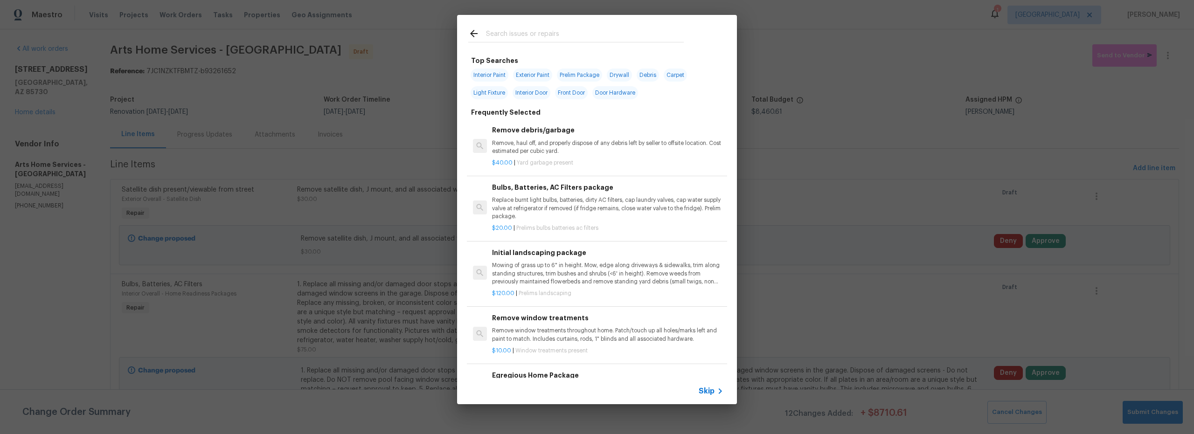
click at [529, 40] on input "text" at bounding box center [585, 35] width 198 height 14
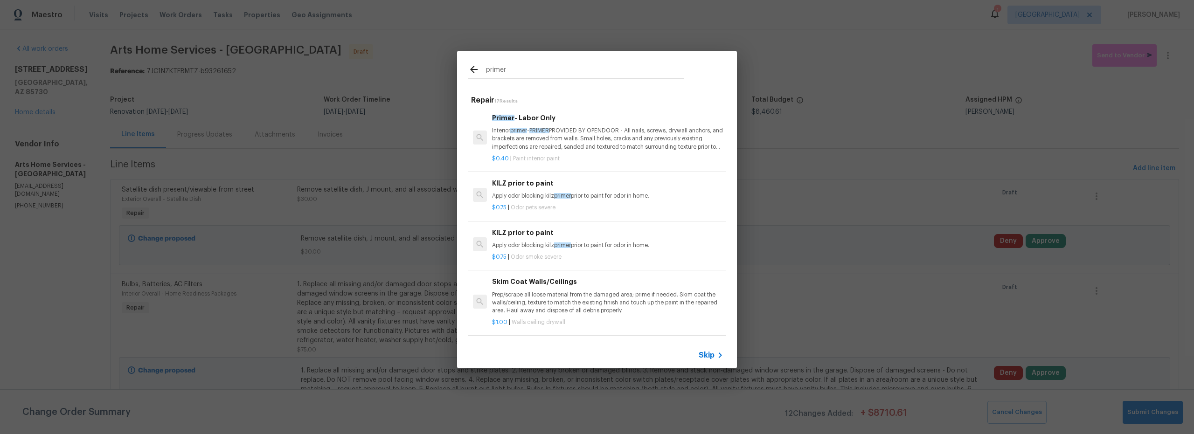
type input "primer"
click at [596, 144] on p "Interior primer - PRIMER PROVIDED BY OPENDOOR - All nails, screws, drywall anch…" at bounding box center [607, 139] width 231 height 24
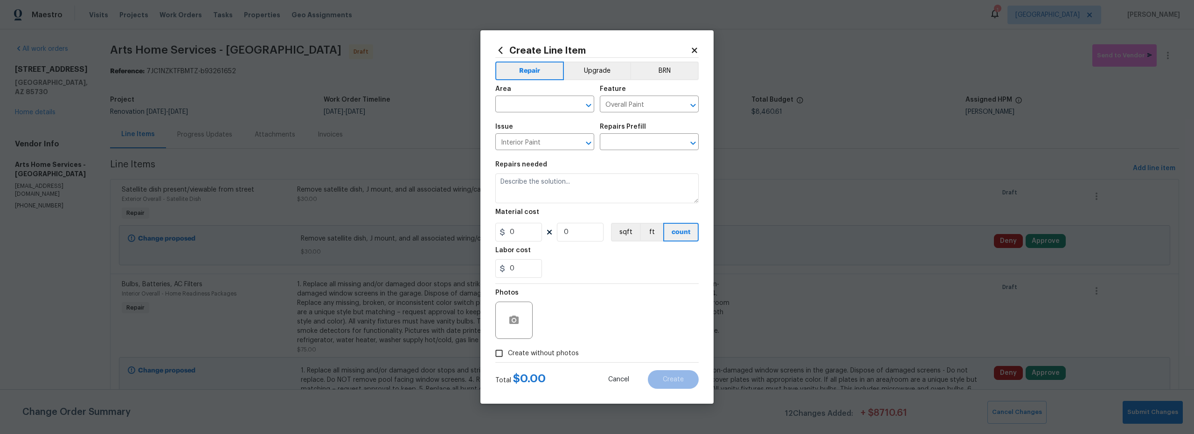
type input "Primer - Labor Only $0.40"
type textarea "Interior primer - PRIMER PROVIDED BY OPENDOOR - All nails, screws, drywall anch…"
type input "0.4"
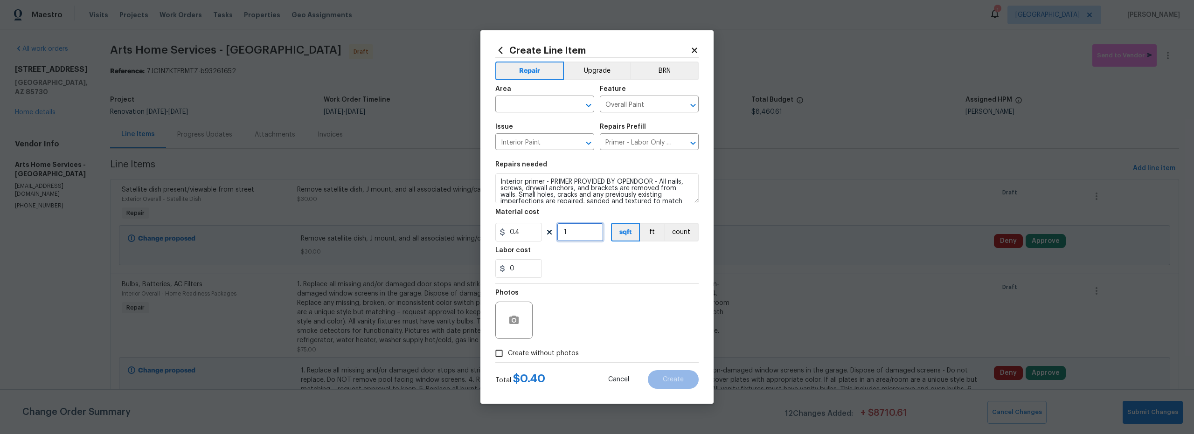
click at [579, 236] on input "1" at bounding box center [580, 232] width 47 height 19
type input "1000"
click at [532, 108] on input "text" at bounding box center [532, 105] width 73 height 14
click at [545, 139] on li "Interior Overall" at bounding box center [545, 140] width 99 height 15
type input "Interior Overall"
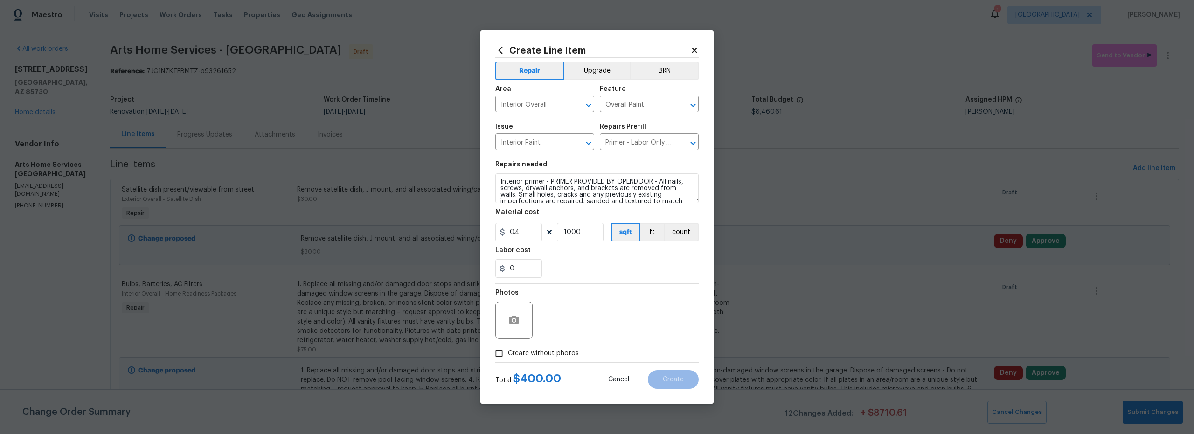
click at [597, 317] on div "Photos" at bounding box center [597, 314] width 203 height 61
click at [506, 351] on input "Create without photos" at bounding box center [499, 354] width 18 height 18
checkbox input "true"
click at [588, 323] on textarea at bounding box center [619, 320] width 159 height 37
type textarea "scout"
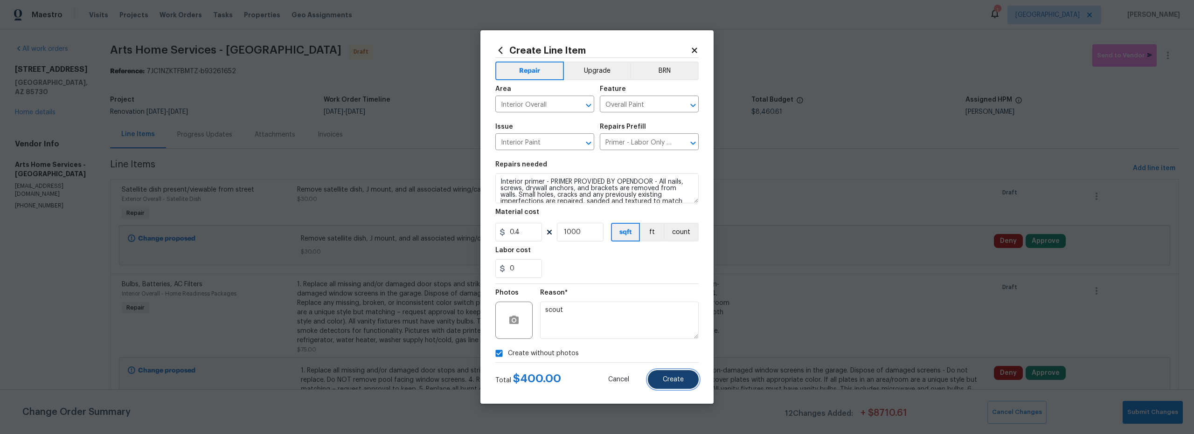
click at [680, 383] on span "Create" at bounding box center [673, 380] width 21 height 7
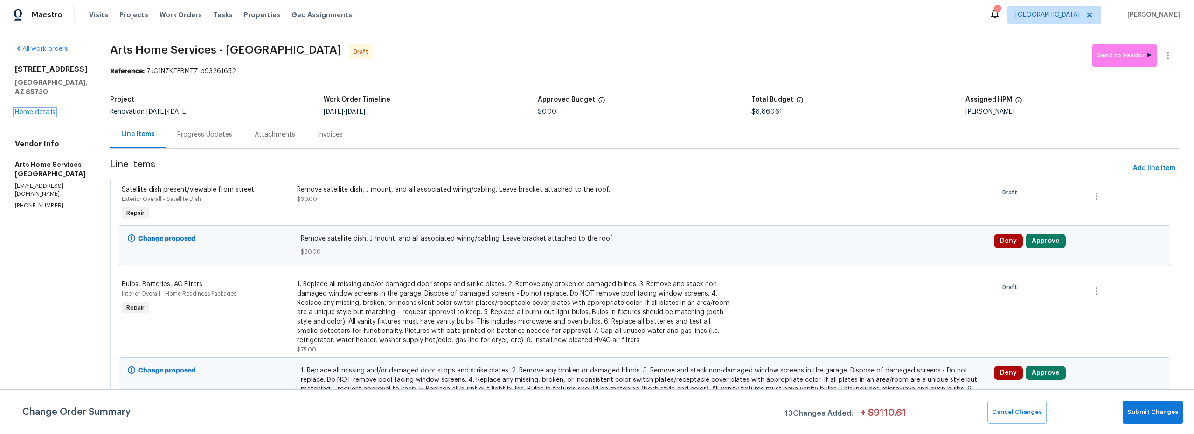
click at [46, 109] on link "Home details" at bounding box center [35, 112] width 41 height 7
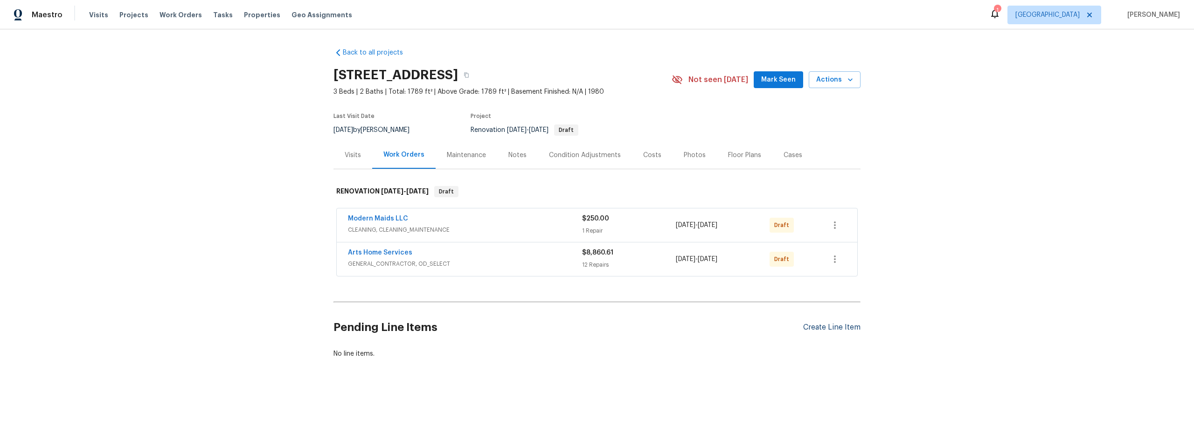
click at [831, 329] on div "Create Line Item" at bounding box center [831, 327] width 57 height 9
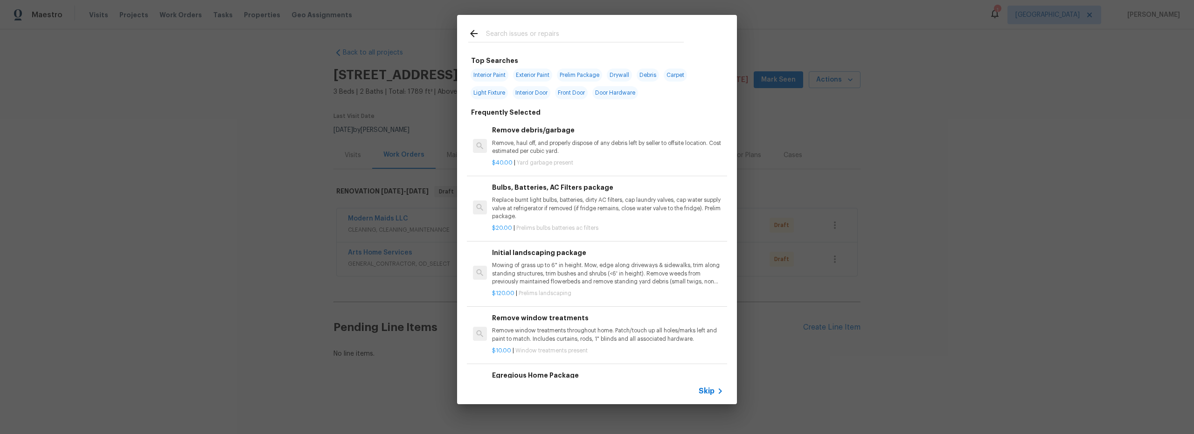
click at [529, 36] on input "text" at bounding box center [585, 35] width 198 height 14
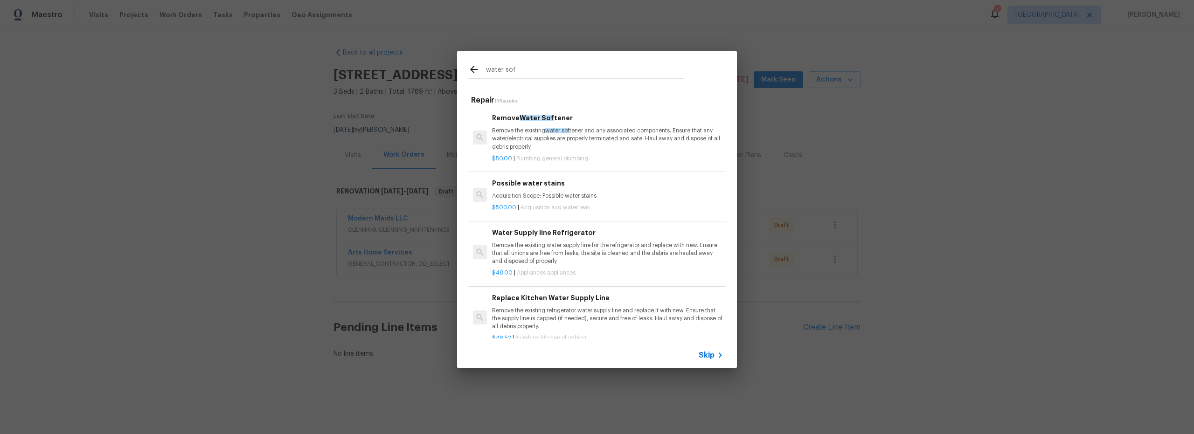
type input "water sof"
click at [631, 152] on div "$50.00 | Plumbing general plumbing" at bounding box center [607, 157] width 231 height 12
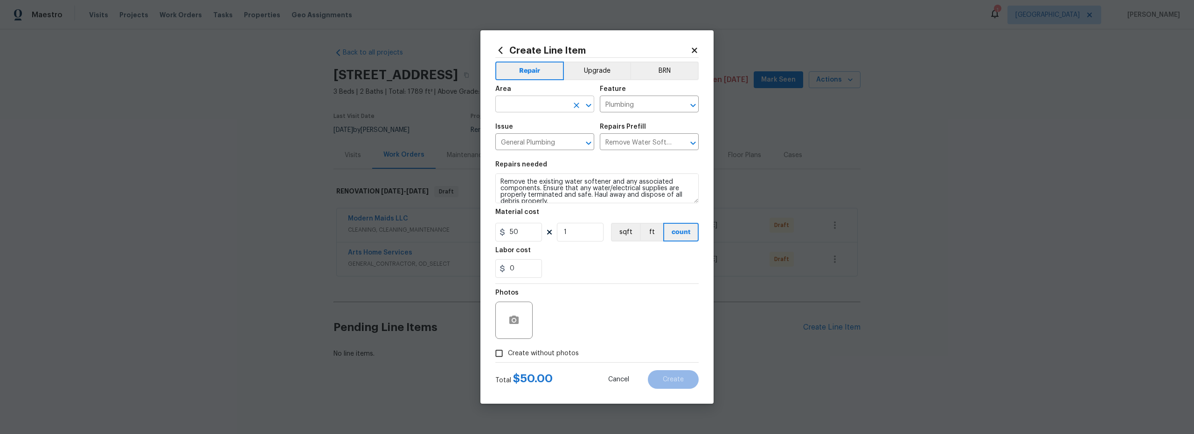
click at [536, 105] on input "text" at bounding box center [532, 105] width 73 height 14
click at [541, 142] on li "Exterior Overall" at bounding box center [545, 140] width 99 height 15
type input "Exterior Overall"
drag, startPoint x: 526, startPoint y: 232, endPoint x: 458, endPoint y: 219, distance: 68.9
click at [474, 221] on div "Create Line Item Repair Upgrade BRN Area Exterior Overall ​ Feature Plumbing ​ …" at bounding box center [597, 217] width 1194 height 434
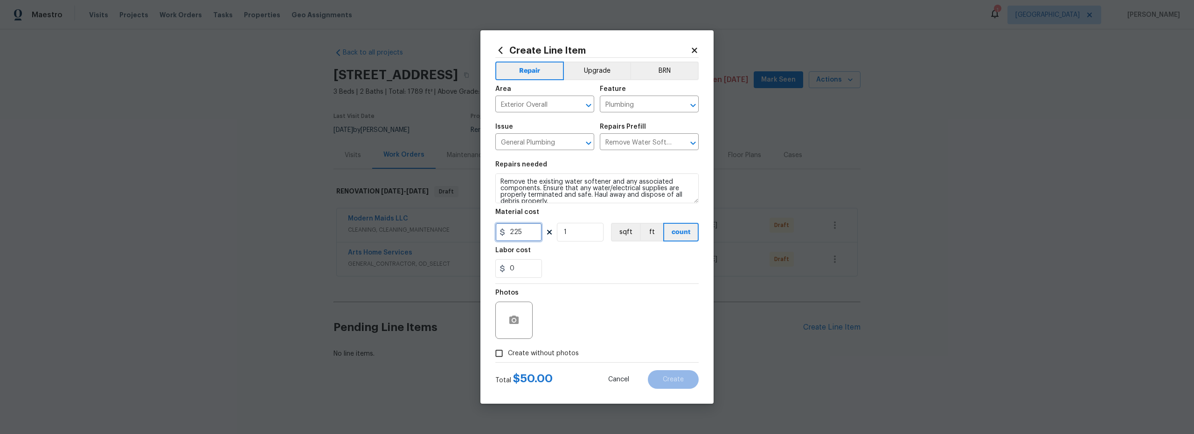
type input "225"
drag, startPoint x: 594, startPoint y: 309, endPoint x: 589, endPoint y: 312, distance: 6.3
click at [594, 309] on div "Photos" at bounding box center [597, 314] width 203 height 61
click at [495, 352] on input "Create without photos" at bounding box center [499, 354] width 18 height 18
checkbox input "true"
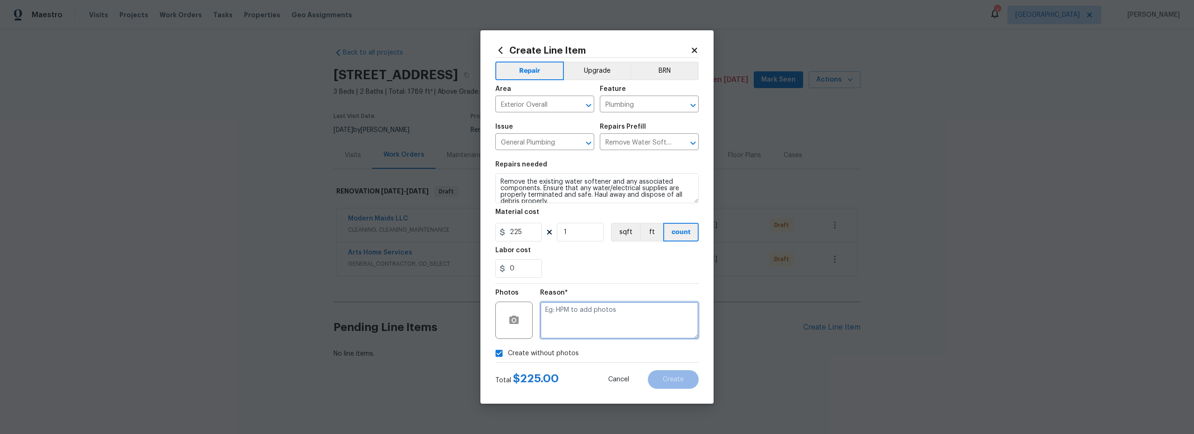
click at [583, 333] on textarea at bounding box center [619, 320] width 159 height 37
type textarea "scout"
click at [678, 383] on span "Create" at bounding box center [673, 380] width 21 height 7
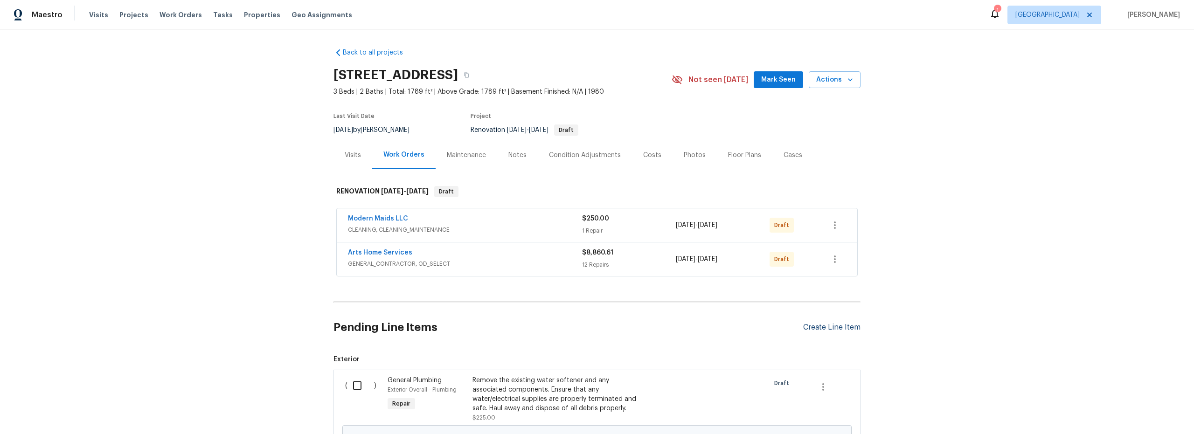
click at [837, 331] on div "Create Line Item" at bounding box center [831, 327] width 57 height 9
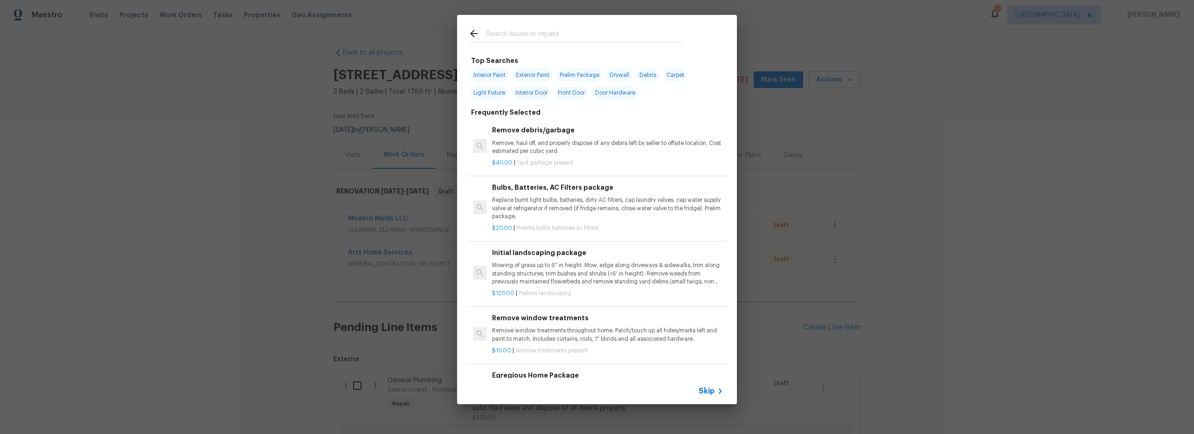
click at [496, 39] on input "text" at bounding box center [585, 35] width 198 height 14
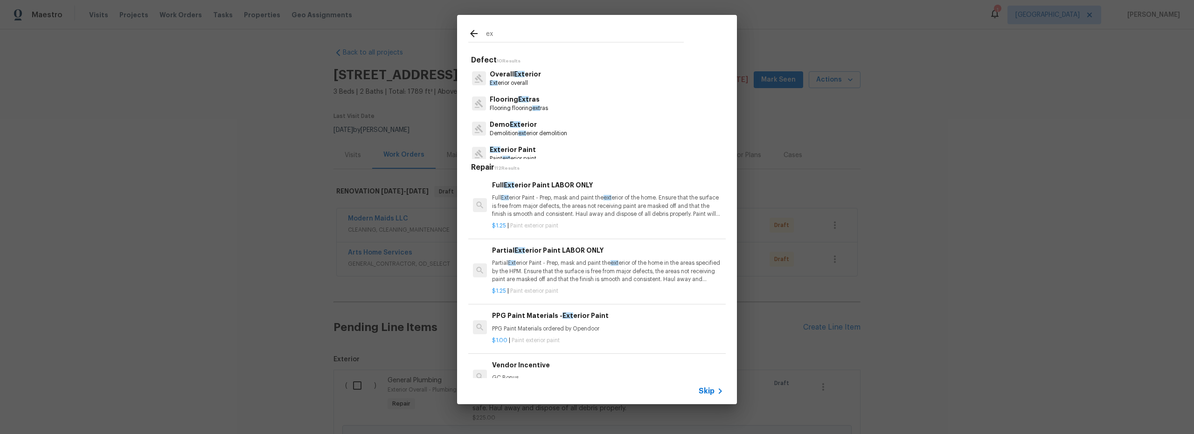
type input "e"
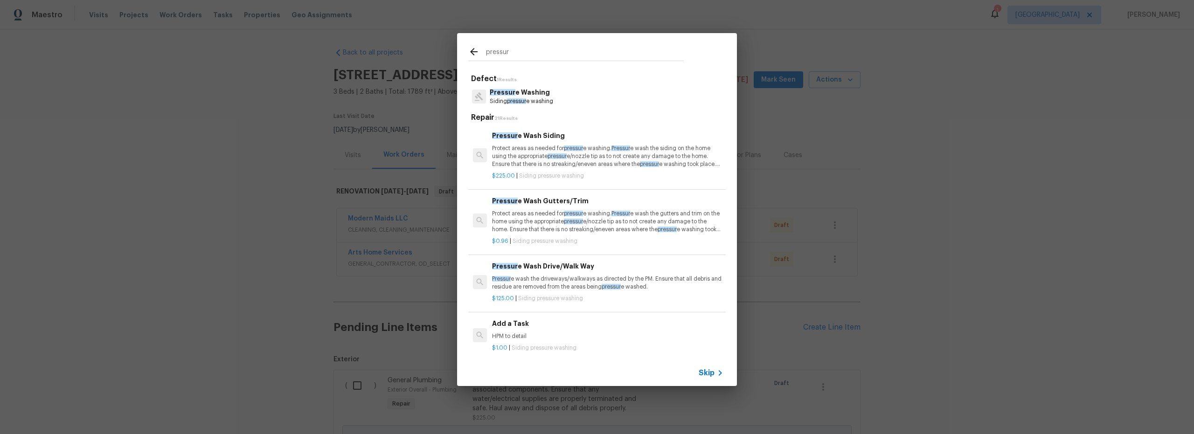
type input "pressur"
click at [516, 163] on p "Protect areas as needed for pressur e washing. Pressur e wash the siding on the…" at bounding box center [607, 157] width 231 height 24
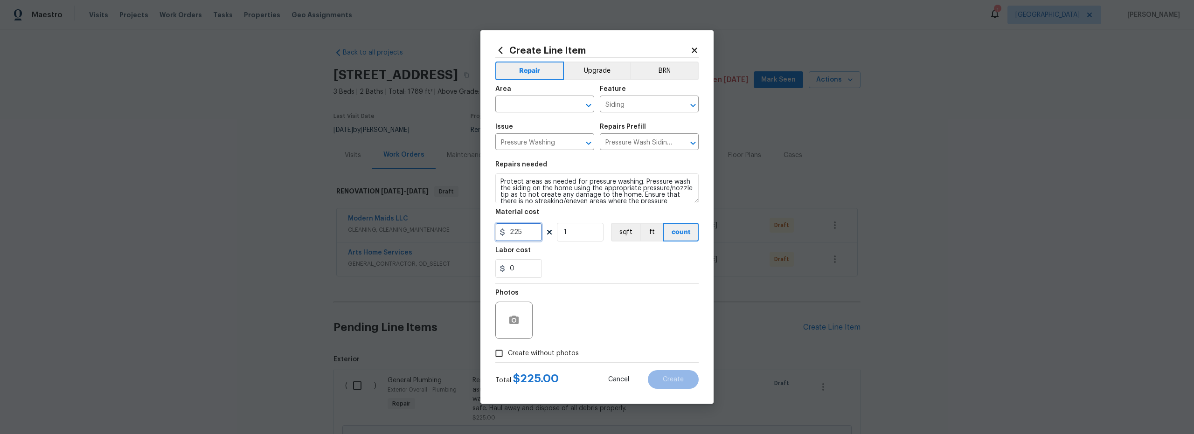
click at [513, 234] on input "225" at bounding box center [519, 232] width 47 height 19
type input "525"
click at [537, 105] on input "text" at bounding box center [532, 105] width 73 height 14
click at [540, 142] on li "Exterior Overall" at bounding box center [545, 140] width 99 height 15
type input "Exterior Overall"
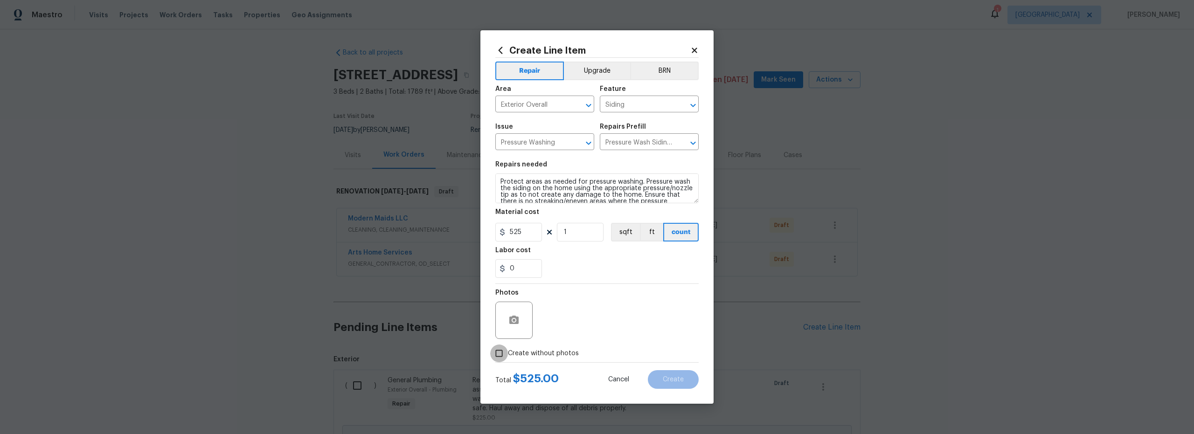
drag, startPoint x: 498, startPoint y: 356, endPoint x: 503, endPoint y: 356, distance: 5.6
click at [498, 356] on input "Create without photos" at bounding box center [499, 354] width 18 height 18
checkbox input "true"
click at [583, 326] on textarea at bounding box center [619, 320] width 159 height 37
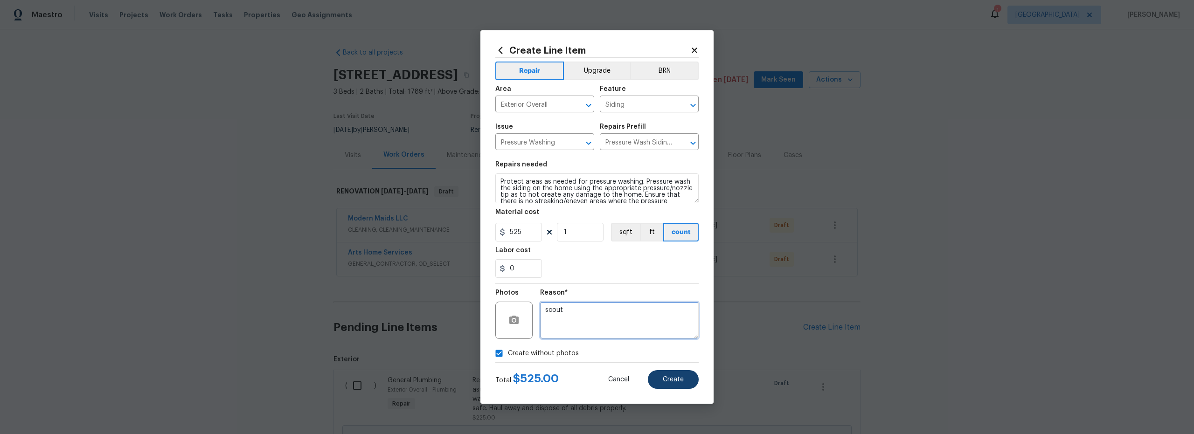
type textarea "scout"
click at [678, 381] on span "Create" at bounding box center [673, 380] width 21 height 7
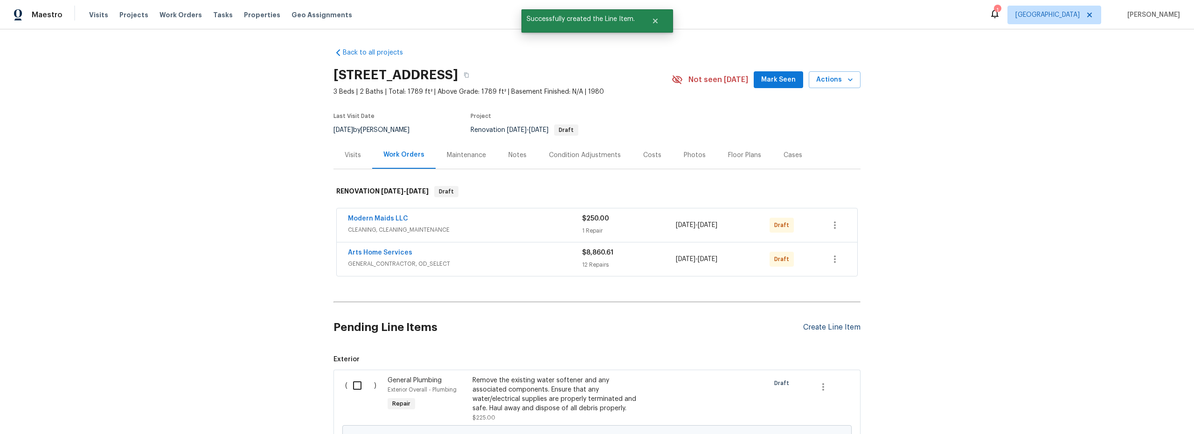
click at [818, 325] on div "Create Line Item" at bounding box center [831, 327] width 57 height 9
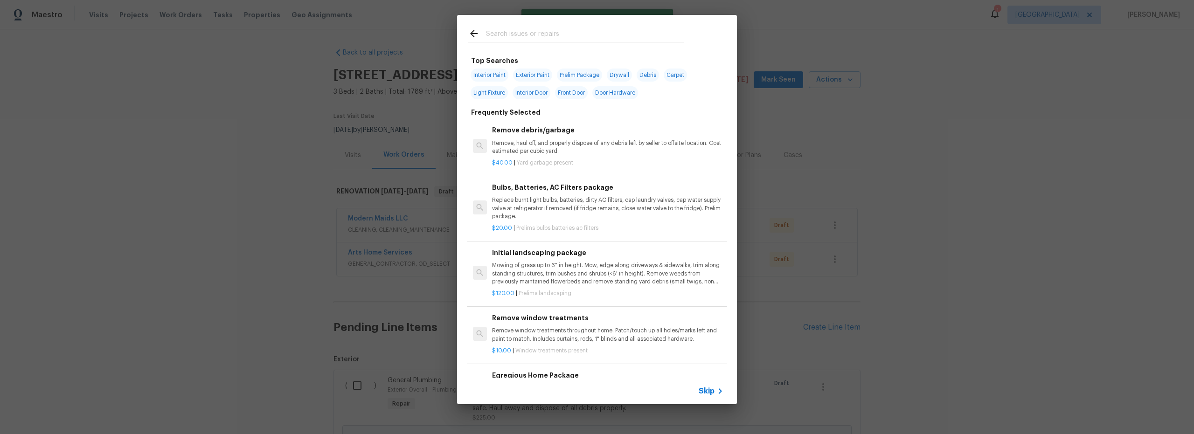
click at [533, 36] on input "text" at bounding box center [585, 35] width 198 height 14
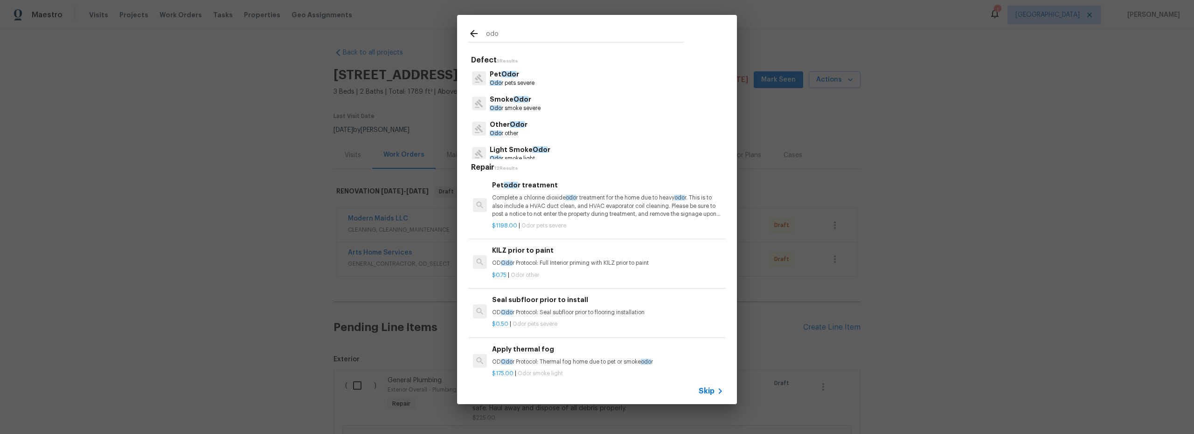
type input "odo"
click at [531, 207] on p "Complete a chlorine dioxide odo r treatment for the home due to heavy odo r. Th…" at bounding box center [607, 206] width 231 height 24
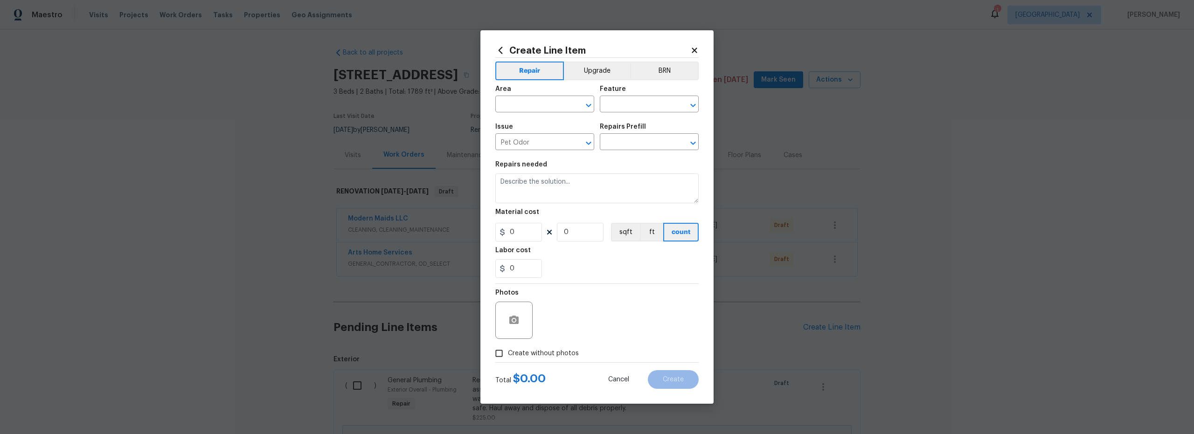
type input "Pet odor treatment $1,198.00"
type textarea "Complete a chlorine dioxide odor treatment for the home due to heavy odor. This…"
type input "1198"
type input "1"
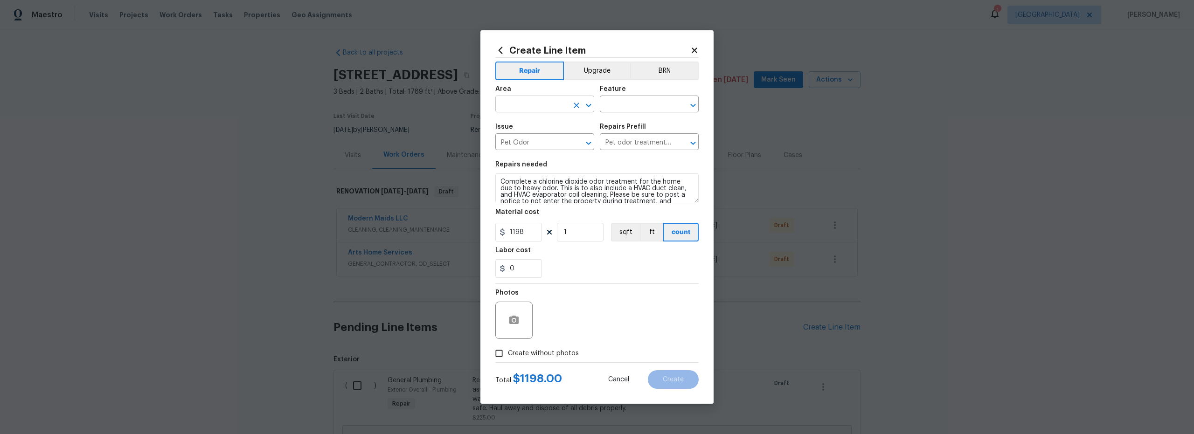
click at [534, 108] on input "text" at bounding box center [532, 105] width 73 height 14
click at [556, 139] on li "Interior Overall" at bounding box center [545, 140] width 99 height 15
type input "Interior Overall"
click at [636, 107] on input "text" at bounding box center [636, 105] width 73 height 14
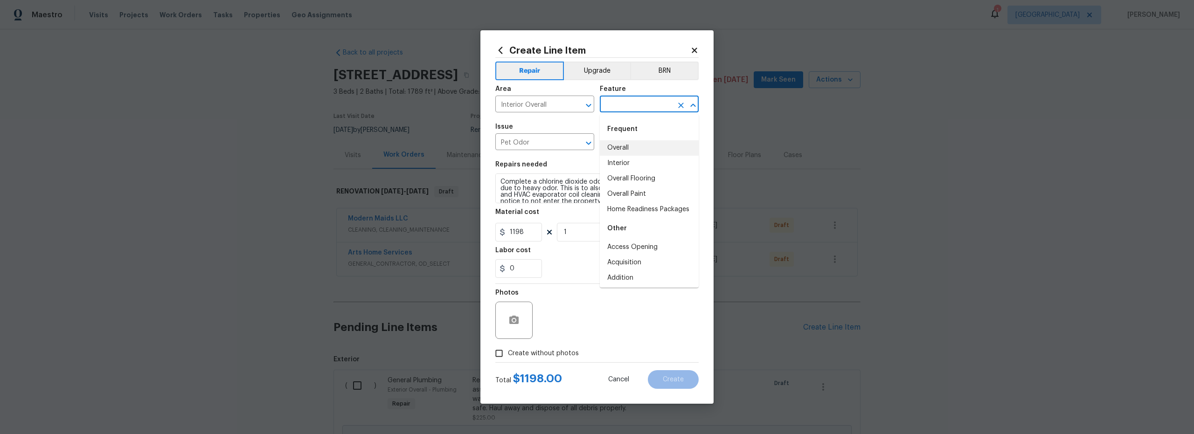
click at [627, 147] on li "Overall" at bounding box center [649, 147] width 99 height 15
type input "Overall"
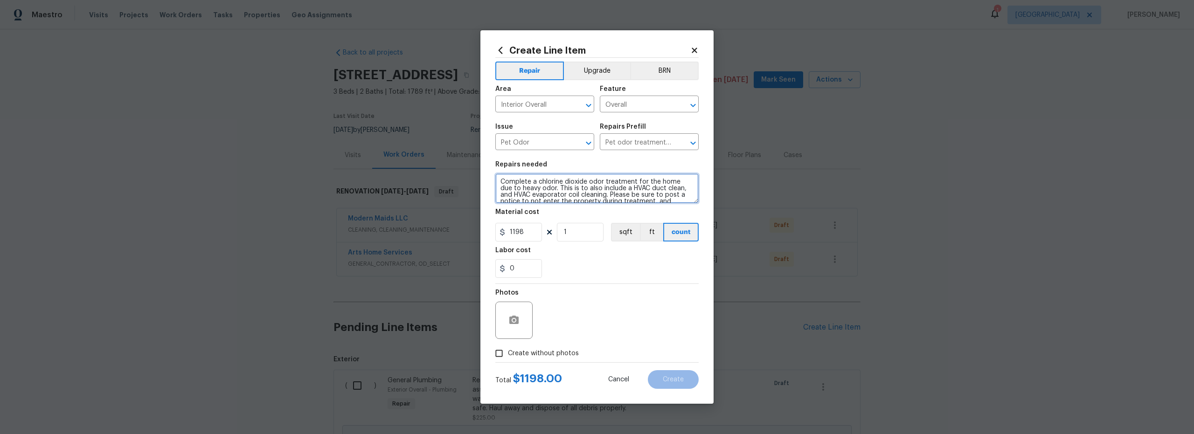
drag, startPoint x: 628, startPoint y: 196, endPoint x: 504, endPoint y: 161, distance: 128.5
click at [504, 161] on figure "Repairs needed Complete a chlorine dioxide odor treatment for the home due to h…" at bounding box center [597, 182] width 203 height 42
paste textarea "This comprehensive service begins with source identification and recommendation…"
type textarea "This comprehensive service begins with source identification and recommendation…"
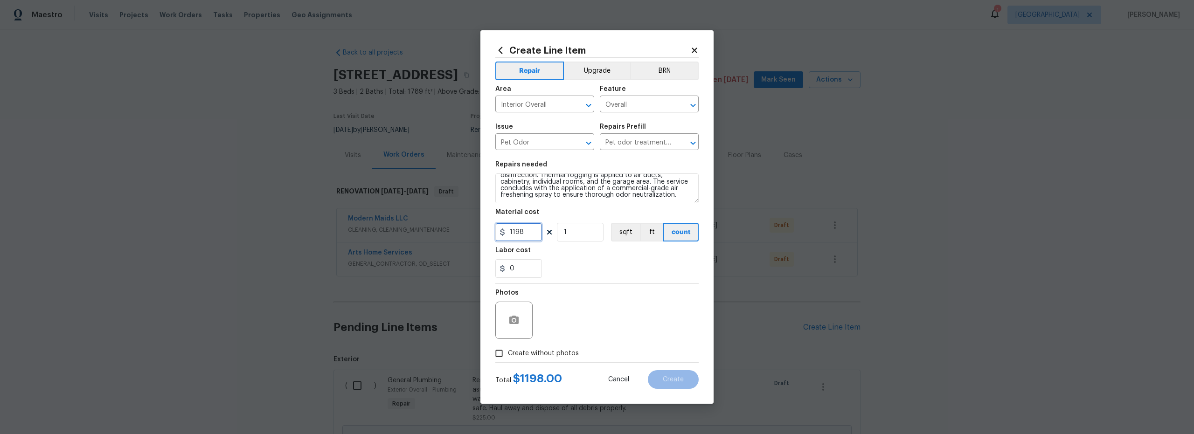
drag, startPoint x: 531, startPoint y: 234, endPoint x: 488, endPoint y: 226, distance: 43.7
click at [489, 226] on div "Create Line Item Repair Upgrade BRN Area Interior Overall ​ Feature Overall ​ I…" at bounding box center [597, 217] width 233 height 374
type input "1500"
click at [608, 297] on div "Photos" at bounding box center [597, 314] width 203 height 61
click at [496, 356] on input "Create without photos" at bounding box center [499, 354] width 18 height 18
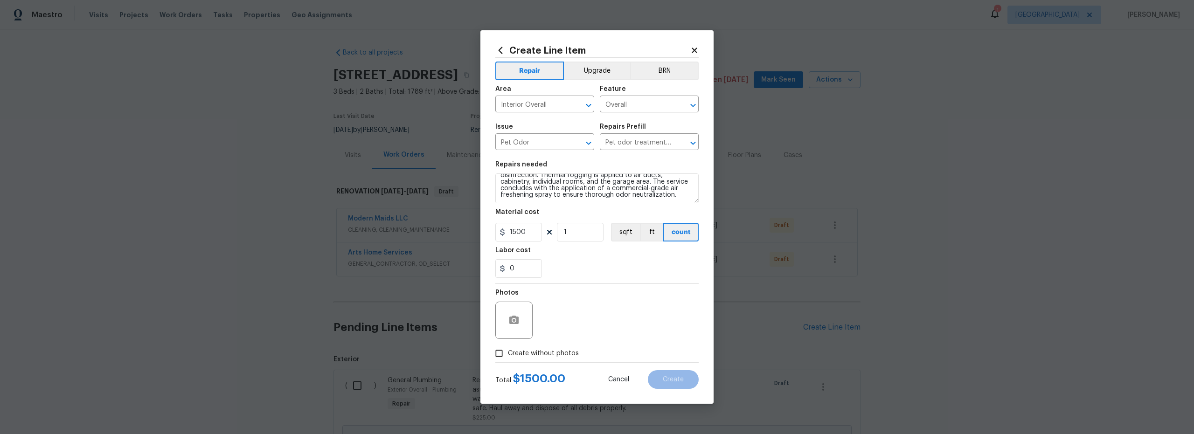
checkbox input "true"
click at [573, 326] on textarea at bounding box center [619, 320] width 159 height 37
type textarea "scout"
click at [666, 377] on span "Create" at bounding box center [673, 380] width 21 height 7
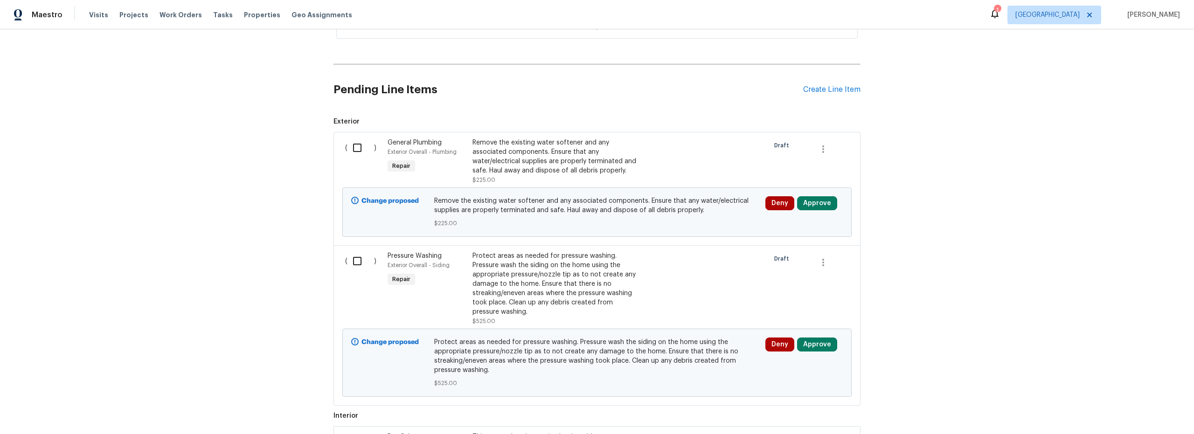
scroll to position [178, 0]
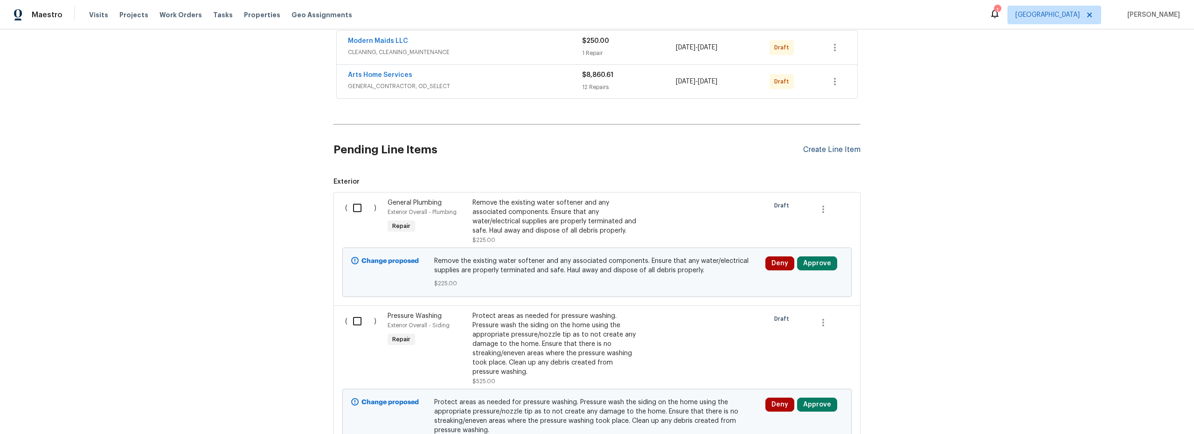
click at [816, 149] on div "Create Line Item" at bounding box center [831, 150] width 57 height 9
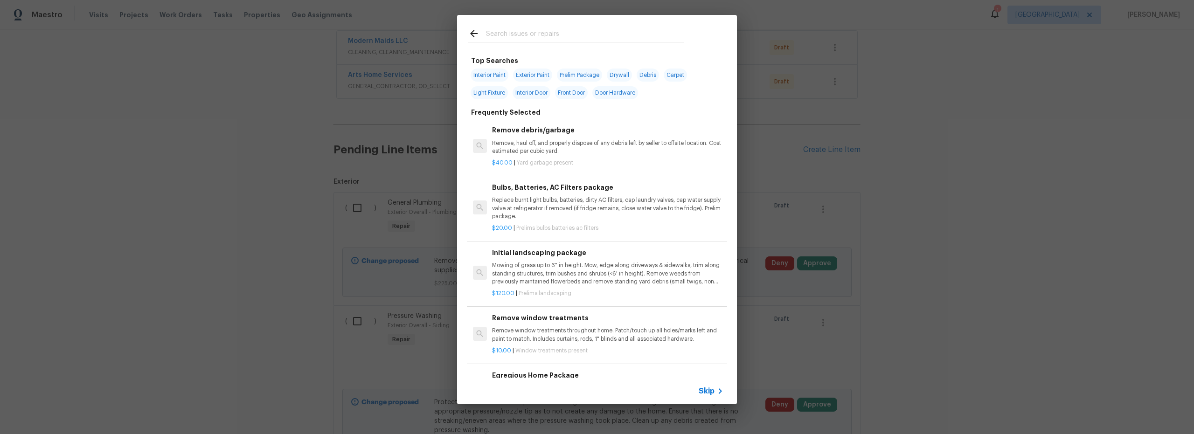
click at [528, 35] on input "text" at bounding box center [585, 35] width 198 height 14
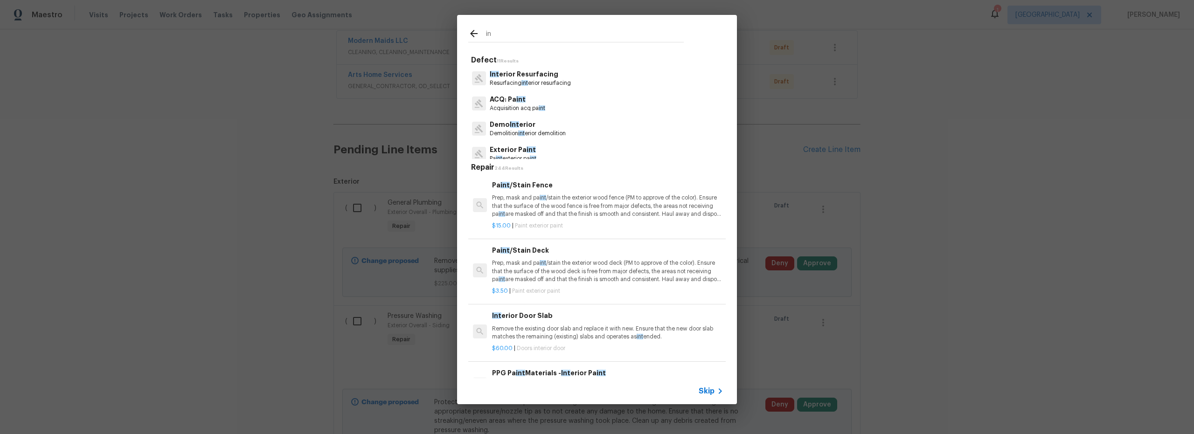
type input "i"
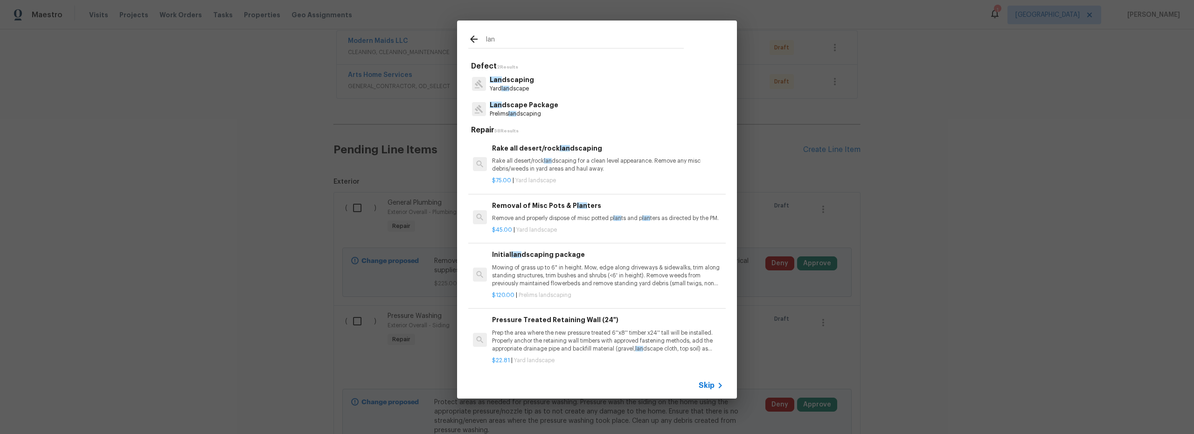
type input "lan"
click at [540, 110] on p "Prelims lan dscaping" at bounding box center [524, 114] width 69 height 8
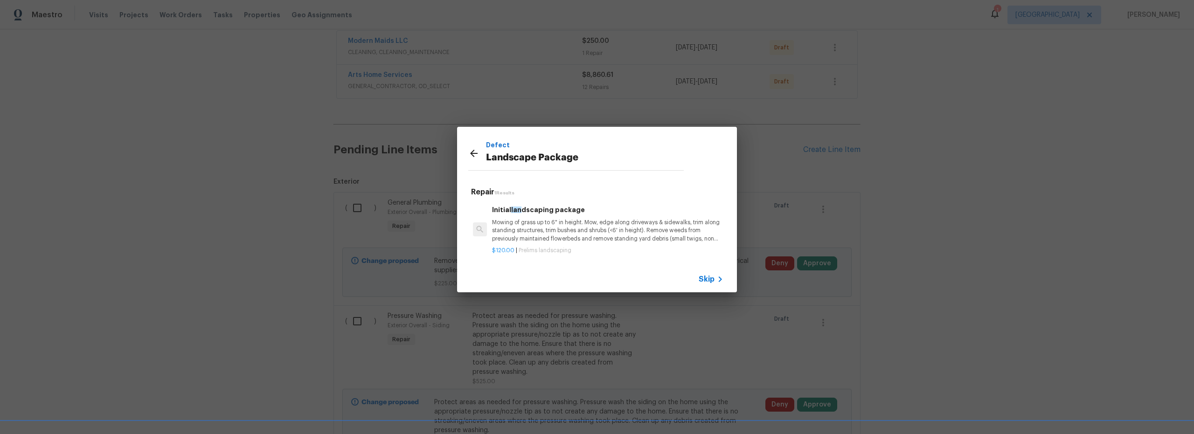
click at [580, 234] on p "Mowing of grass up to 6" in height. Mow, edge along driveways & sidewalks, trim…" at bounding box center [607, 231] width 231 height 24
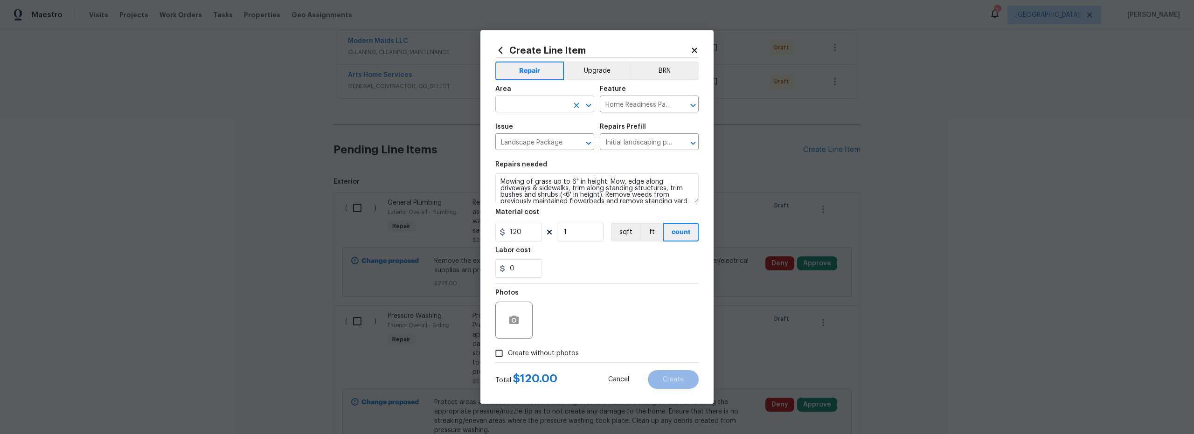
click at [520, 106] on input "text" at bounding box center [532, 105] width 73 height 14
click at [543, 139] on li "Interior Overall" at bounding box center [545, 140] width 99 height 15
type input "Interior Overall"
click at [526, 236] on input "120" at bounding box center [519, 232] width 47 height 19
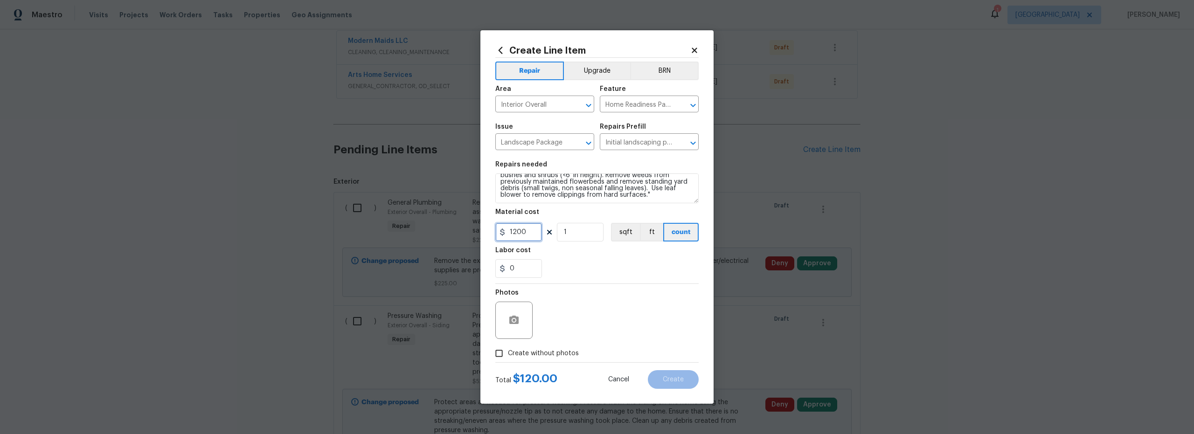
type input "1200"
click at [664, 197] on textarea "Mowing of grass up to 6" in height. Mow, edge along driveways & sidewalks, trim…" at bounding box center [597, 189] width 203 height 30
type textarea "Mowing of grass up to 6" in height. Mow, edge along driveways & sidewalks, trim…"
click at [609, 282] on section "Repairs needed Mowing of grass up to 6" in height. Mow, edge along driveways & …" at bounding box center [597, 220] width 203 height 128
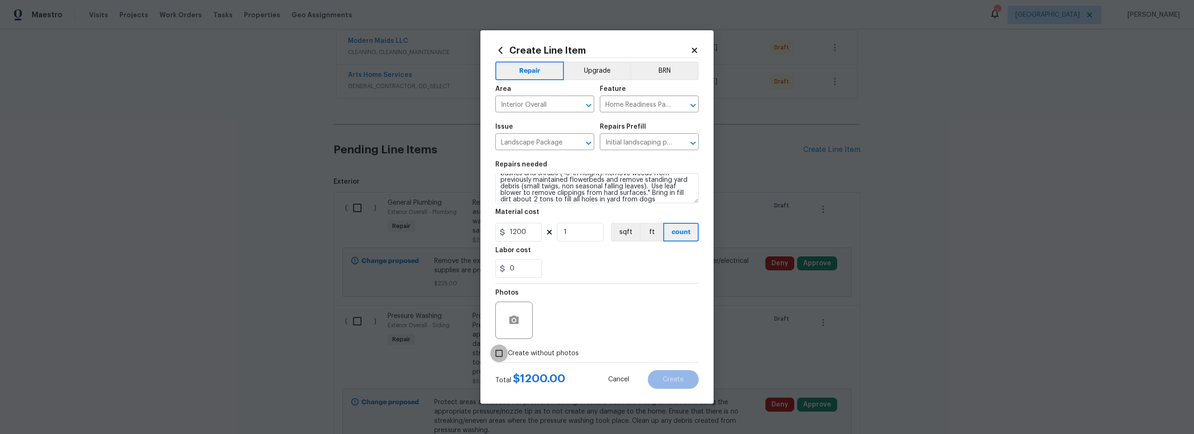
drag, startPoint x: 502, startPoint y: 354, endPoint x: 605, endPoint y: 362, distance: 103.4
click at [503, 354] on input "Create without photos" at bounding box center [499, 354] width 18 height 18
checkbox input "true"
click at [591, 321] on textarea at bounding box center [619, 320] width 159 height 37
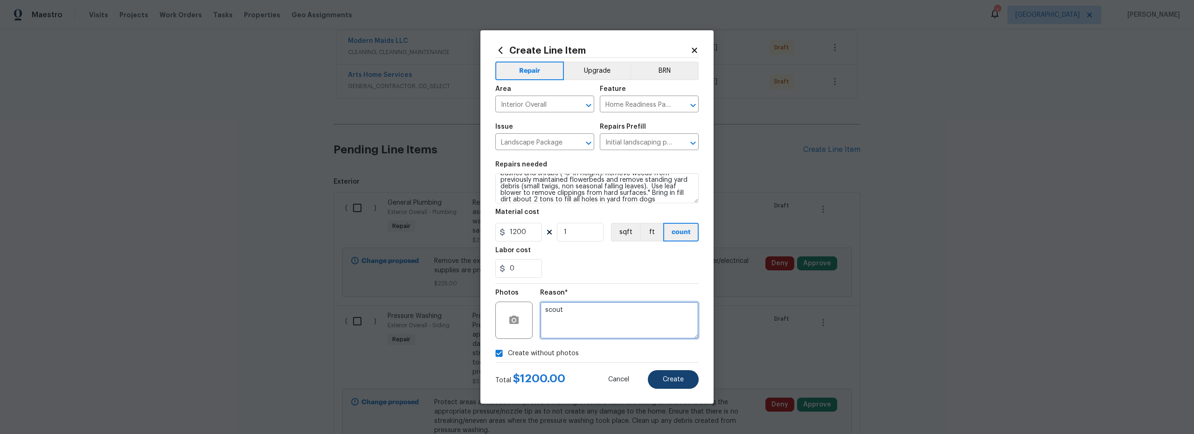
type textarea "scout"
click at [677, 381] on span "Create" at bounding box center [673, 380] width 21 height 7
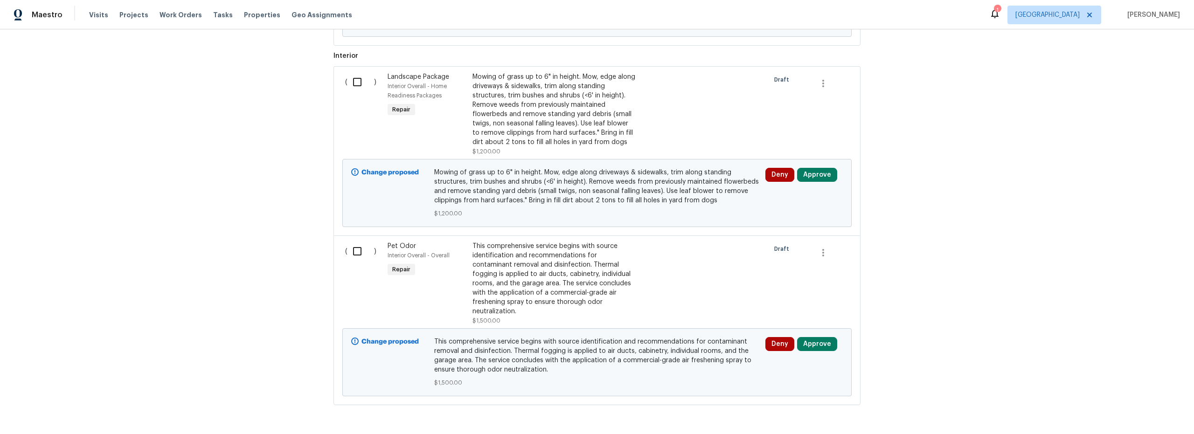
scroll to position [590, 0]
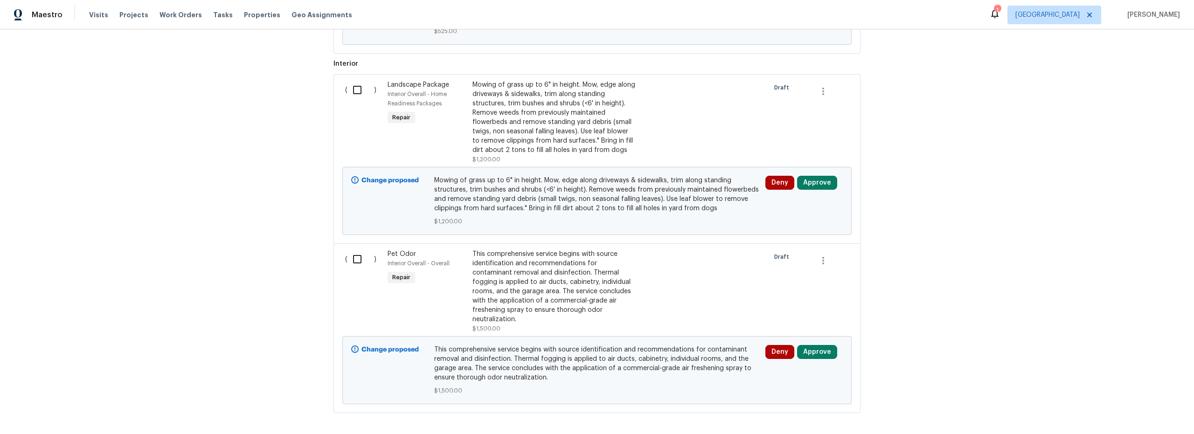
click at [352, 260] on input "checkbox" at bounding box center [361, 260] width 27 height 20
checkbox input "true"
click at [1152, 410] on span "Create Work Order" at bounding box center [1141, 411] width 62 height 12
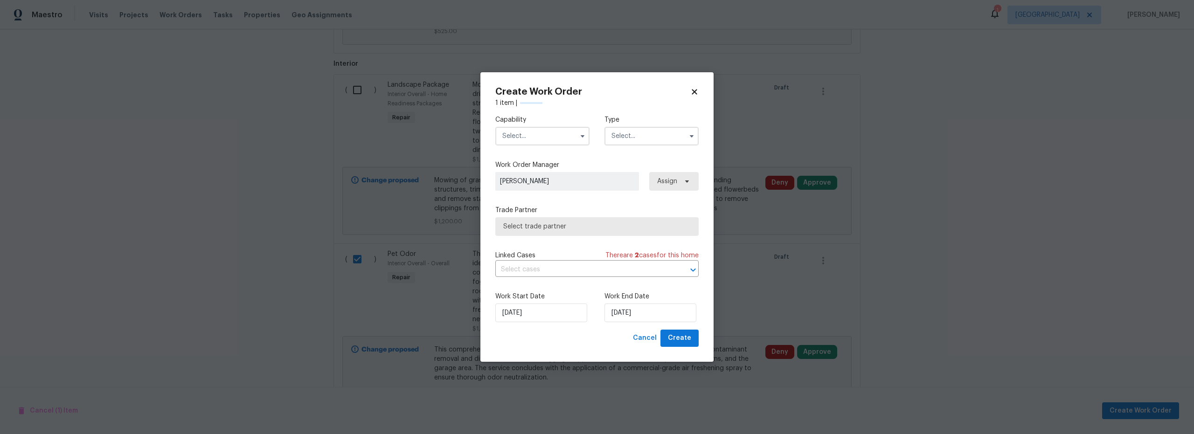
drag, startPoint x: 531, startPoint y: 138, endPoint x: 533, endPoint y: 142, distance: 5.2
click at [531, 138] on input "text" at bounding box center [543, 136] width 94 height 19
click at [542, 196] on div "Odor Remediation" at bounding box center [543, 188] width 90 height 17
type input "Odor Remediation"
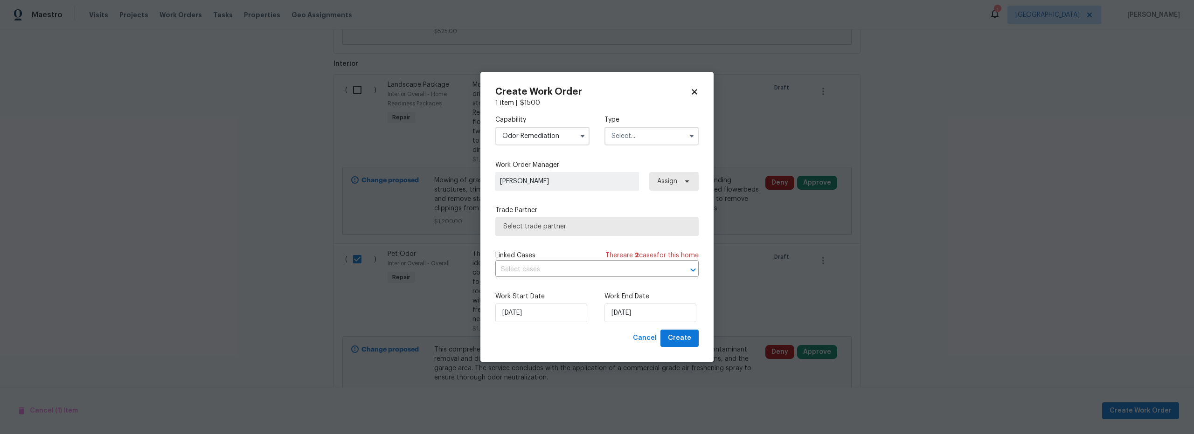
click at [650, 139] on input "text" at bounding box center [652, 136] width 94 height 19
click at [635, 198] on span "Renovation" at bounding box center [632, 196] width 35 height 7
type input "Renovation"
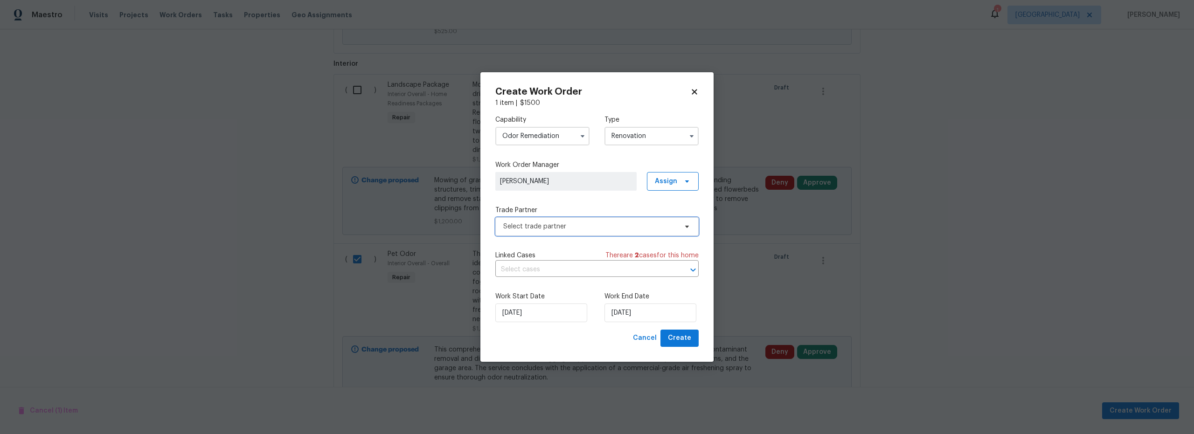
click at [601, 231] on span "Select trade partner" at bounding box center [597, 226] width 203 height 19
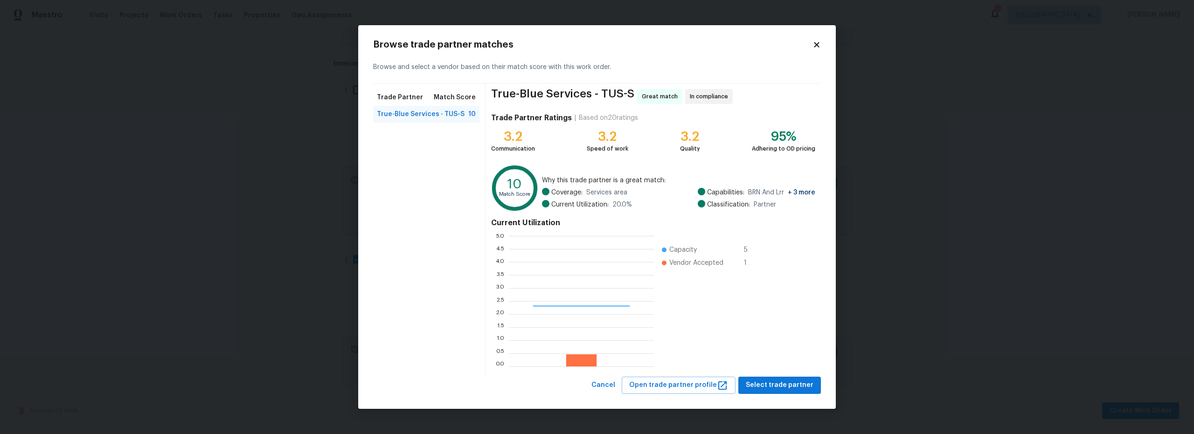
scroll to position [124, 139]
click at [780, 390] on span "Select trade partner" at bounding box center [780, 386] width 68 height 12
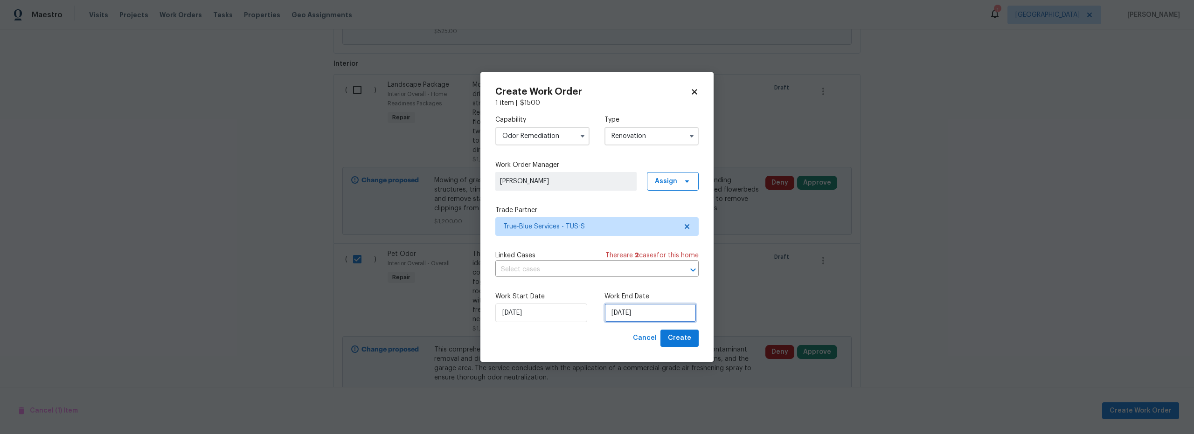
click at [625, 315] on input "[DATE]" at bounding box center [651, 313] width 92 height 19
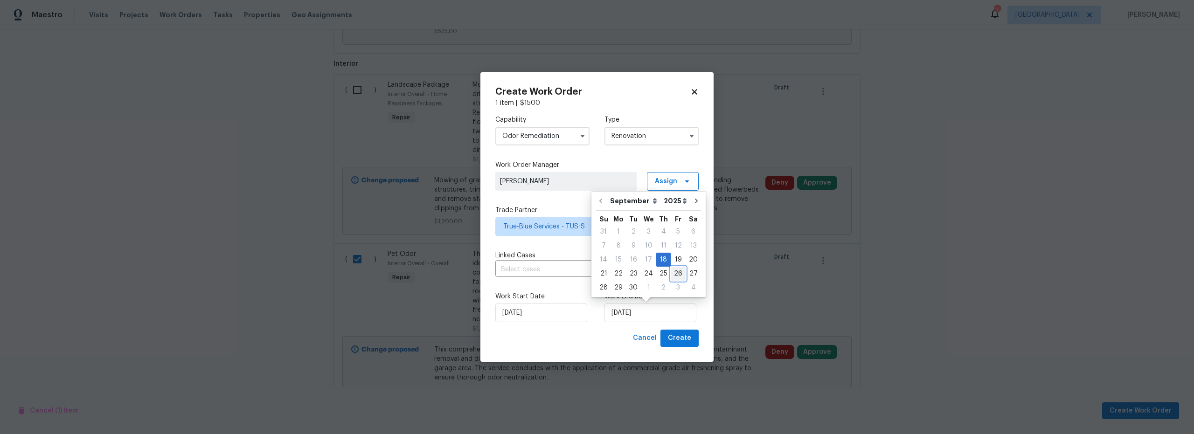
click at [674, 275] on div "26" at bounding box center [678, 273] width 15 height 13
type input "[DATE]"
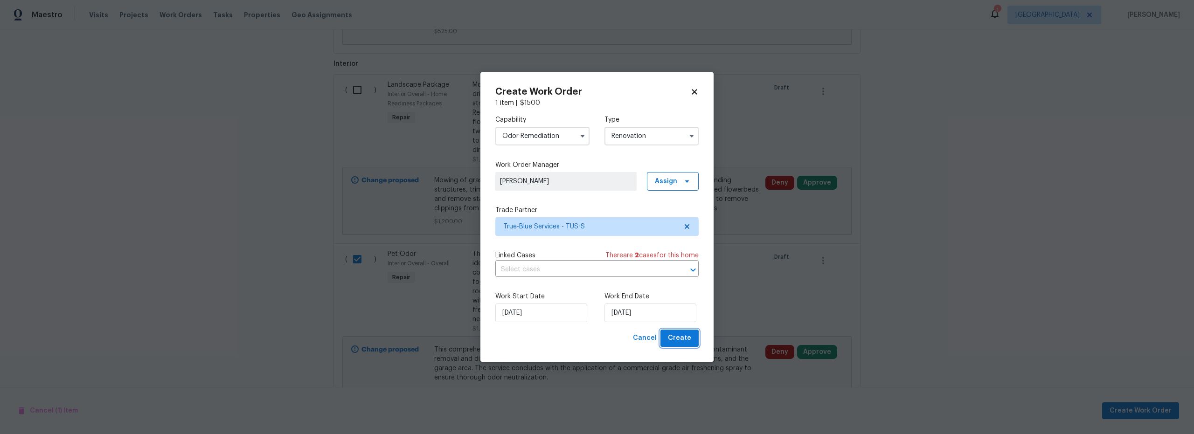
click at [681, 341] on span "Create" at bounding box center [679, 339] width 23 height 12
checkbox input "false"
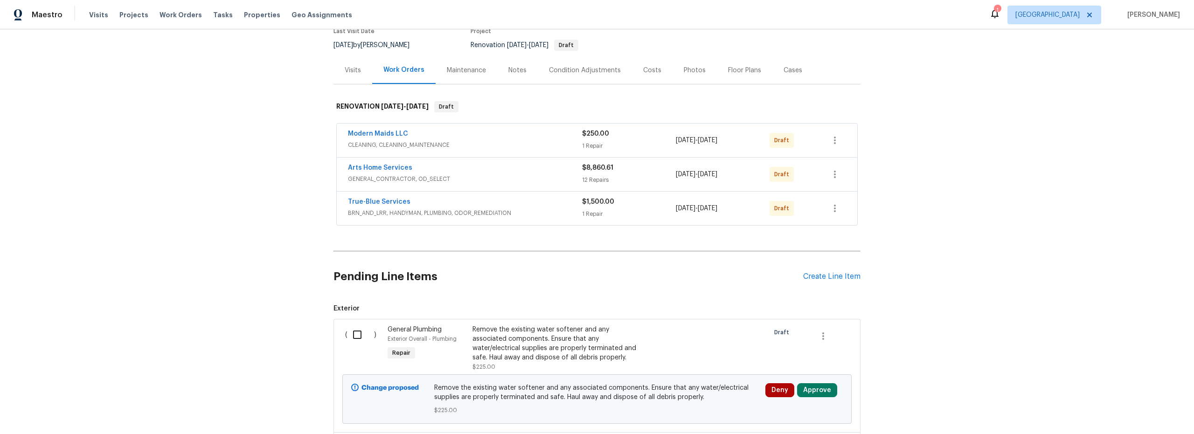
scroll to position [119, 0]
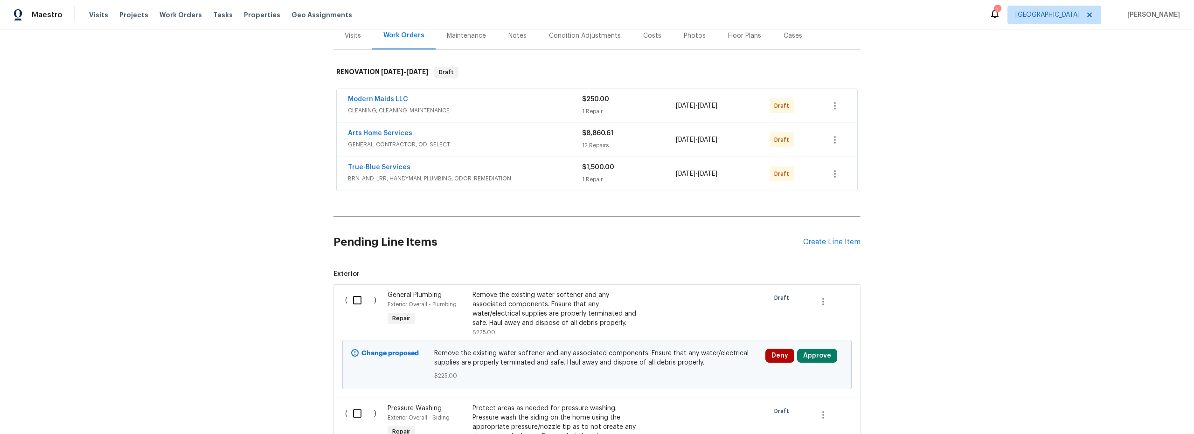
click at [356, 302] on input "checkbox" at bounding box center [361, 301] width 27 height 20
checkbox input "true"
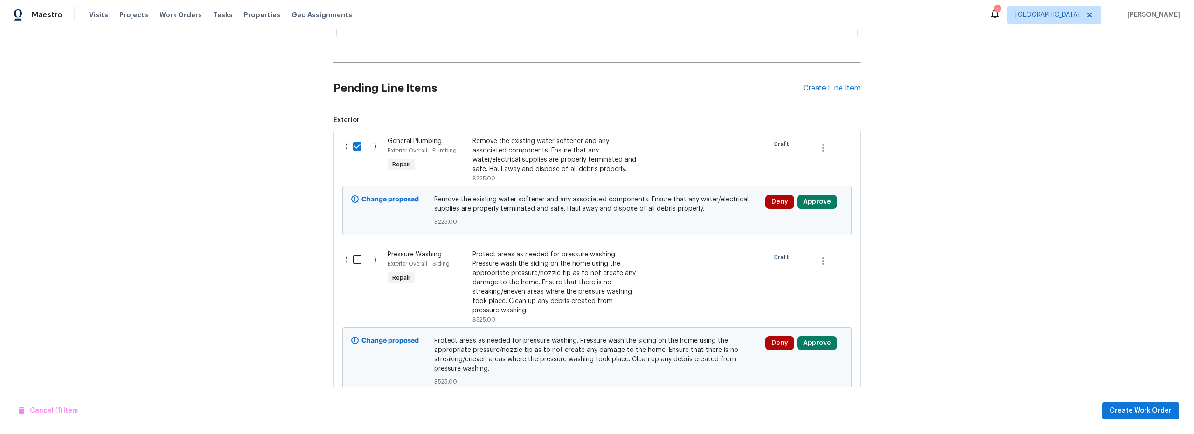
click at [349, 265] on input "checkbox" at bounding box center [361, 260] width 27 height 20
checkbox input "true"
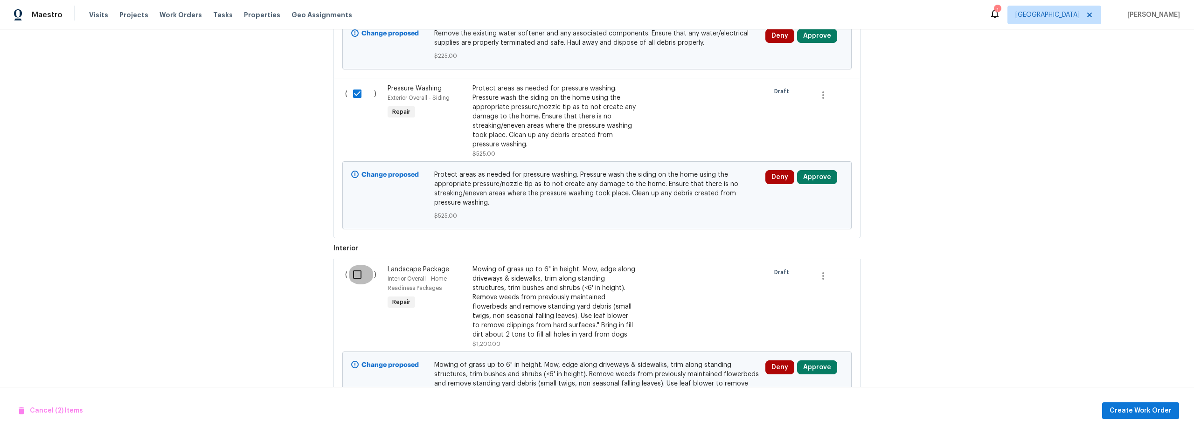
click at [357, 272] on input "checkbox" at bounding box center [361, 275] width 27 height 20
checkbox input "true"
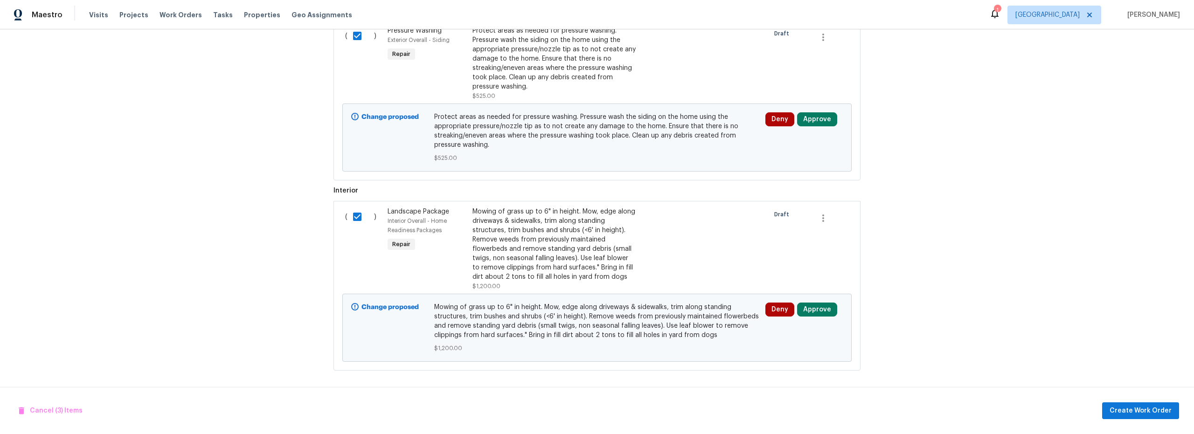
scroll to position [504, 0]
click at [1121, 408] on span "Create Work Order" at bounding box center [1141, 411] width 62 height 12
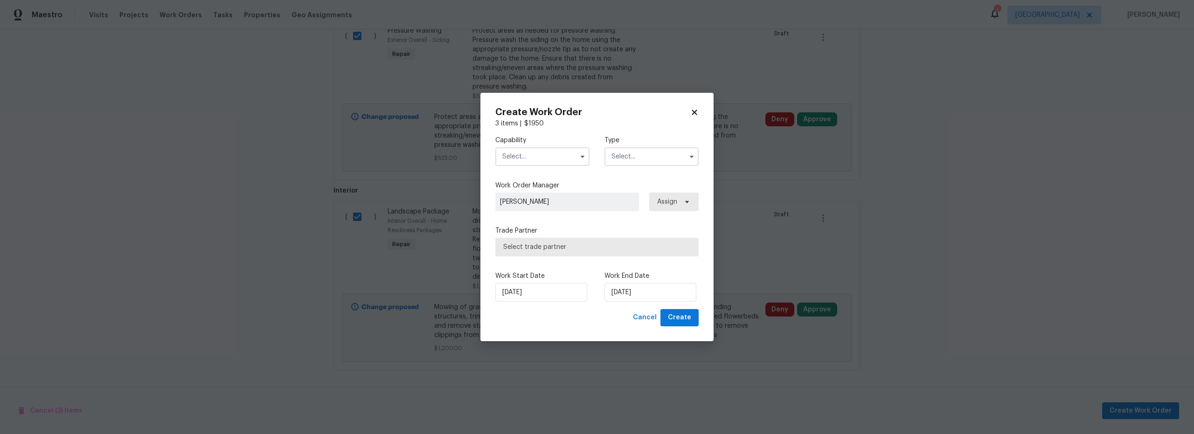
click at [553, 160] on input "text" at bounding box center [543, 156] width 94 height 19
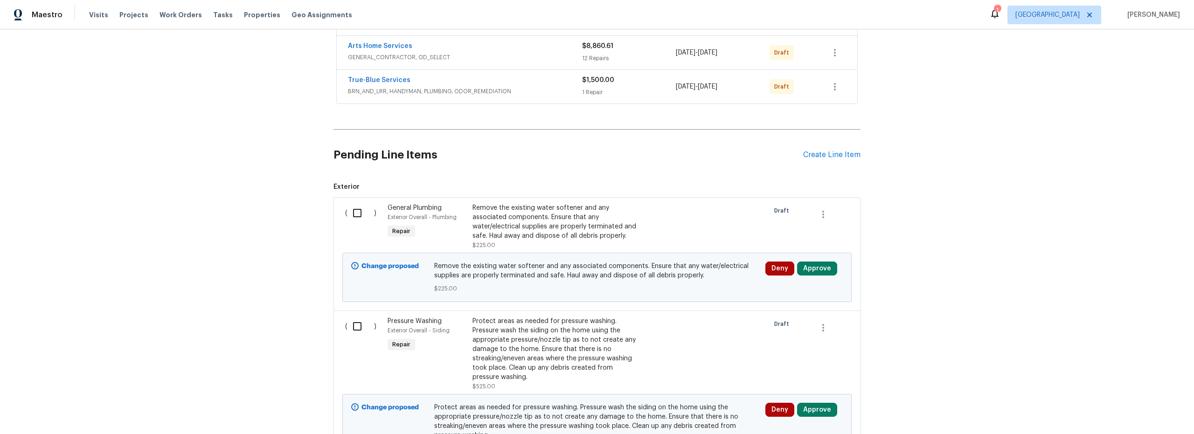
scroll to position [210, 0]
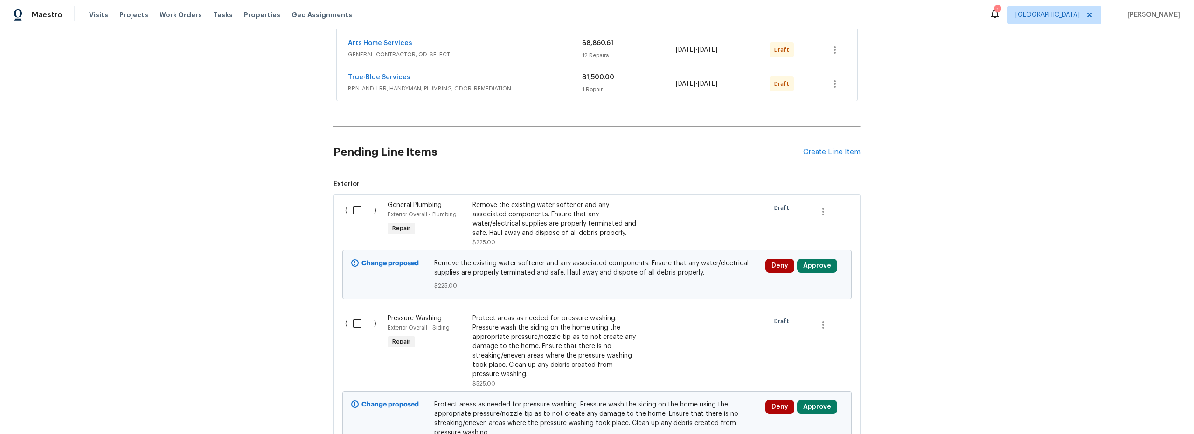
click at [354, 211] on input "checkbox" at bounding box center [361, 211] width 27 height 20
checkbox input "true"
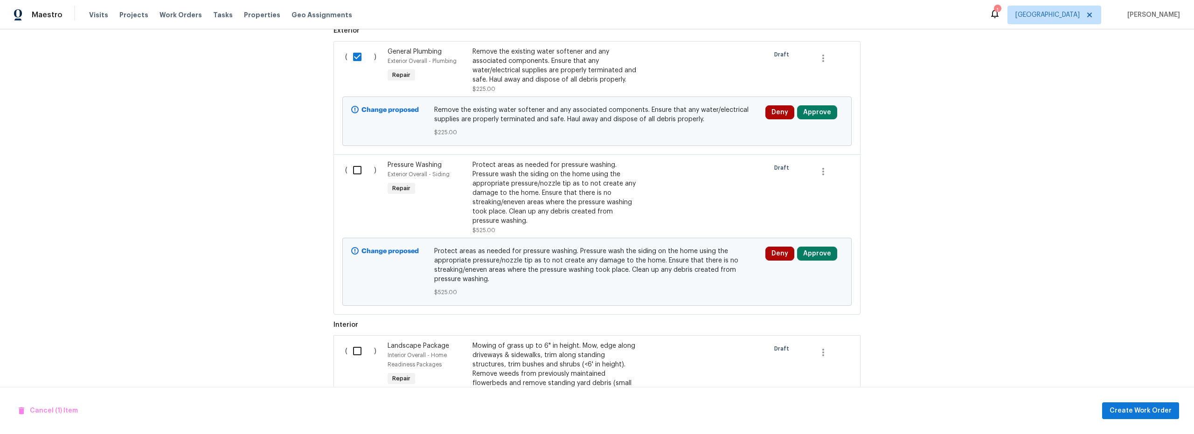
click at [352, 176] on input "checkbox" at bounding box center [361, 171] width 27 height 20
checkbox input "true"
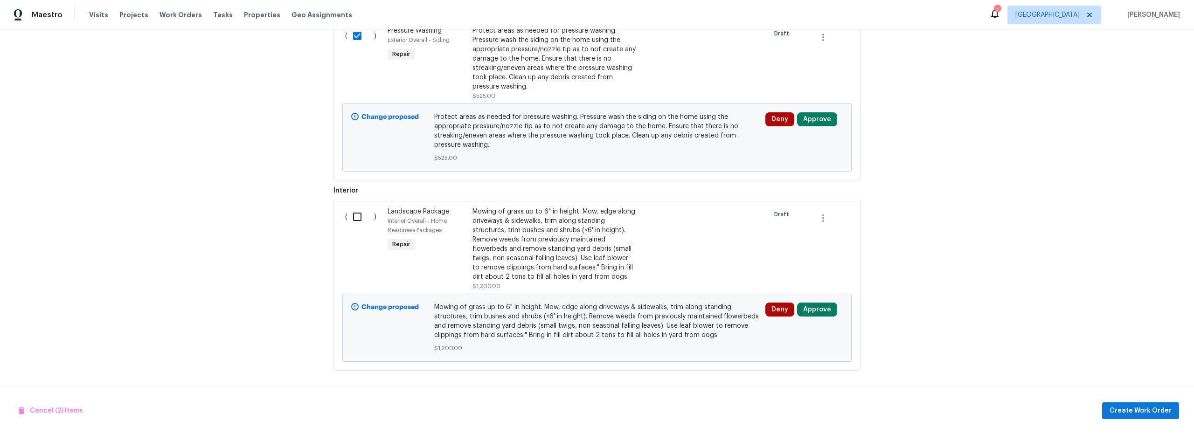
scroll to position [504, 0]
drag, startPoint x: 352, startPoint y: 214, endPoint x: 387, endPoint y: 223, distance: 36.1
click at [354, 214] on input "checkbox" at bounding box center [361, 217] width 27 height 20
checkbox input "true"
click at [1149, 412] on span "Create Work Order" at bounding box center [1141, 411] width 62 height 12
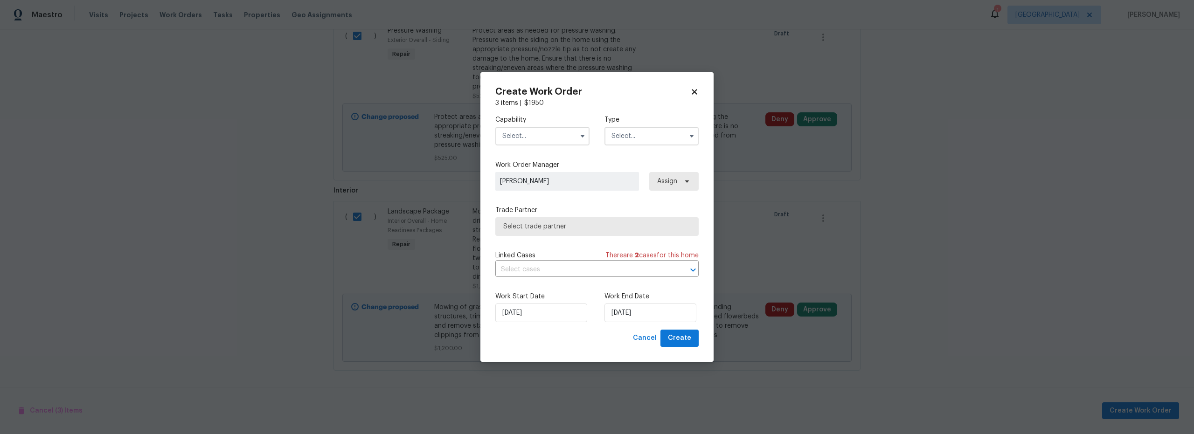
click at [546, 143] on input "text" at bounding box center [543, 136] width 94 height 19
click at [537, 216] on div "Hardscape Landscape" at bounding box center [543, 207] width 90 height 17
type input "Hardscape Landscape"
click at [641, 136] on input "text" at bounding box center [652, 136] width 94 height 19
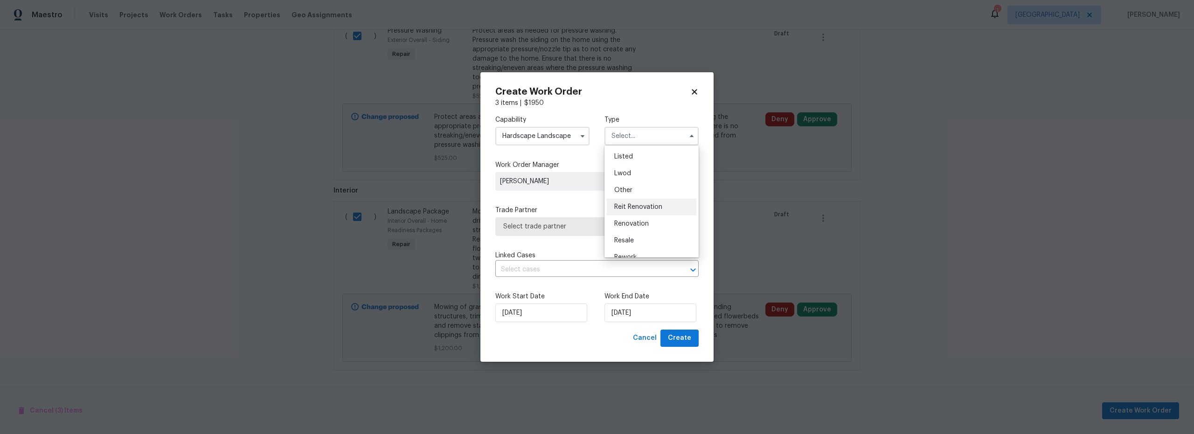
scroll to position [105, 0]
click at [642, 205] on span "Renovation" at bounding box center [632, 202] width 35 height 7
type input "Renovation"
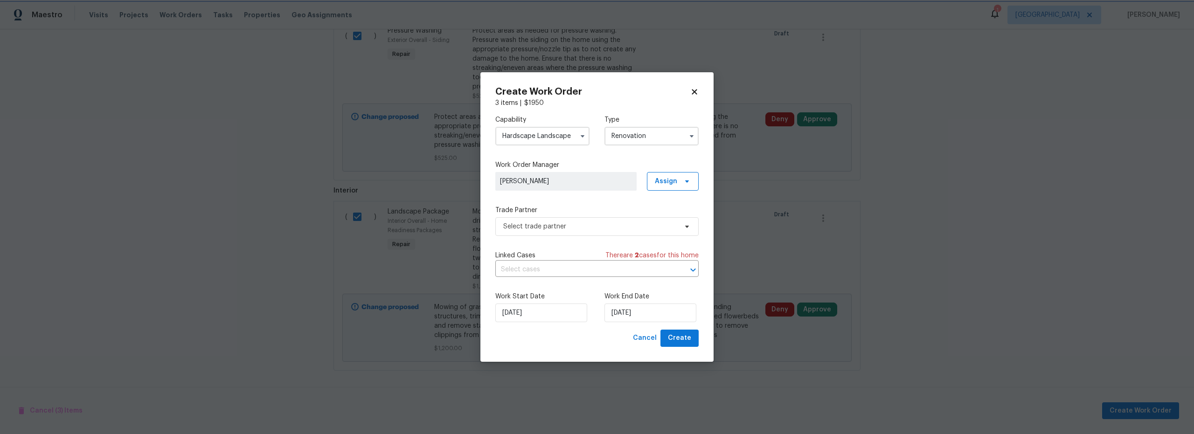
scroll to position [0, 0]
click at [545, 230] on span "Select trade partner" at bounding box center [590, 226] width 174 height 9
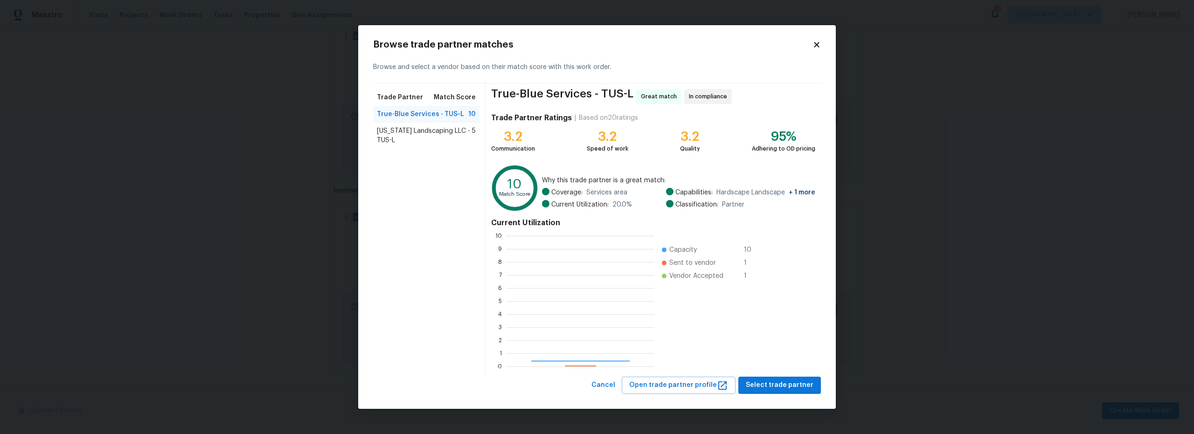
scroll to position [124, 141]
click at [797, 385] on span "Select trade partner" at bounding box center [780, 386] width 68 height 12
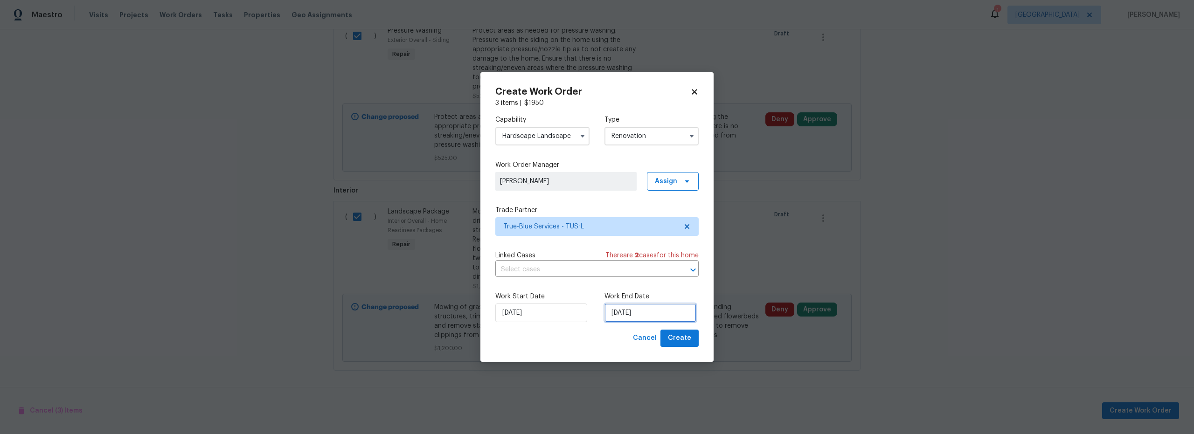
click at [638, 321] on input "[DATE]" at bounding box center [651, 313] width 92 height 19
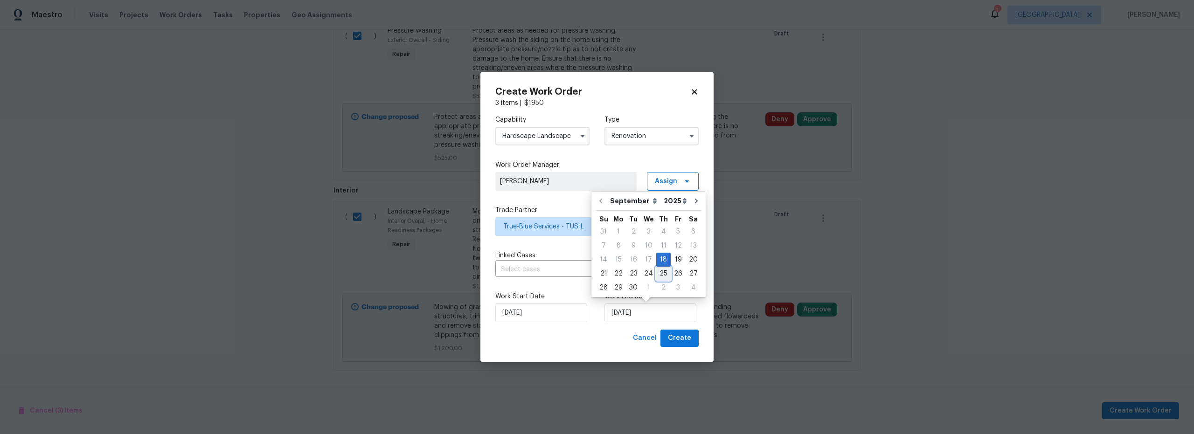
click at [662, 275] on div "25" at bounding box center [664, 273] width 14 height 13
type input "9/25/2025"
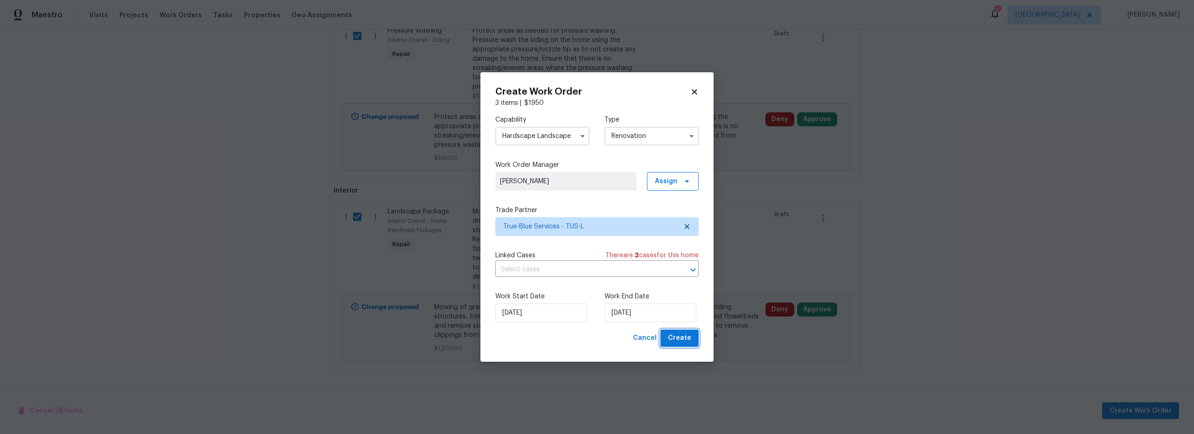
click at [685, 341] on span "Create" at bounding box center [679, 339] width 23 height 12
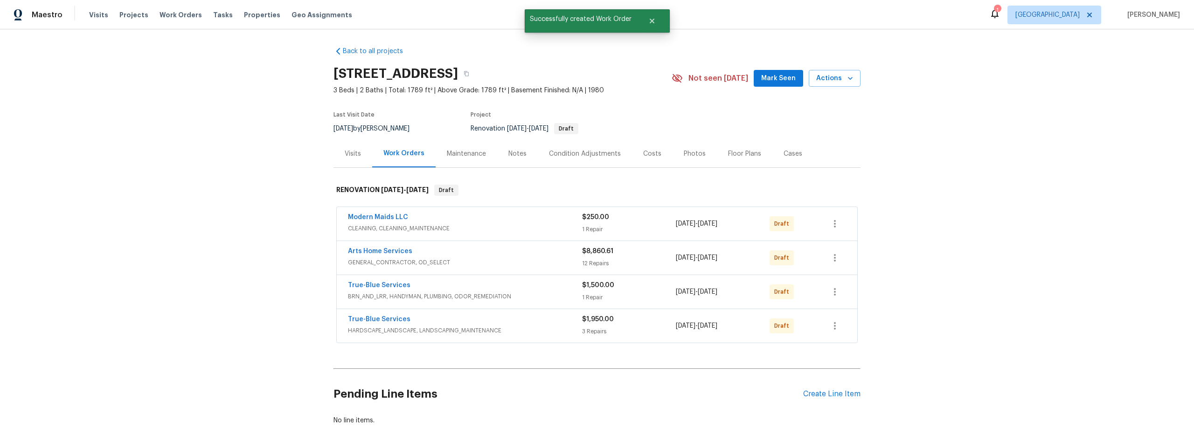
scroll to position [0, 0]
click at [650, 158] on div "Costs" at bounding box center [652, 155] width 18 height 9
